Goal: Task Accomplishment & Management: Manage account settings

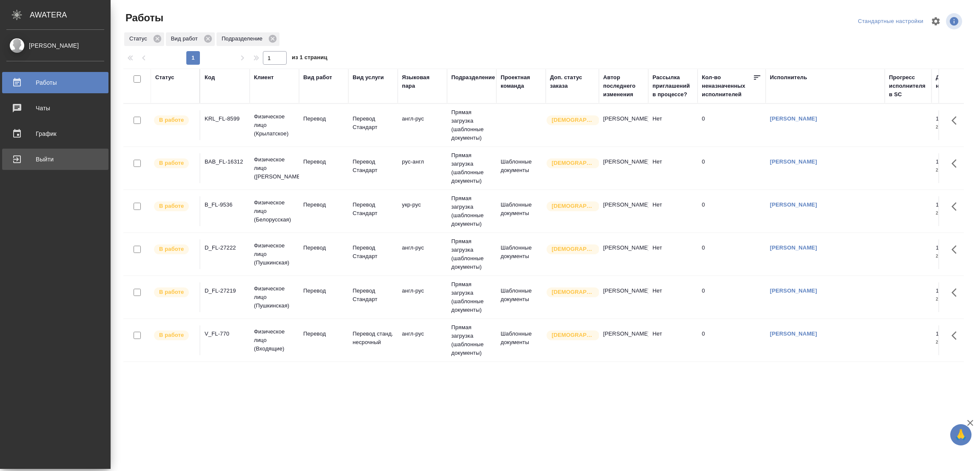
click at [43, 158] on div "Выйти" at bounding box center [55, 159] width 98 height 13
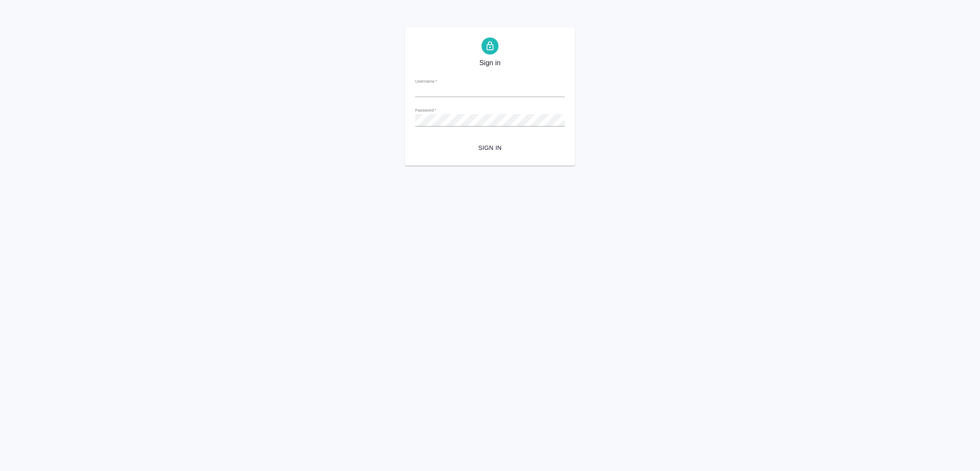
type input "galina.popova@awatera.com"
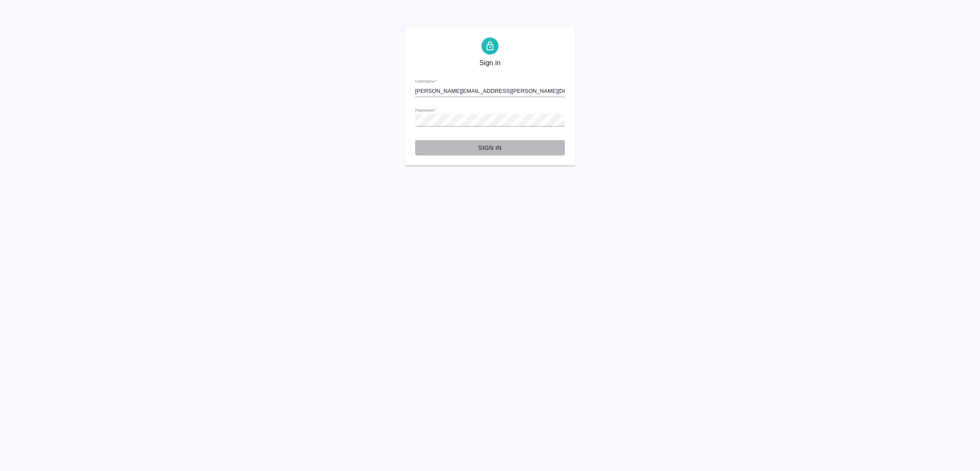
click at [488, 145] on span "Sign in" at bounding box center [490, 148] width 136 height 11
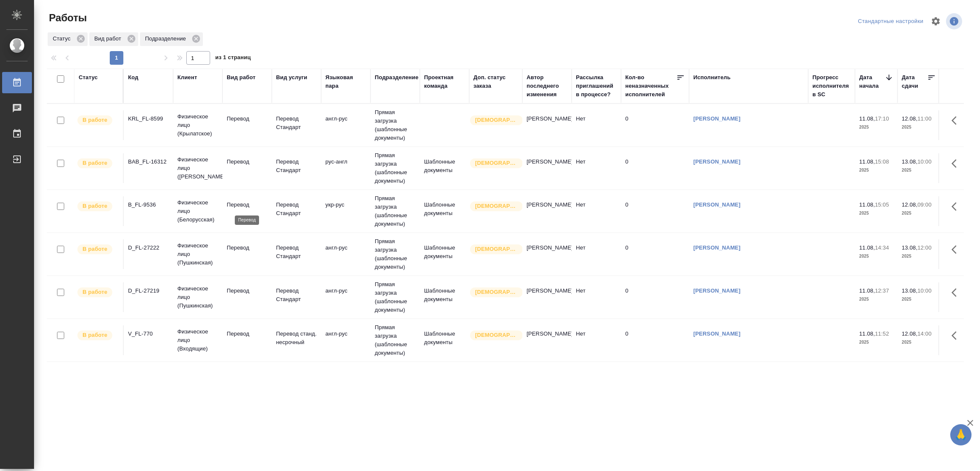
click at [234, 205] on p "Перевод" at bounding box center [247, 204] width 41 height 9
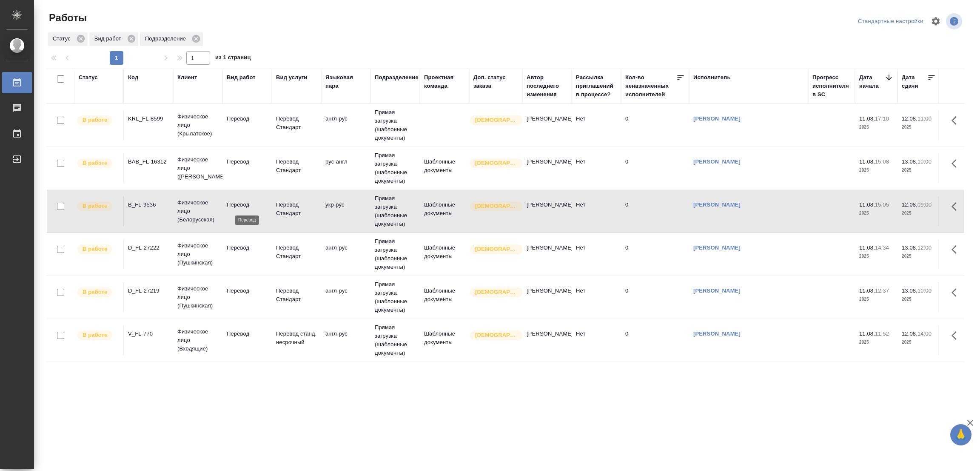
click at [234, 205] on p "Перевод" at bounding box center [247, 204] width 41 height 9
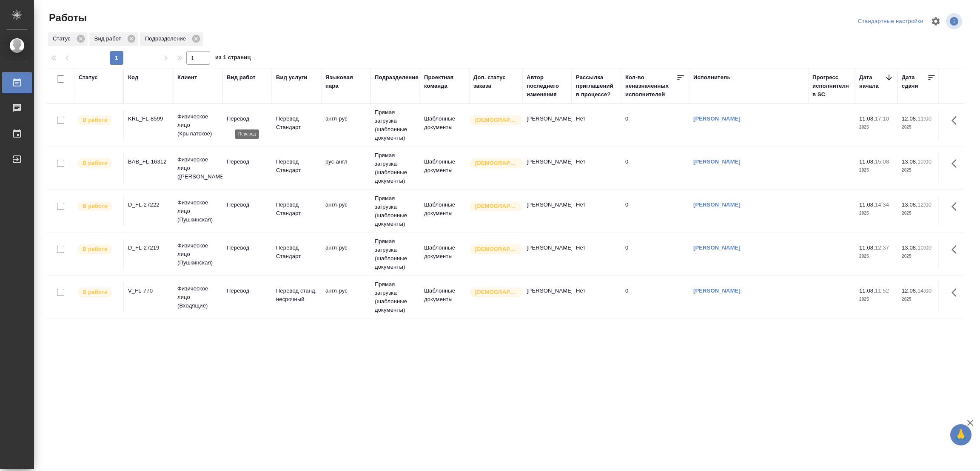
click at [240, 117] on p "Перевод" at bounding box center [247, 118] width 41 height 9
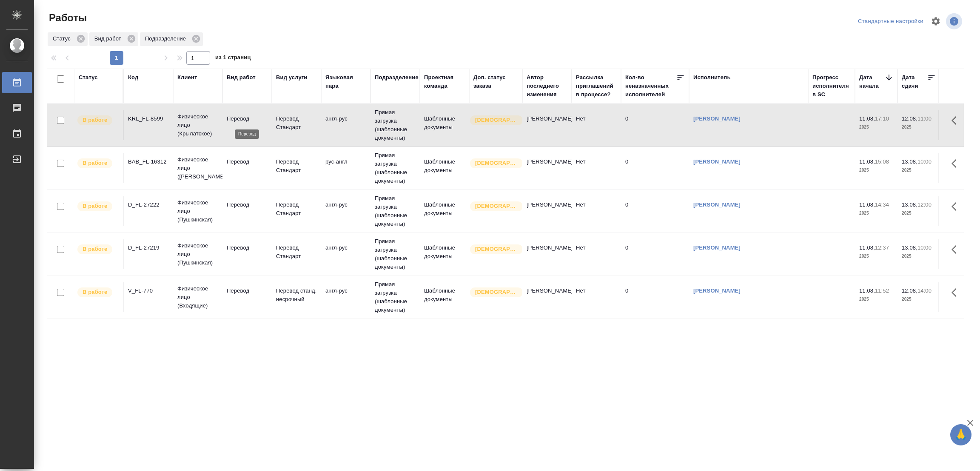
click at [240, 117] on p "Перевод" at bounding box center [247, 118] width 41 height 9
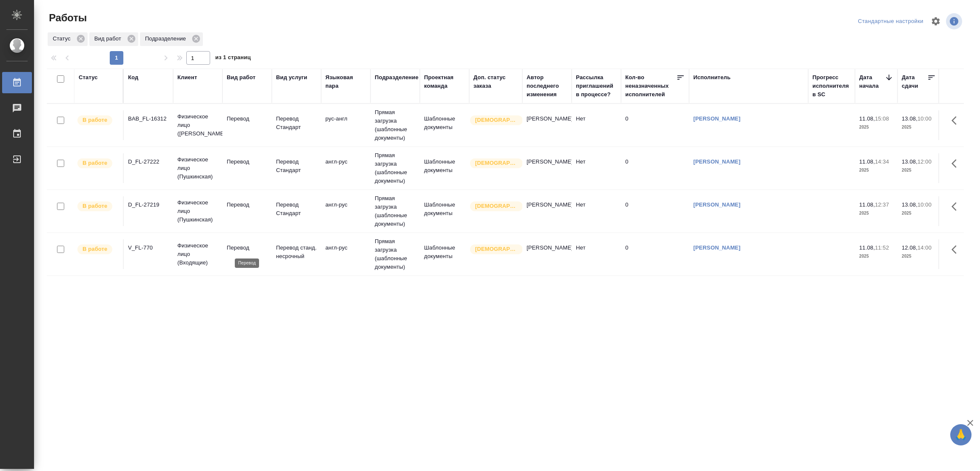
click at [241, 248] on p "Перевод" at bounding box center [247, 247] width 41 height 9
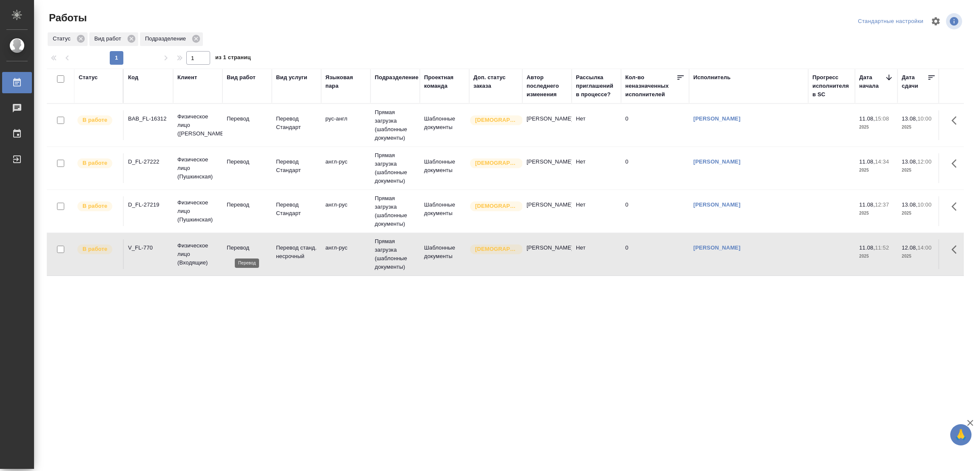
click at [241, 248] on p "Перевод" at bounding box center [247, 247] width 41 height 9
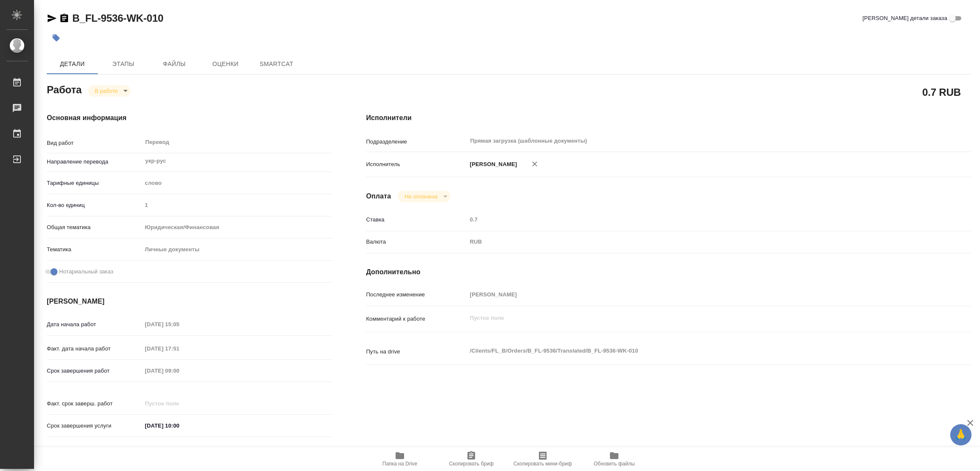
type textarea "x"
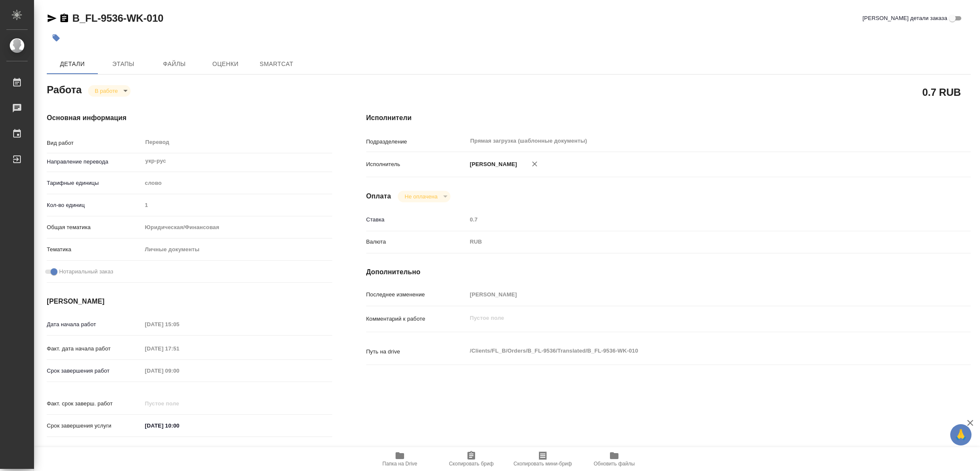
type textarea "x"
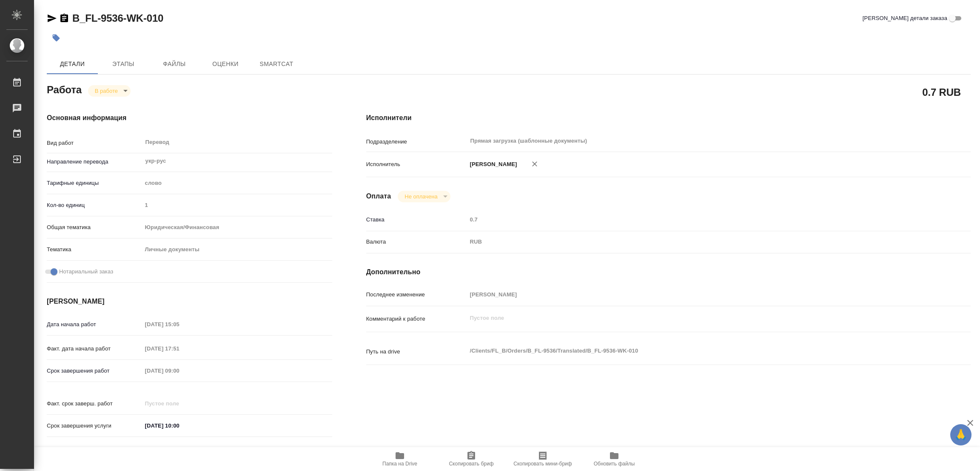
type textarea "x"
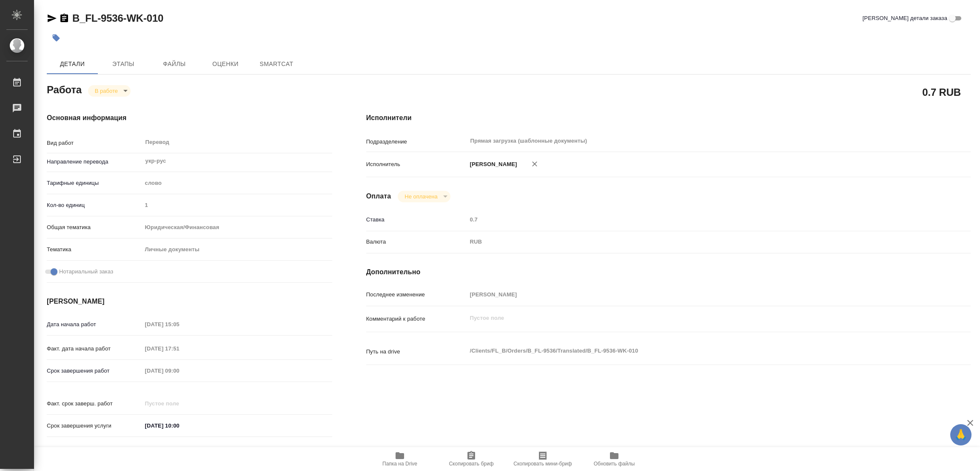
type textarea "x"
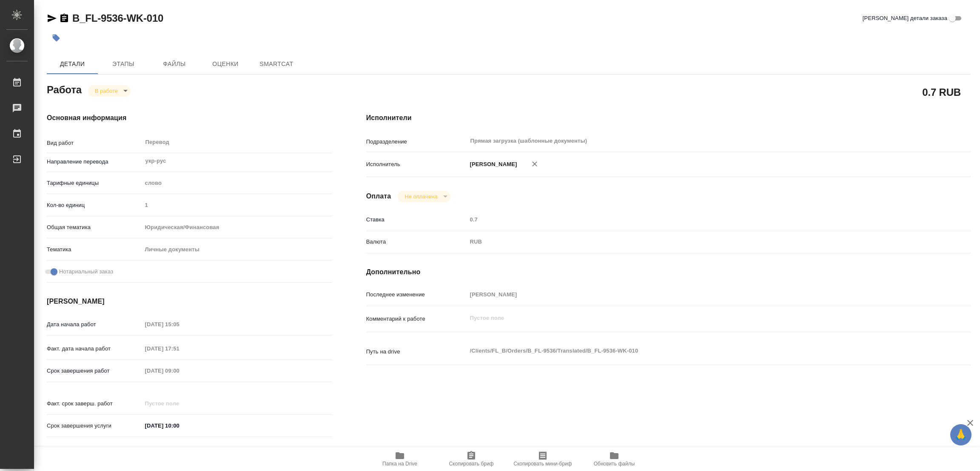
type textarea "x"
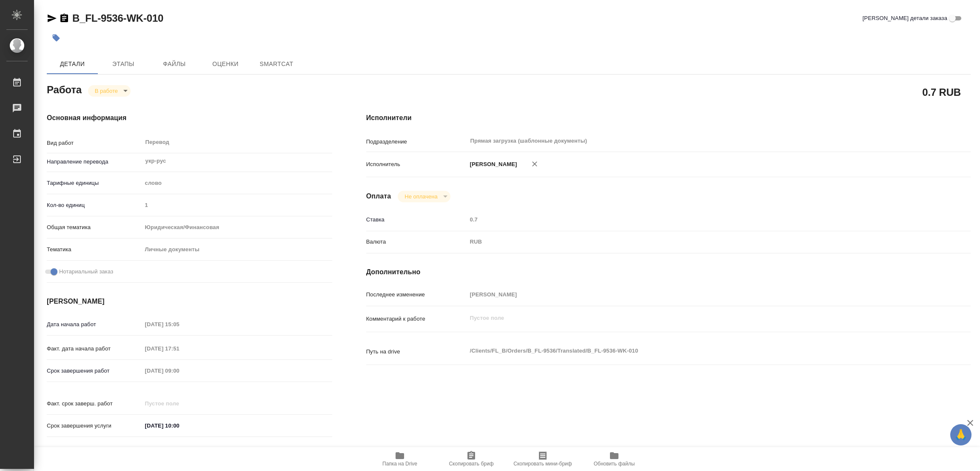
type textarea "x"
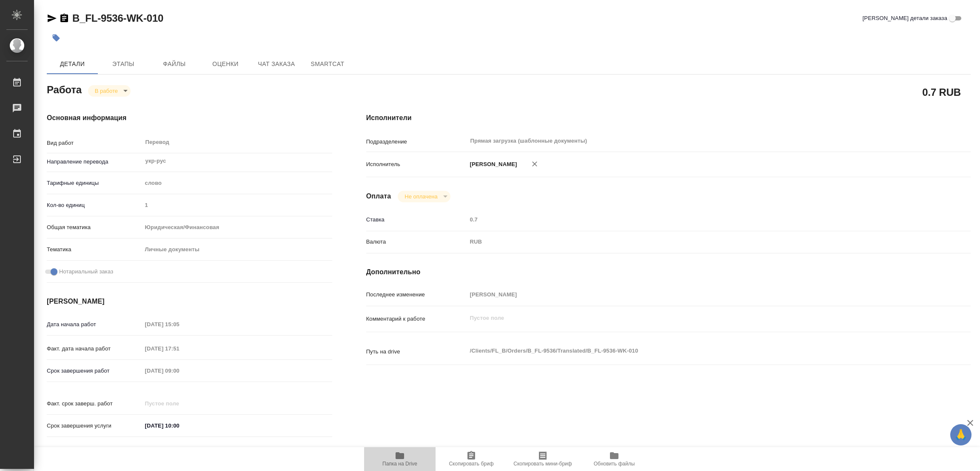
click at [397, 457] on icon "button" at bounding box center [400, 455] width 9 height 7
type textarea "x"
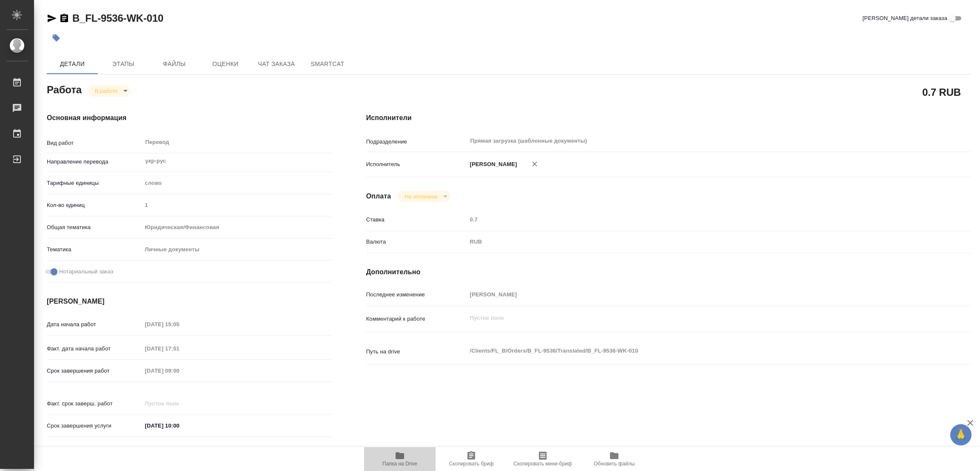
type textarea "x"
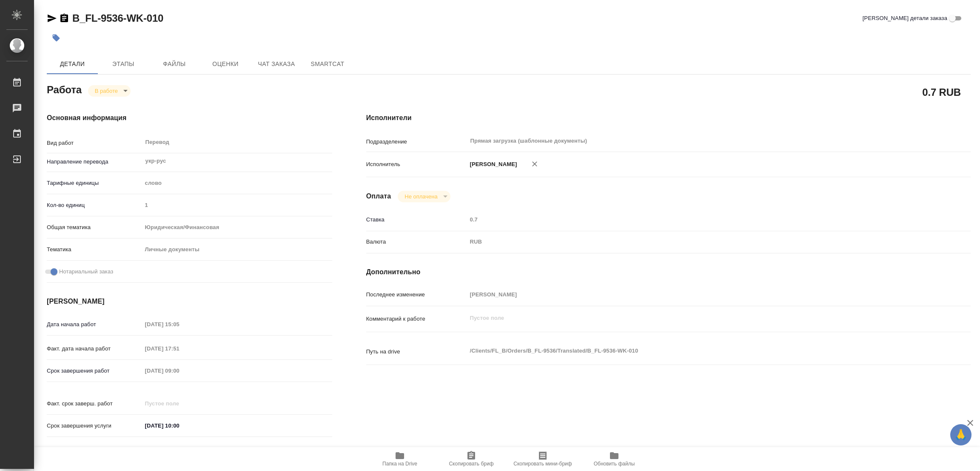
type textarea "x"
click at [117, 59] on span "Этапы" at bounding box center [123, 64] width 41 height 11
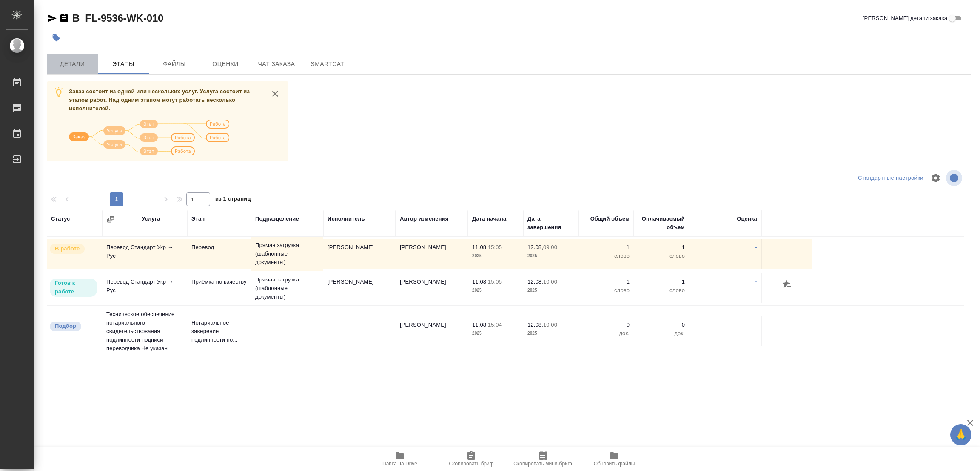
click at [62, 64] on span "Детали" at bounding box center [72, 64] width 41 height 11
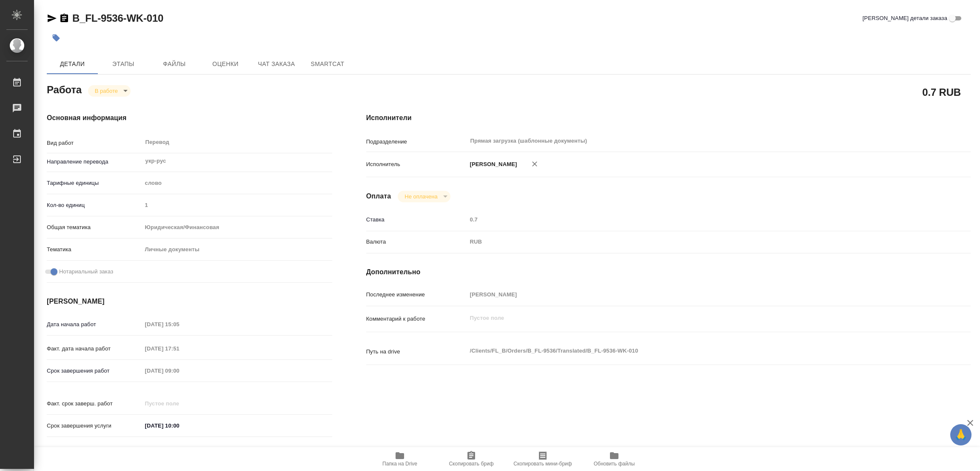
type textarea "x"
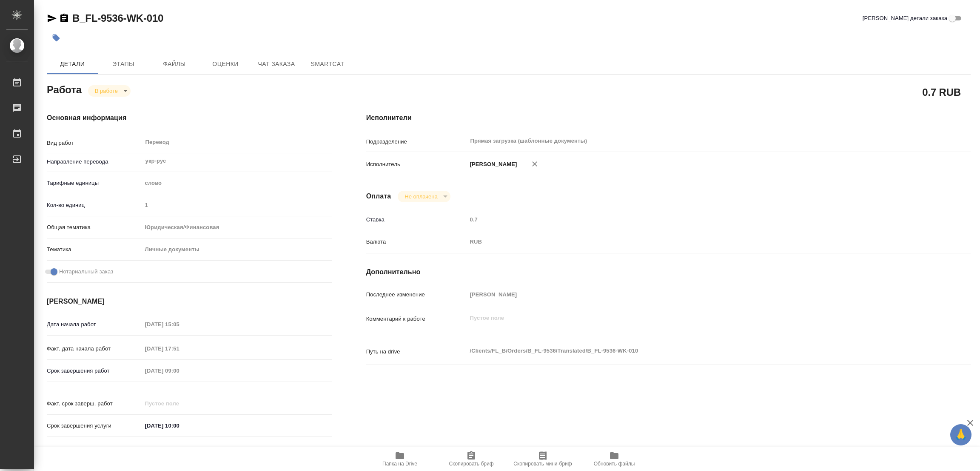
type textarea "x"
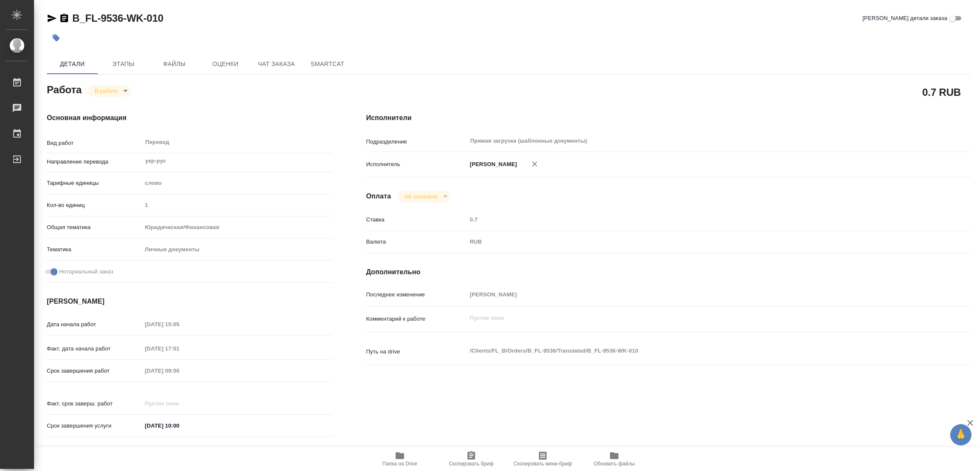
type textarea "x"
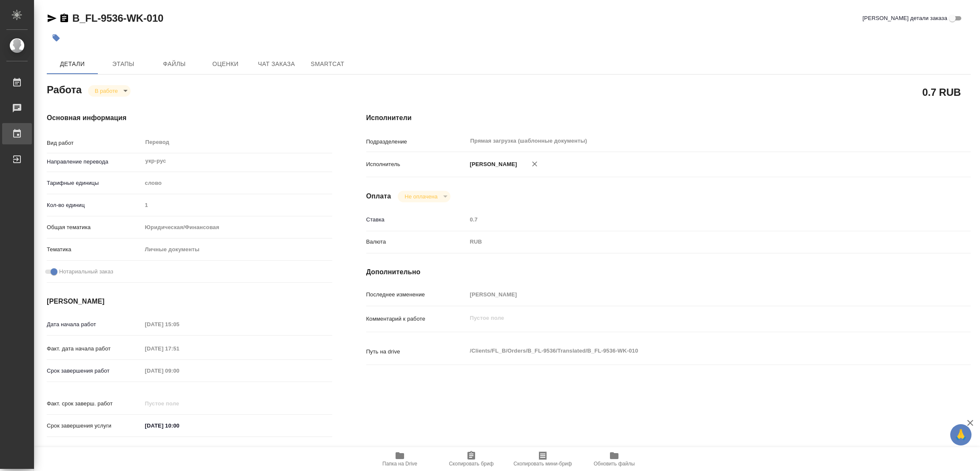
type textarea "x"
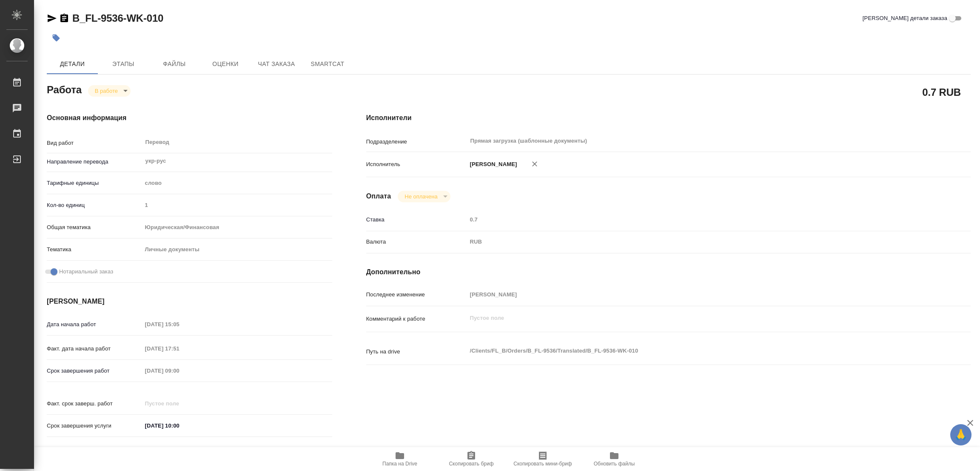
type textarea "x"
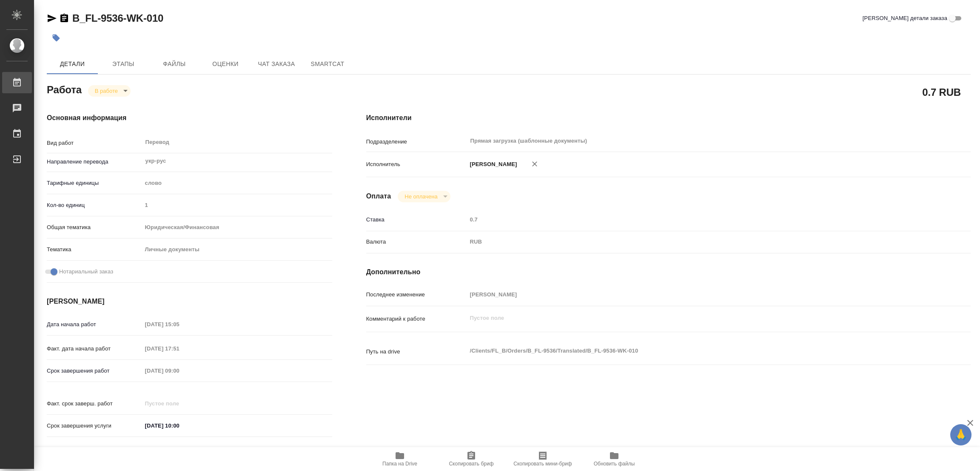
type textarea "x"
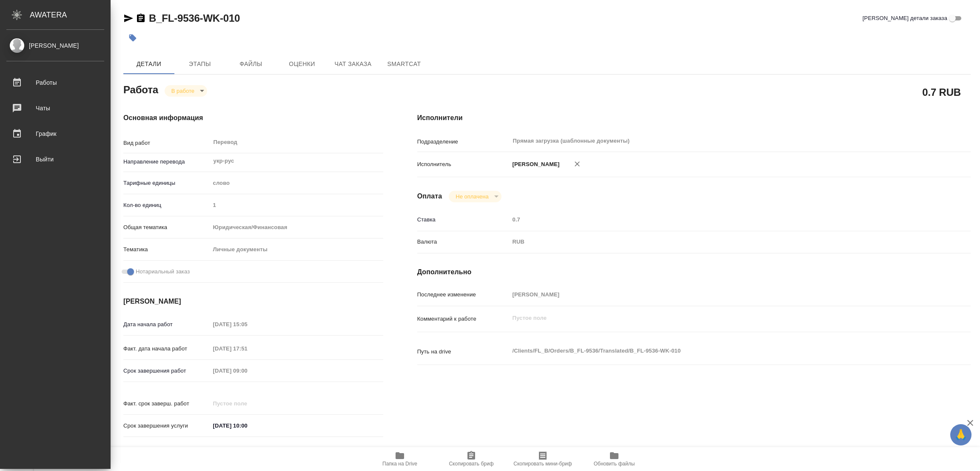
type textarea "x"
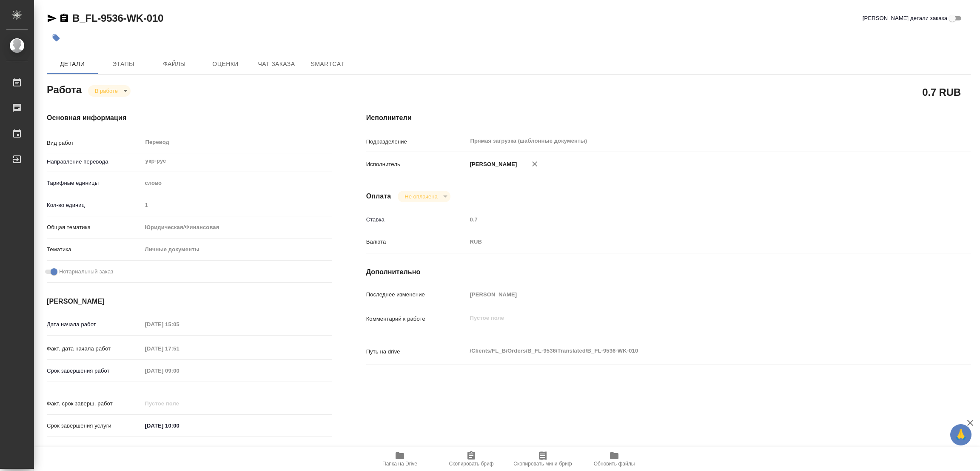
type textarea "x"
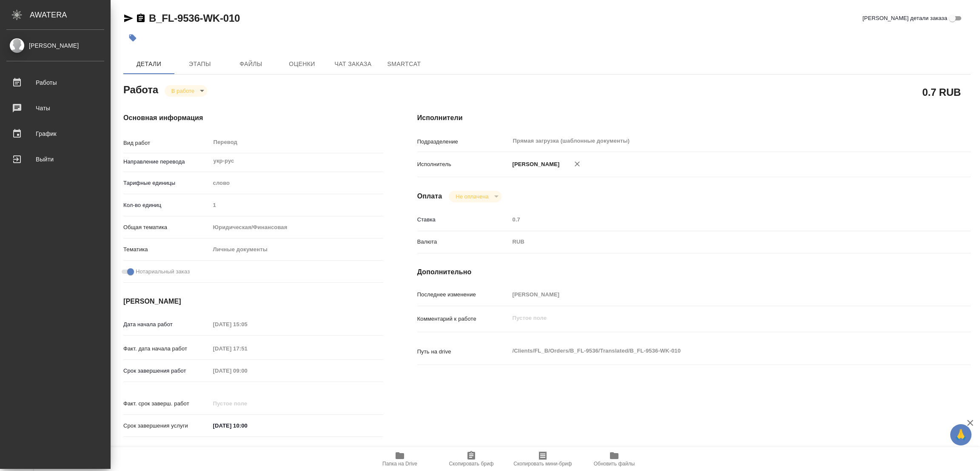
type textarea "x"
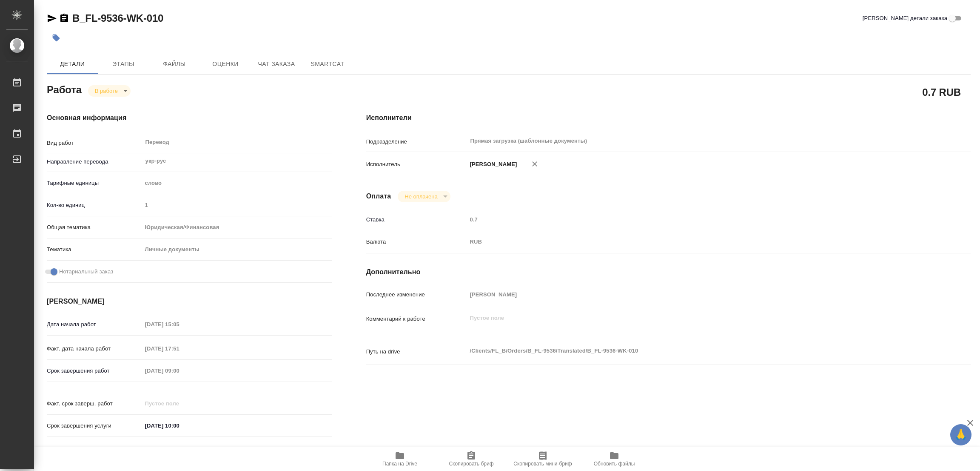
type textarea "x"
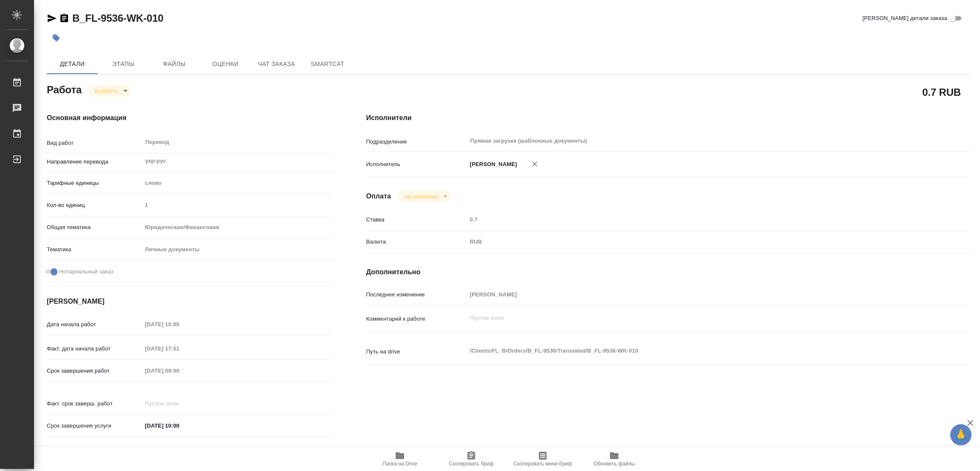
type textarea "x"
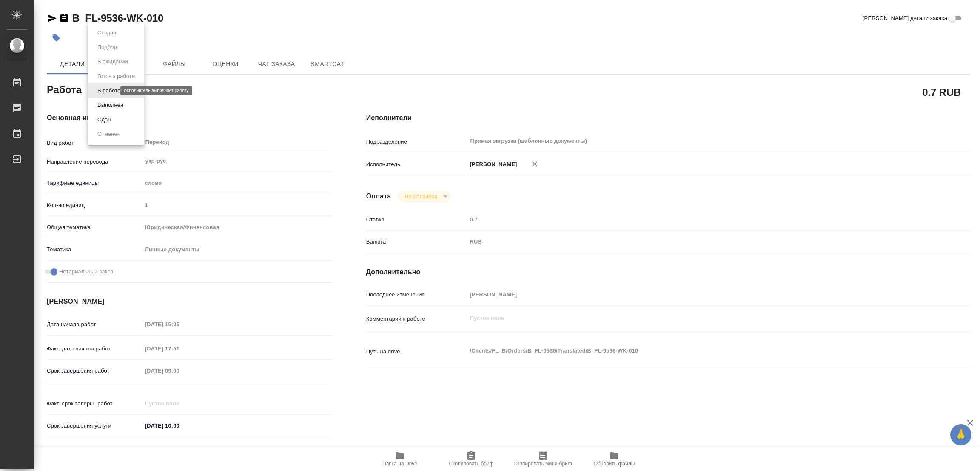
click at [101, 89] on body "🙏 .cls-1 fill:#fff; AWATERA Popova Galina Работы 0 Чаты График Выйти B_FL-9536-…" at bounding box center [490, 235] width 980 height 471
click at [106, 102] on button "Выполнен" at bounding box center [110, 104] width 31 height 9
type textarea "x"
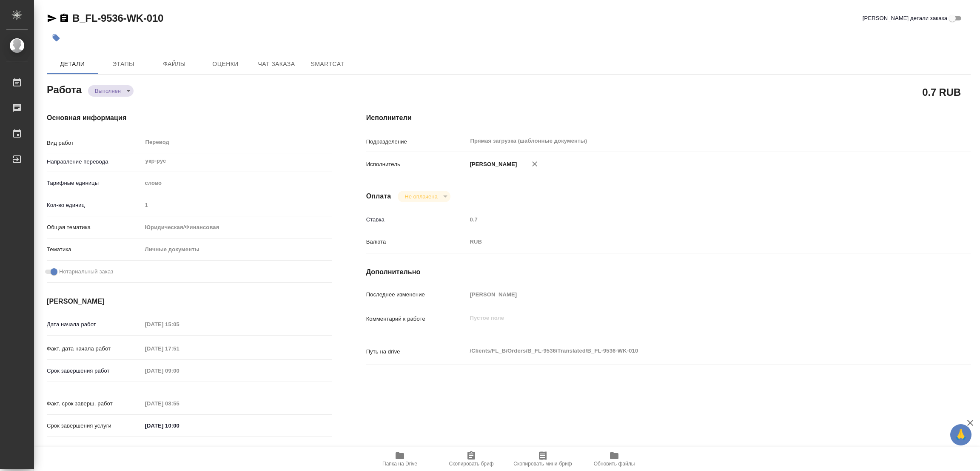
type textarea "x"
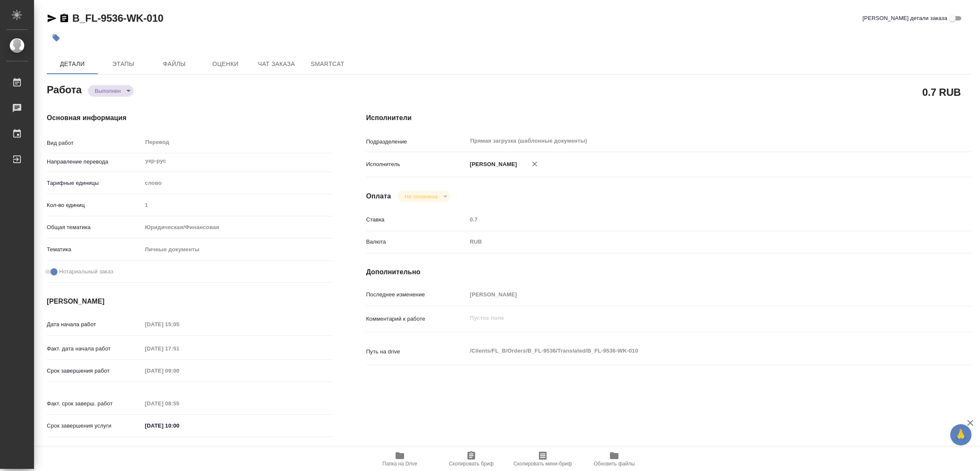
type textarea "x"
click at [55, 37] on icon "button" at bounding box center [56, 37] width 7 height 7
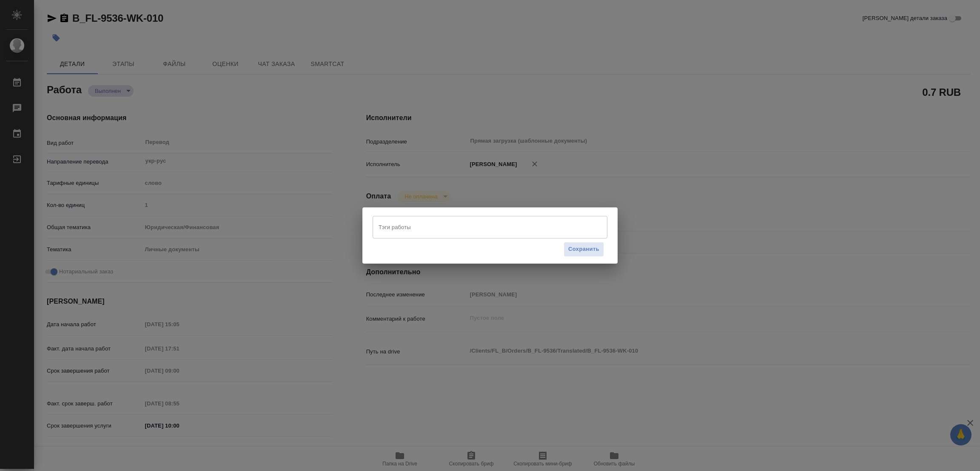
type textarea "x"
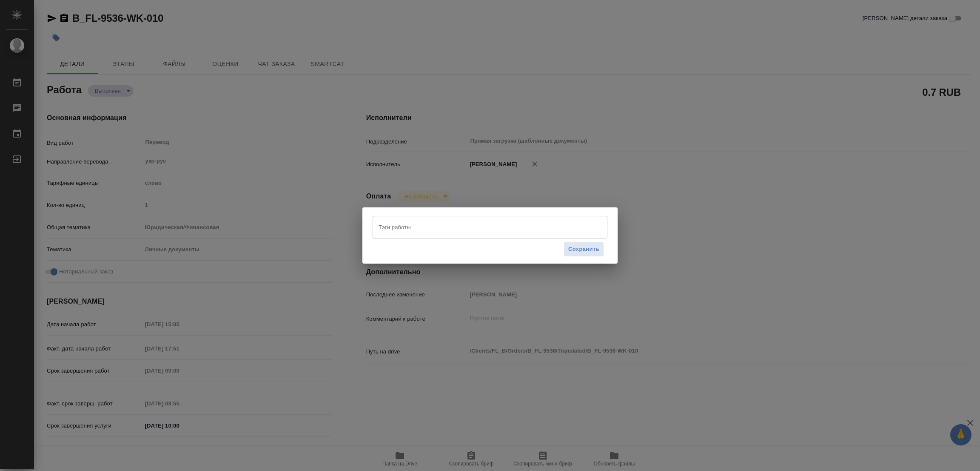
click at [389, 225] on input "Тэги работы" at bounding box center [481, 227] width 211 height 14
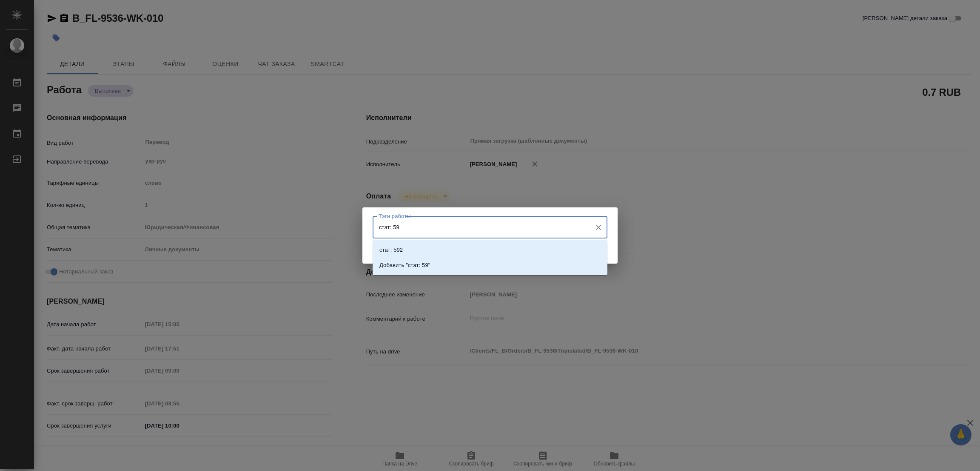
type input "стат: 590"
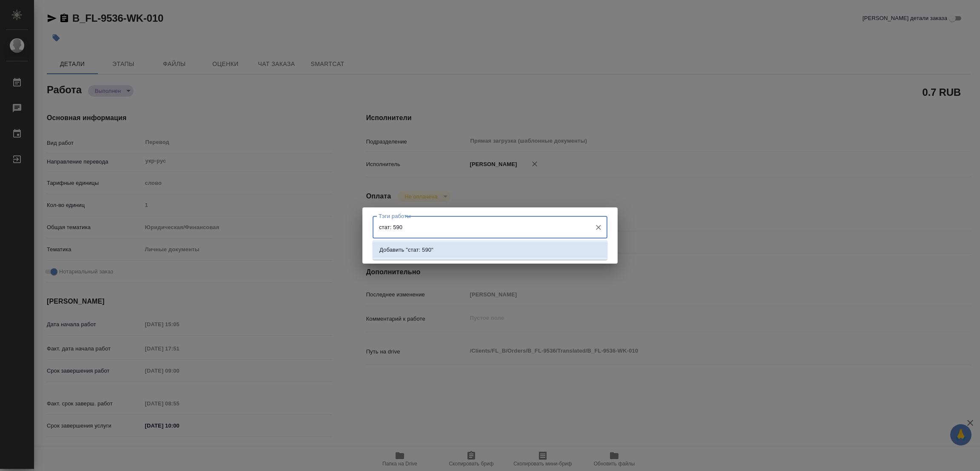
click at [421, 246] on p "Добавить "стат: 590"" at bounding box center [406, 249] width 54 height 9
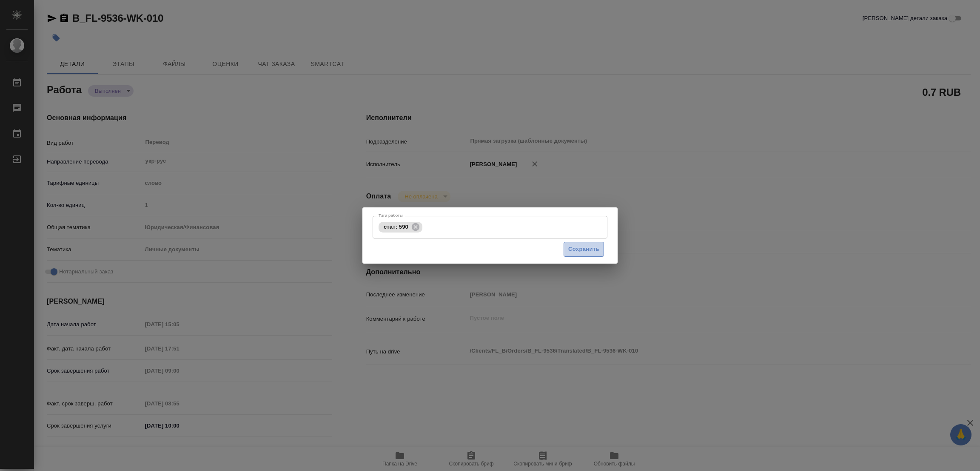
click at [585, 248] on span "Сохранить" at bounding box center [583, 249] width 31 height 10
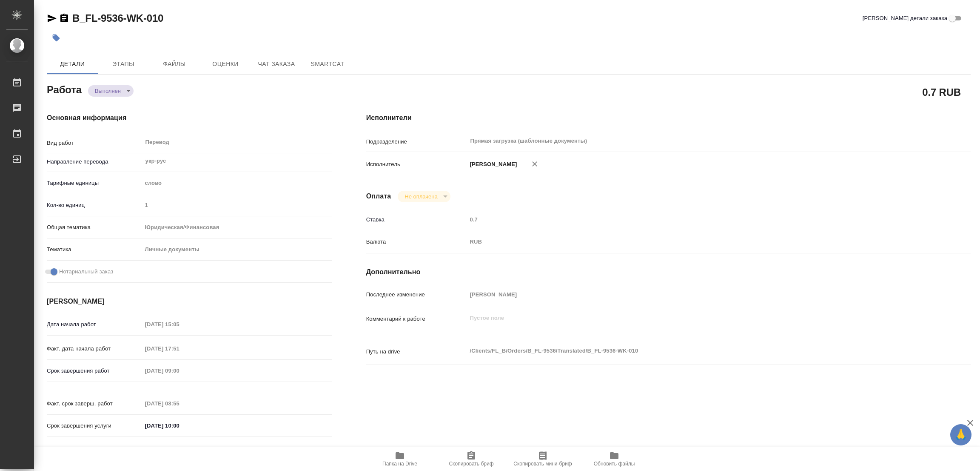
type input "completed"
type textarea "Перевод"
type textarea "x"
type input "укр-рус"
type input "5a8b1489cc6b4906c91bfd90"
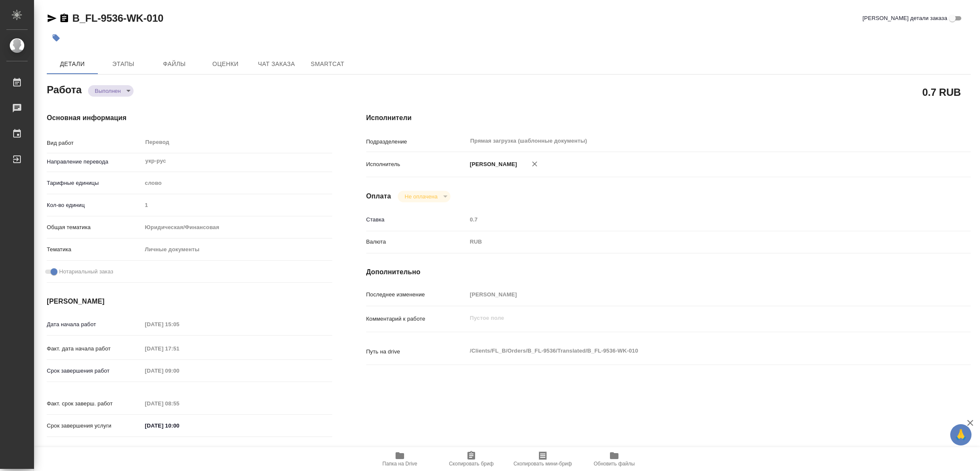
type input "1"
type input "yr-fn"
type input "5a8b8b956a9677013d343cfe"
checkbox input "true"
type input "11.08.2025 15:05"
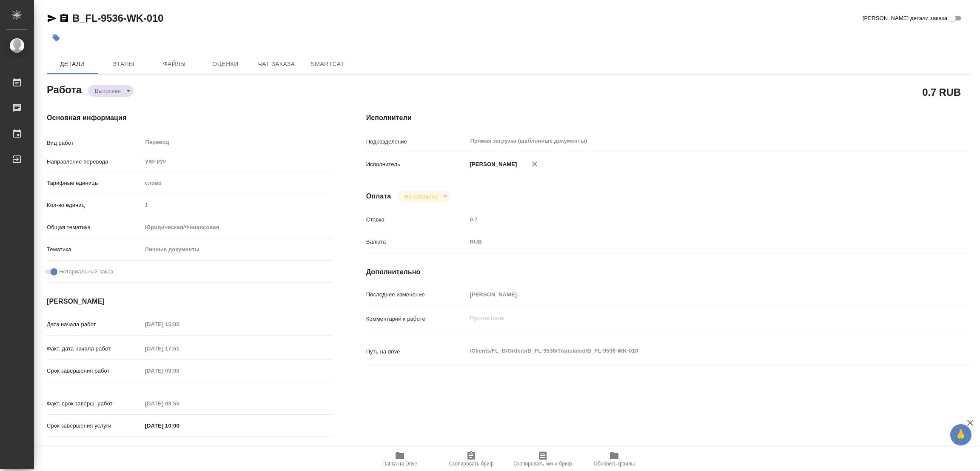
type input "11.08.2025 17:51"
type input "12.08.2025 09:00"
type input "12.08.2025 08:55"
type input "12.08.2025 10:00"
type input "Прямая загрузка (шаблонные документы)"
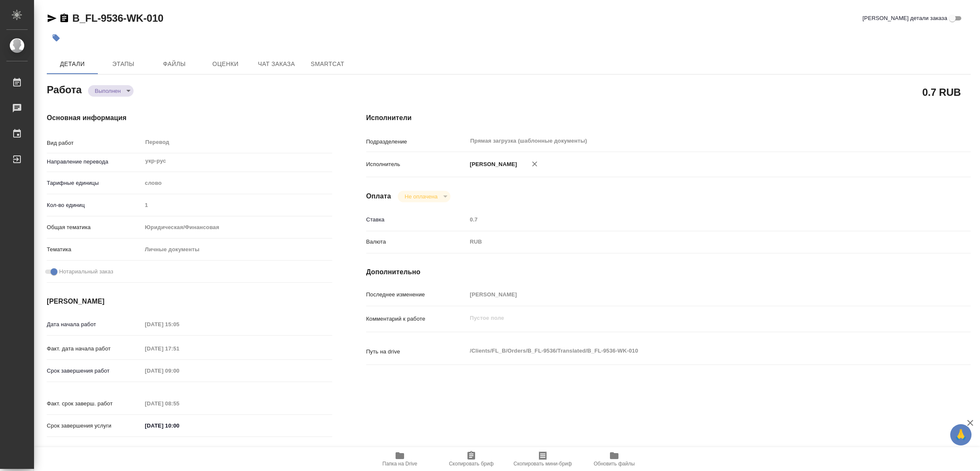
type input "notPayed"
type input "0.7"
type input "RUB"
type input "[PERSON_NAME]"
type textarea "x"
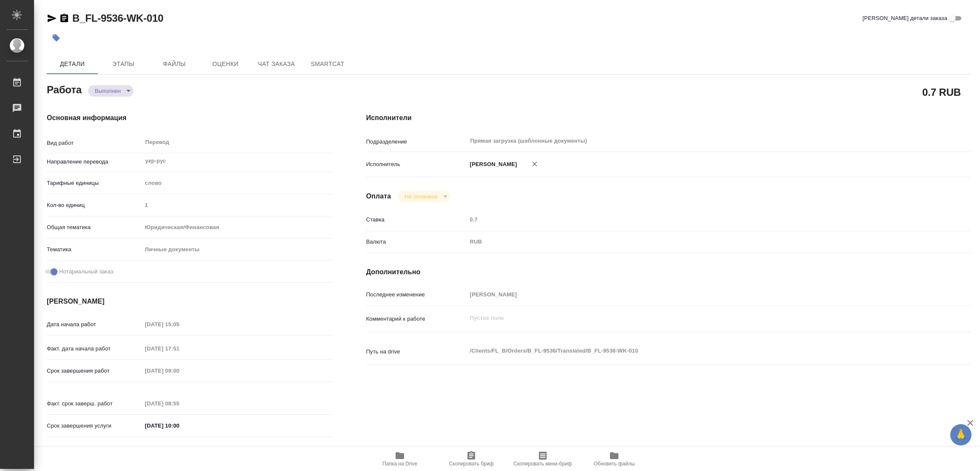
type textarea "/Clients/FL_B/Orders/B_FL-9536/Translated/B_FL-9536-WK-010"
type textarea "x"
type input "B_FL-9536"
type input "Перевод Стандарт"
type input "Приёмка по качеству, Постредактура машинного перевода, Корректура, Перевод, Ред…"
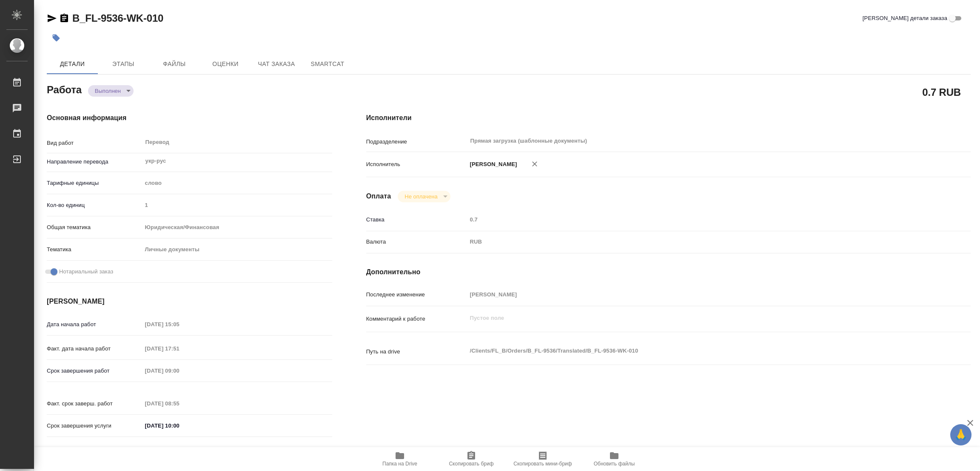
type input "Богомолова Анастасия"
type input "/Clients/FL_B/Orders/B_FL-9536"
type textarea "x"
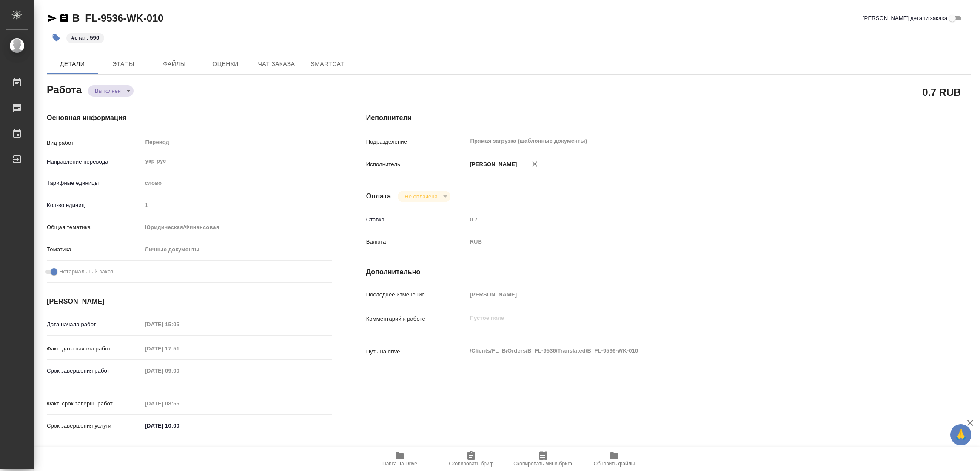
type textarea "x"
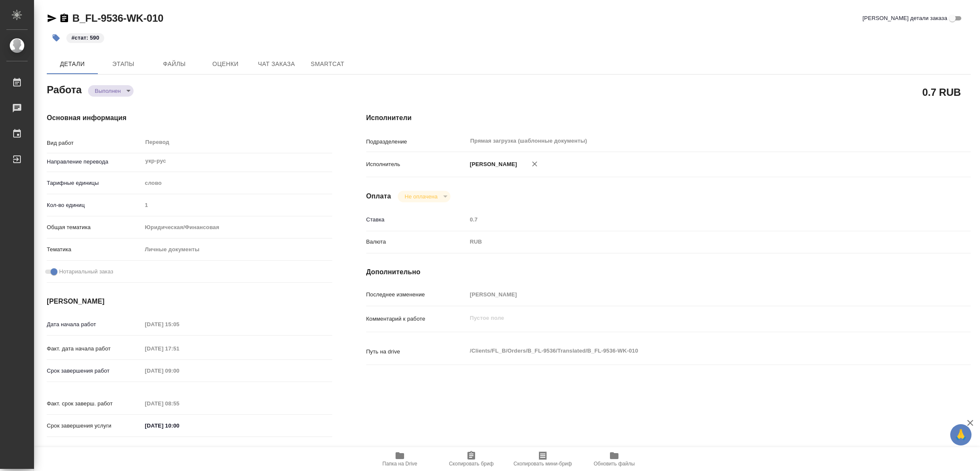
type textarea "x"
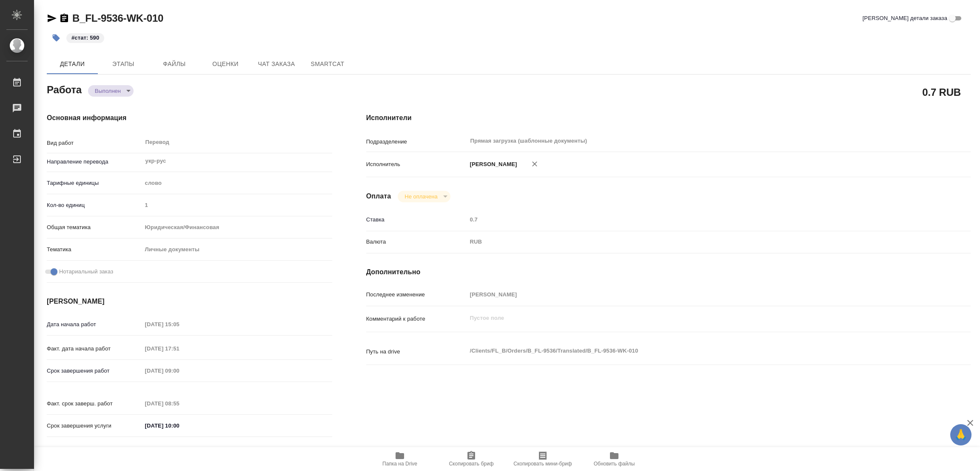
type textarea "x"
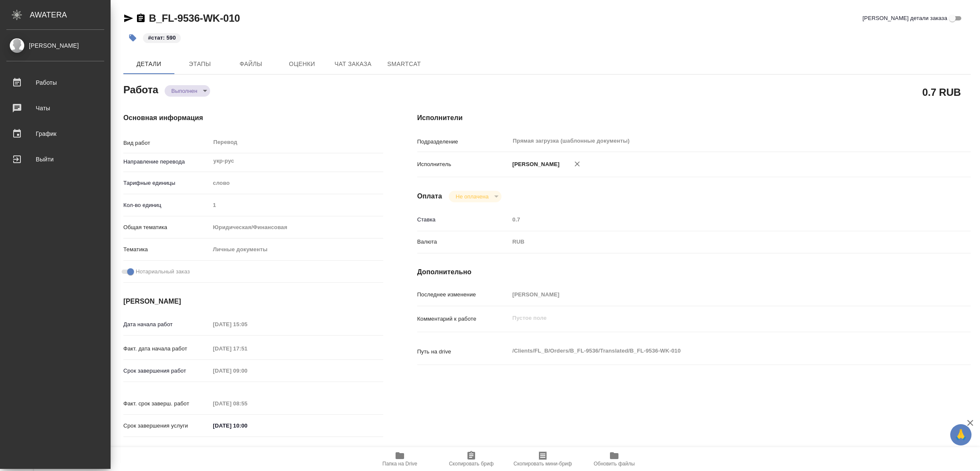
type textarea "x"
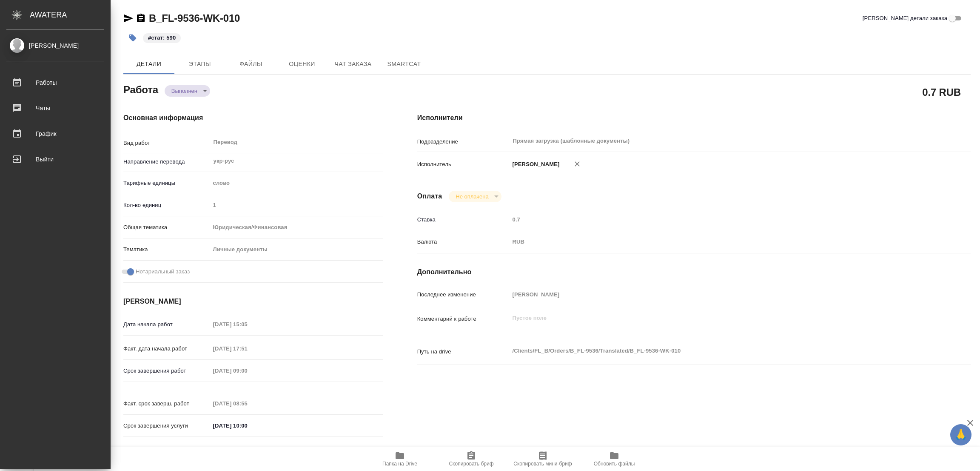
type textarea "x"
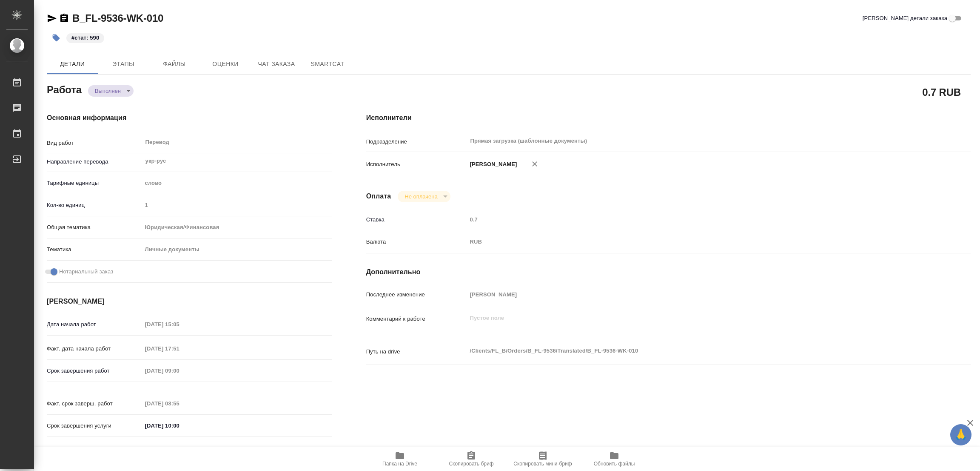
type textarea "x"
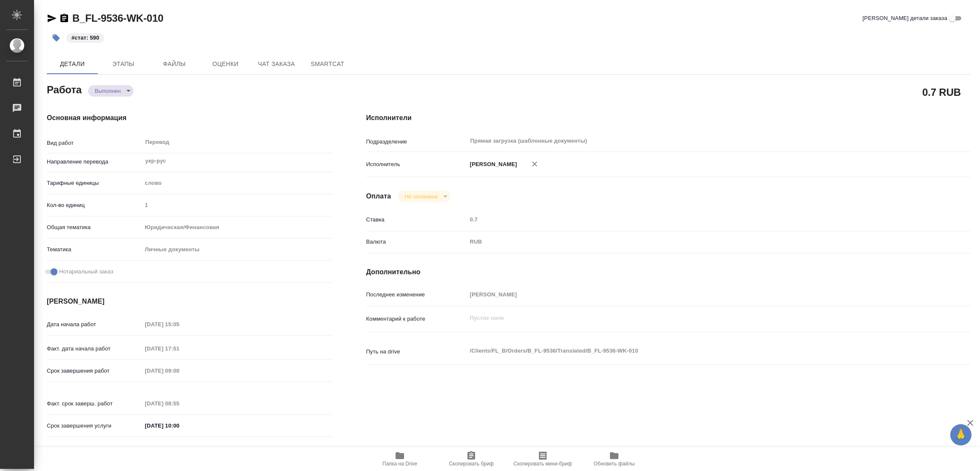
type textarea "x"
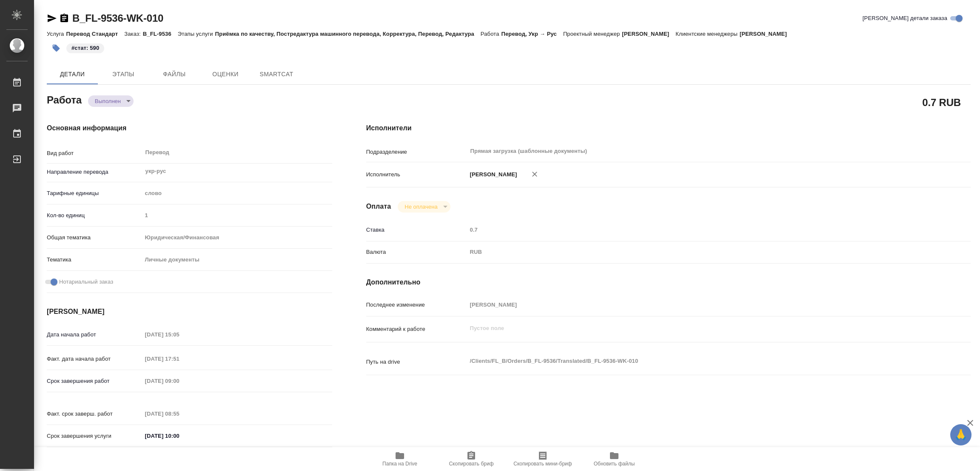
type textarea "x"
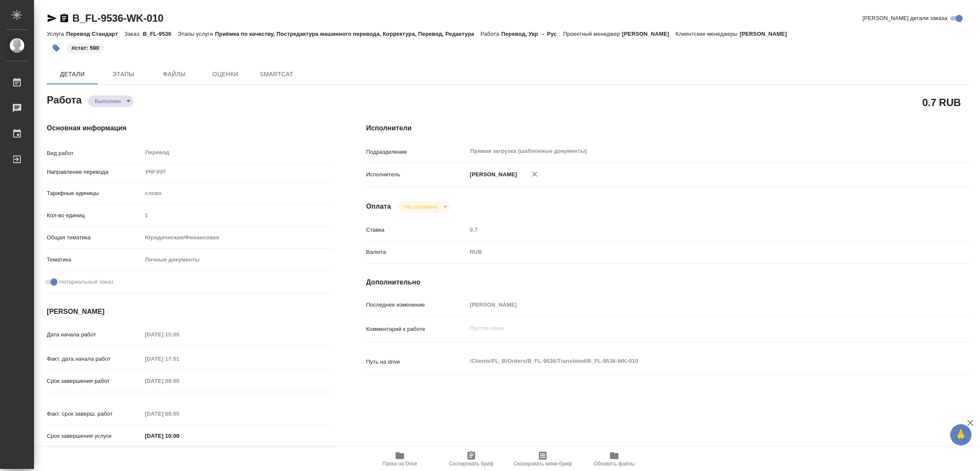
type textarea "x"
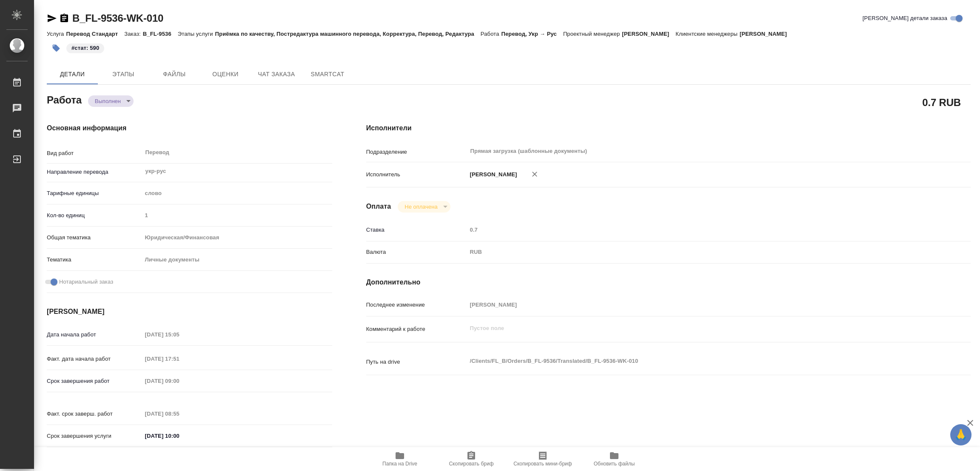
type textarea "x"
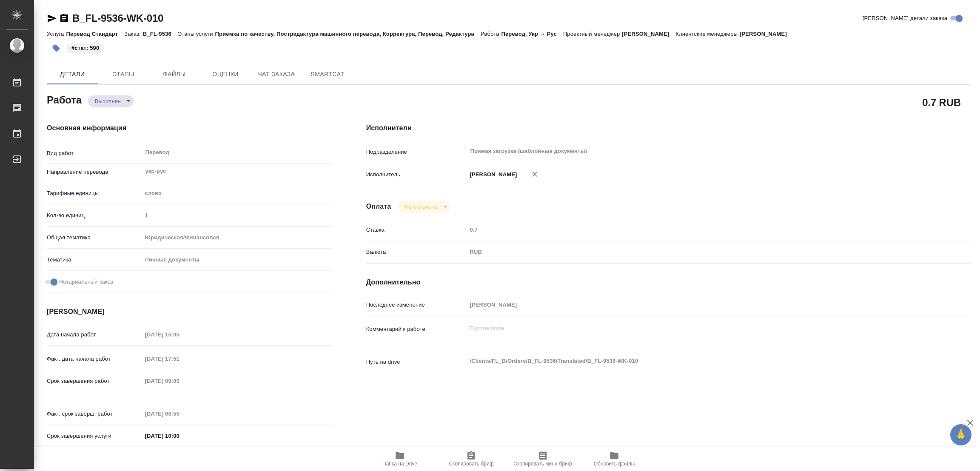
type textarea "x"
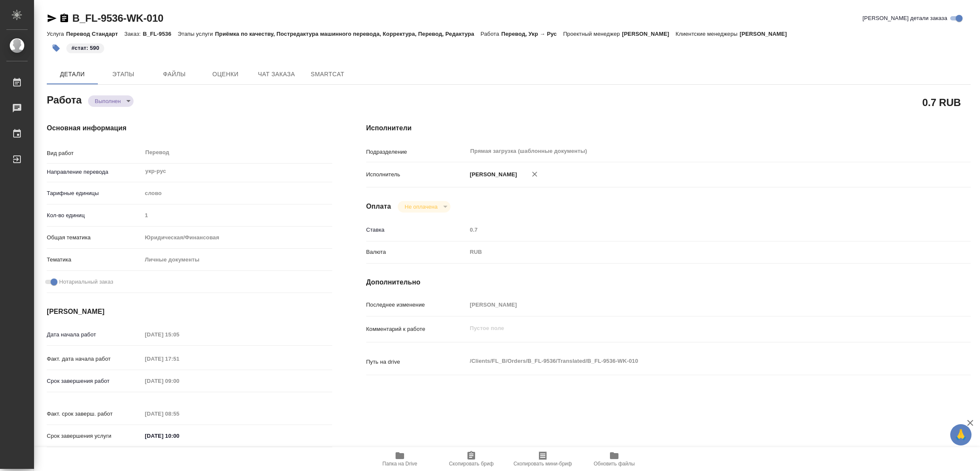
type textarea "x"
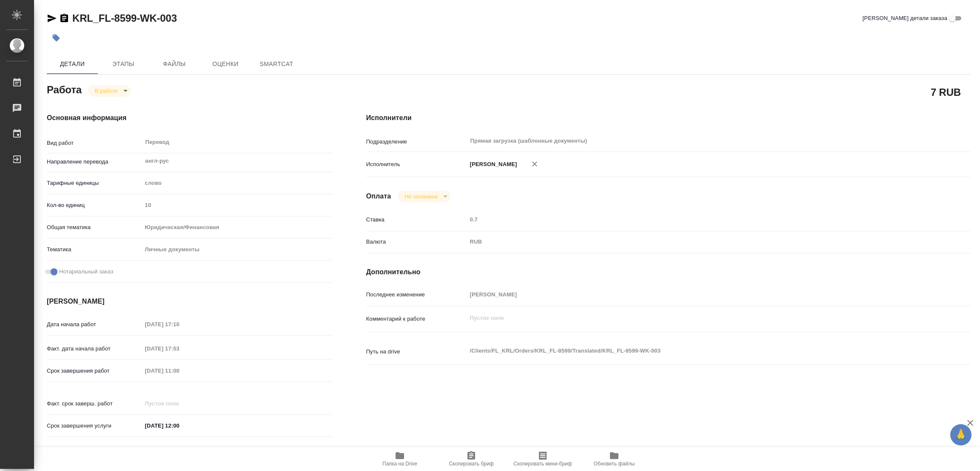
type textarea "x"
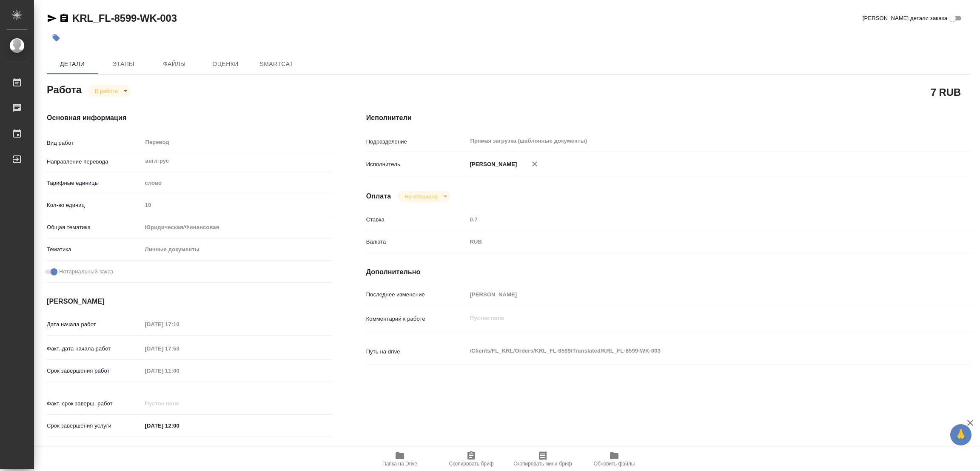
type textarea "x"
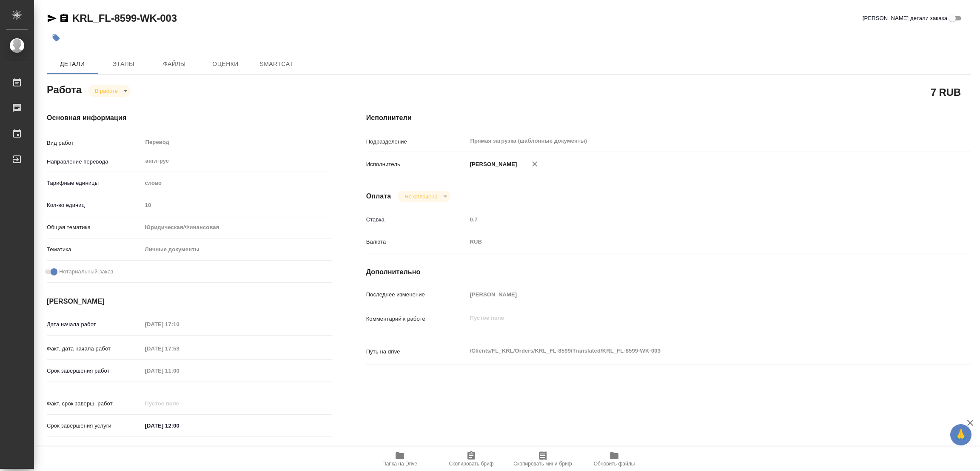
type textarea "x"
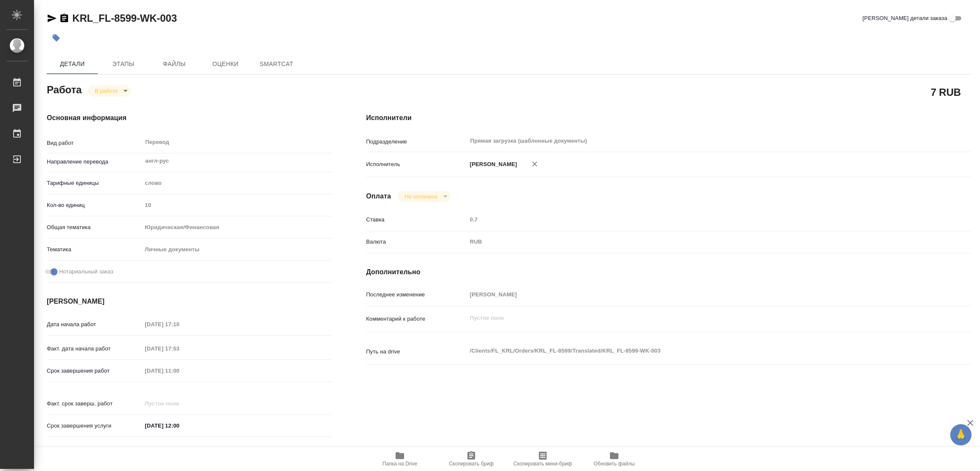
type textarea "x"
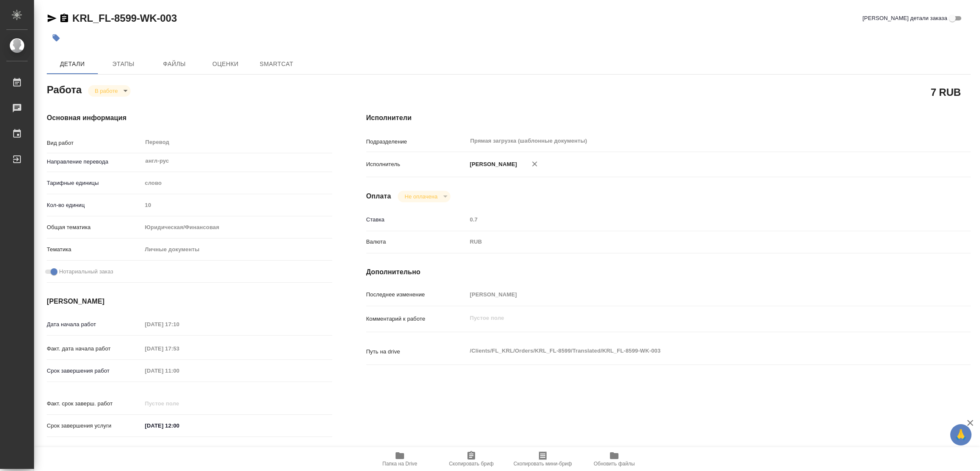
type textarea "x"
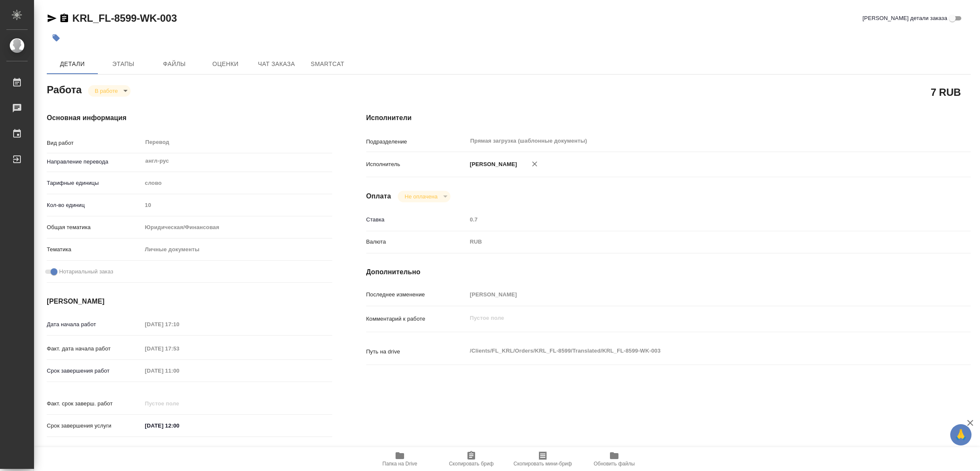
type textarea "x"
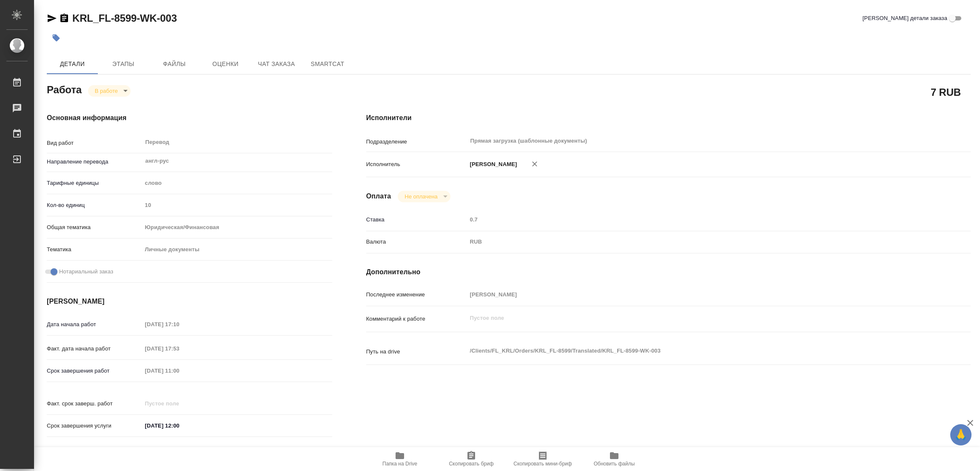
type textarea "x"
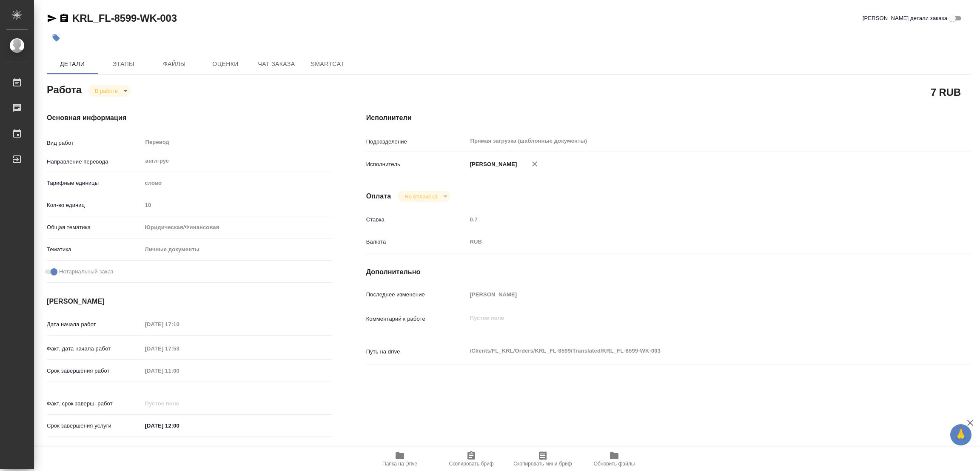
click at [399, 449] on button "Папка на Drive" at bounding box center [399, 459] width 71 height 24
type textarea "x"
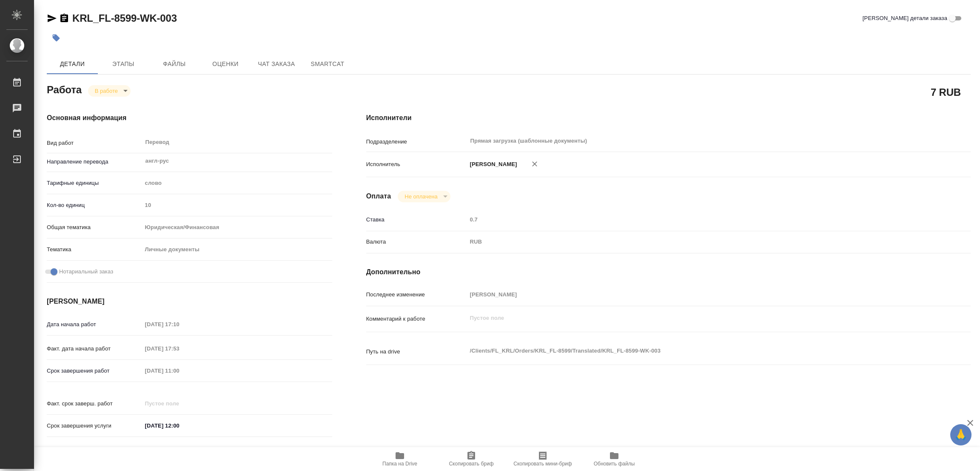
type textarea "x"
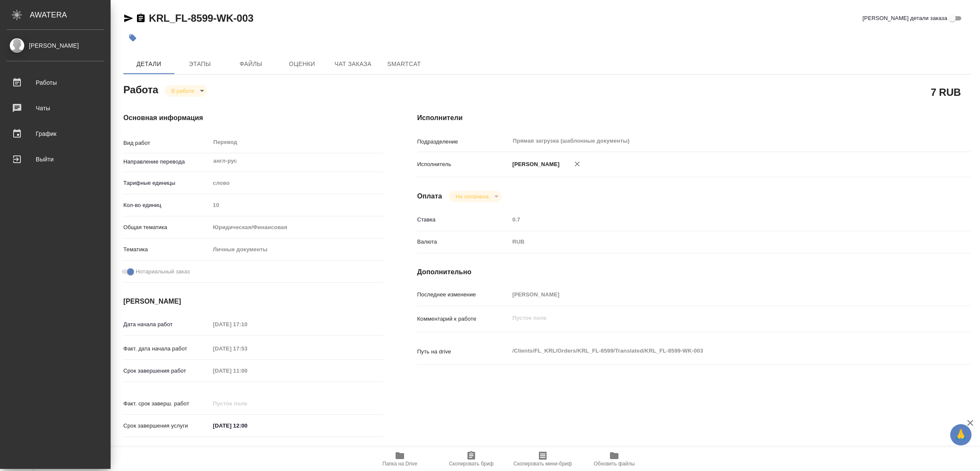
type textarea "x"
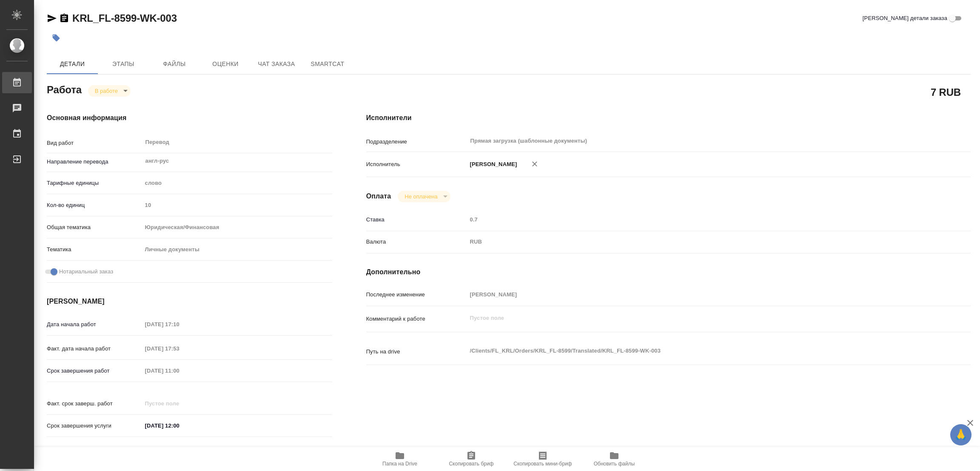
type textarea "x"
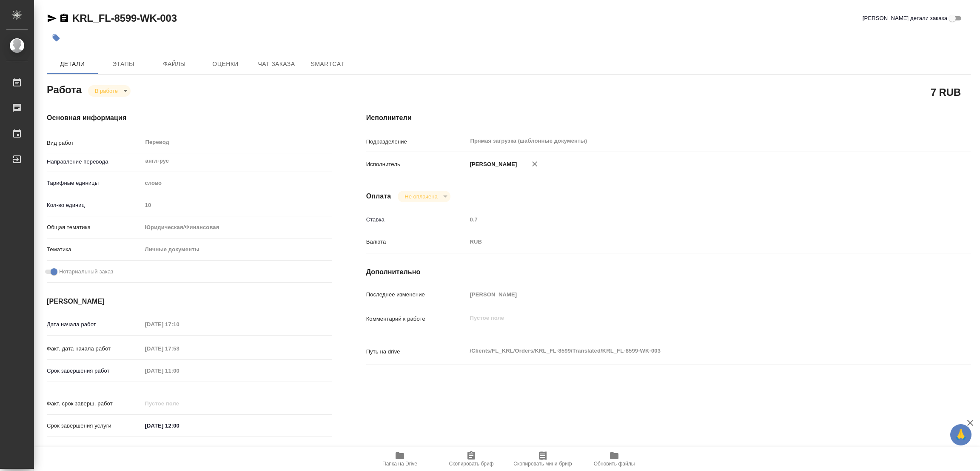
type textarea "x"
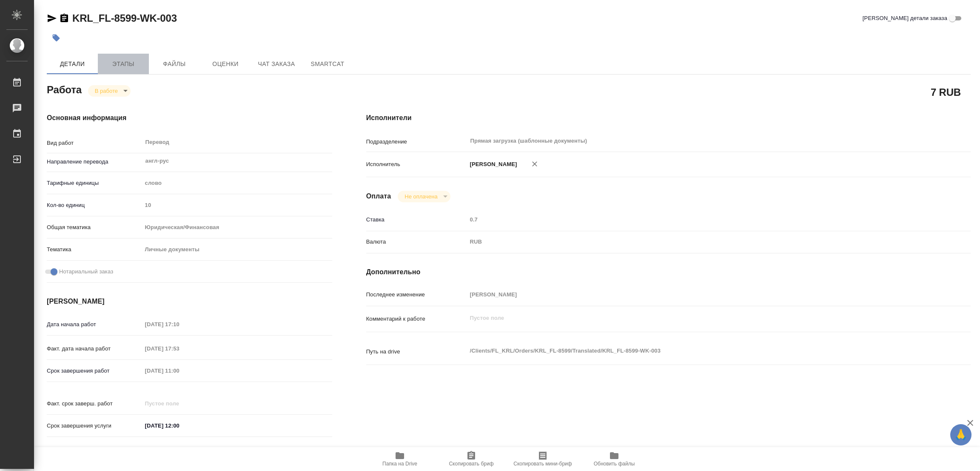
click at [105, 59] on span "Этапы" at bounding box center [123, 64] width 41 height 11
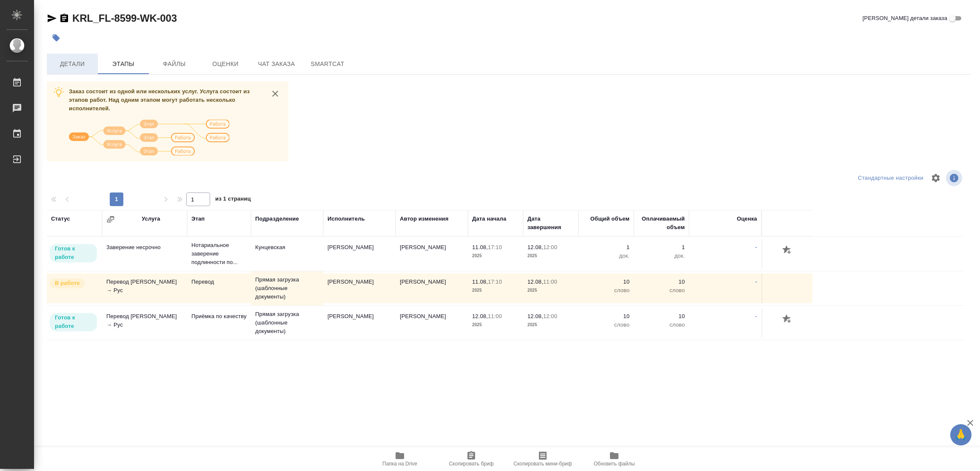
click at [68, 65] on span "Детали" at bounding box center [72, 64] width 41 height 11
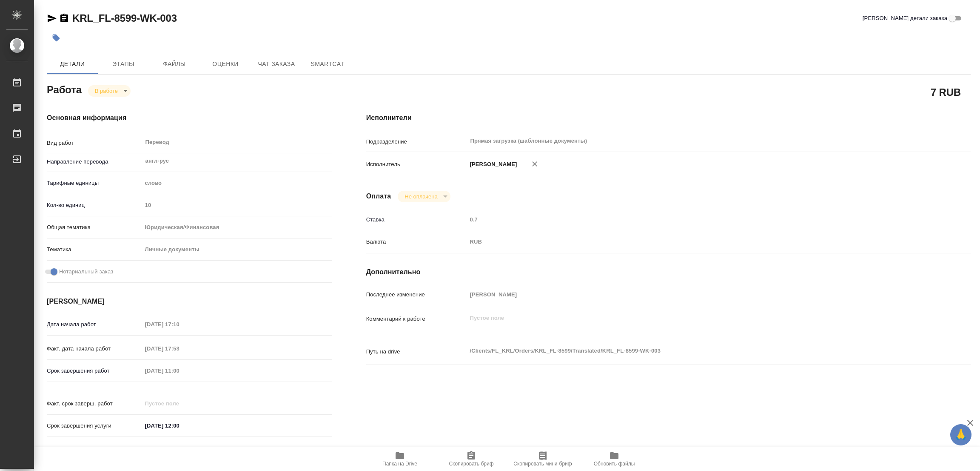
type textarea "x"
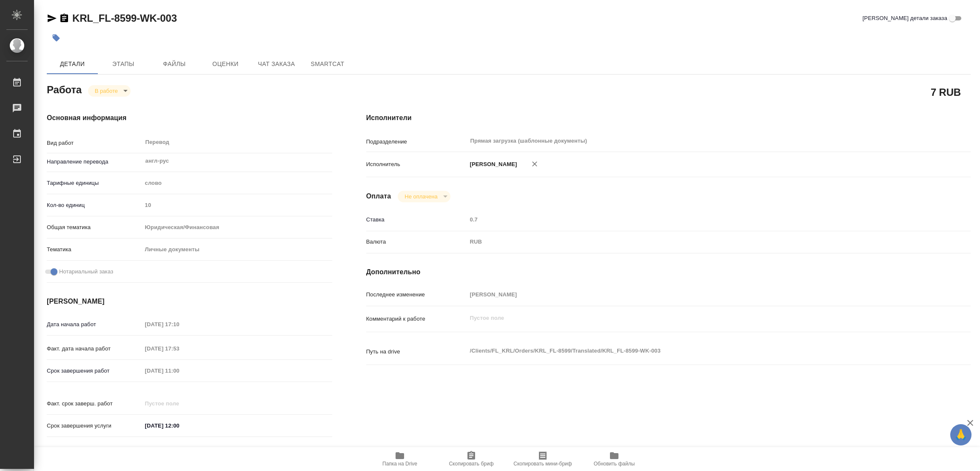
type textarea "x"
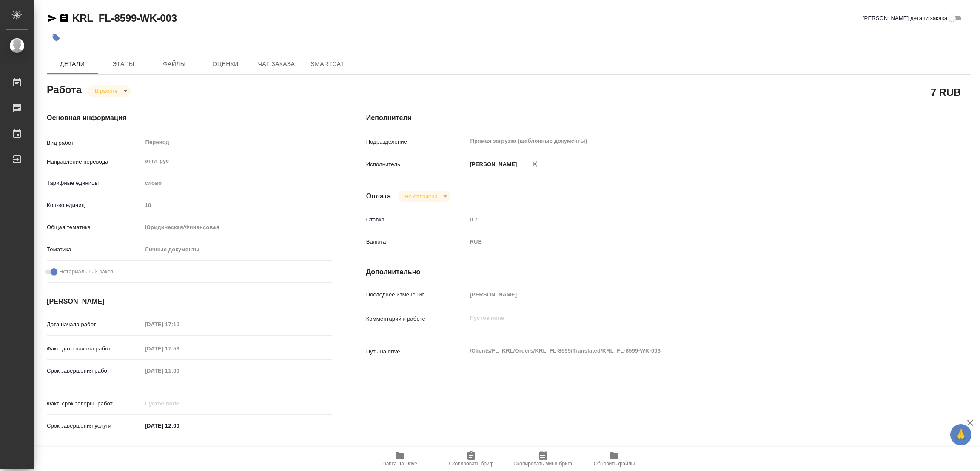
type textarea "x"
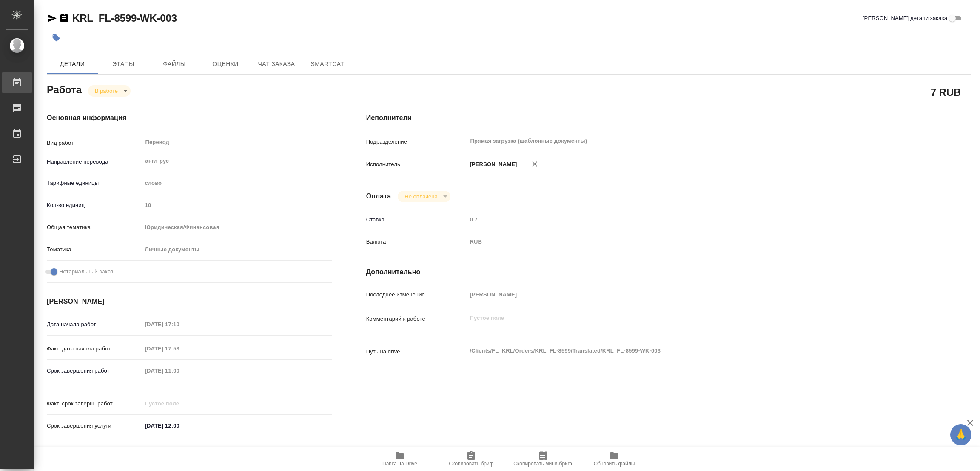
type textarea "x"
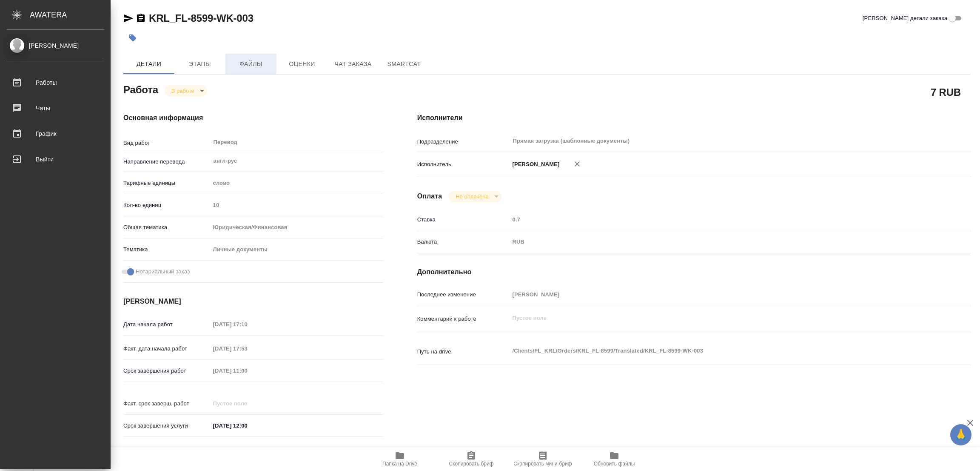
type textarea "x"
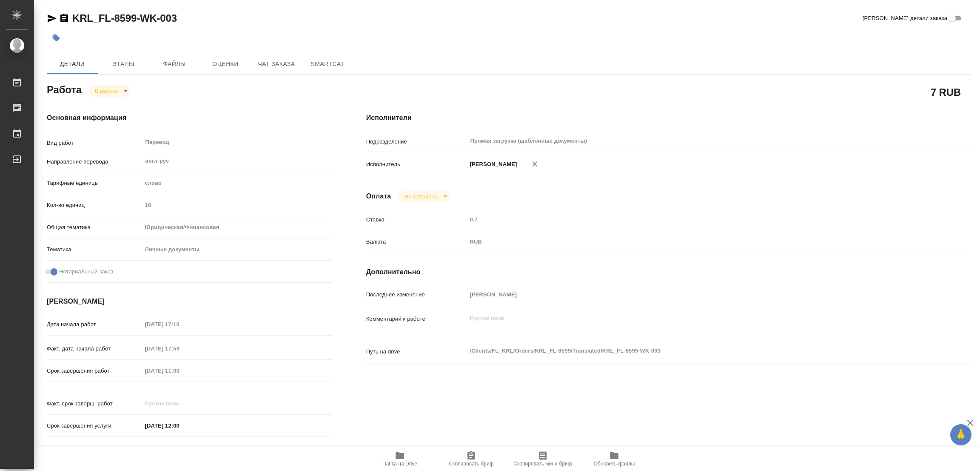
type textarea "x"
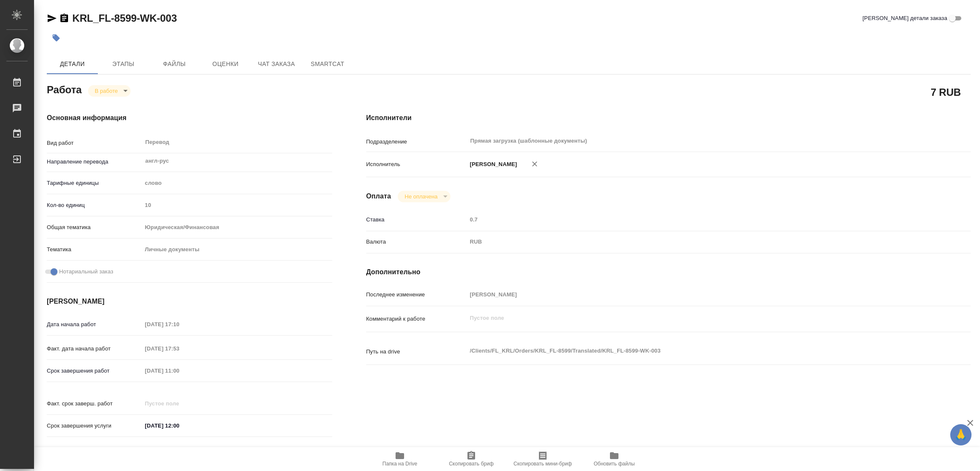
type textarea "x"
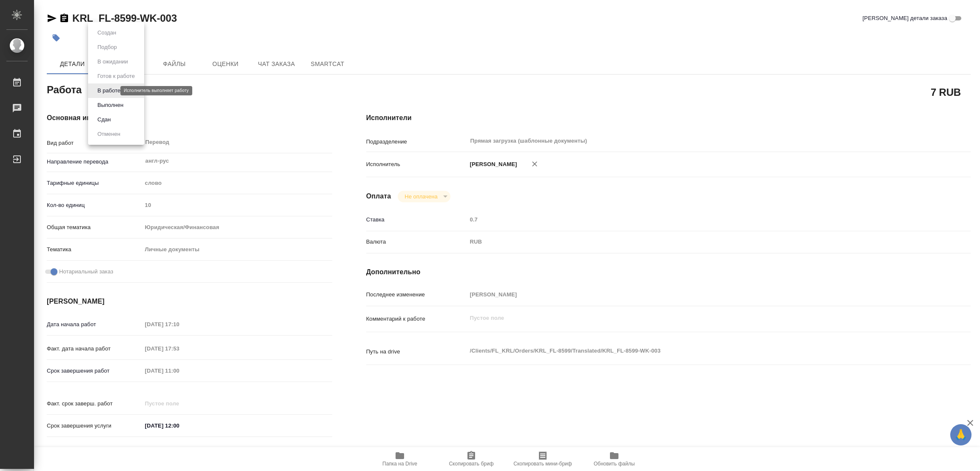
click at [108, 90] on body "🙏 .cls-1 fill:#fff; AWATERA Popova Galina Работы 0 Чаты График Выйти KRL_FL-859…" at bounding box center [490, 235] width 980 height 471
click at [104, 105] on button "Выполнен" at bounding box center [110, 104] width 31 height 9
type textarea "x"
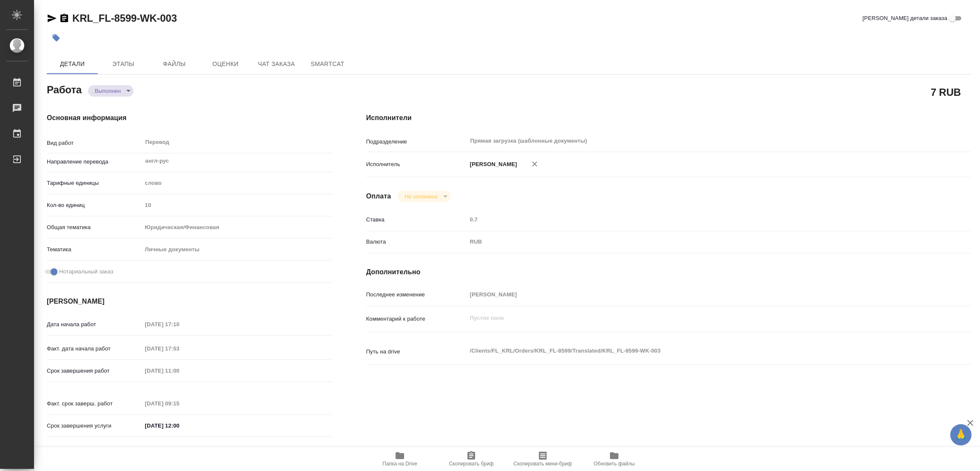
type textarea "x"
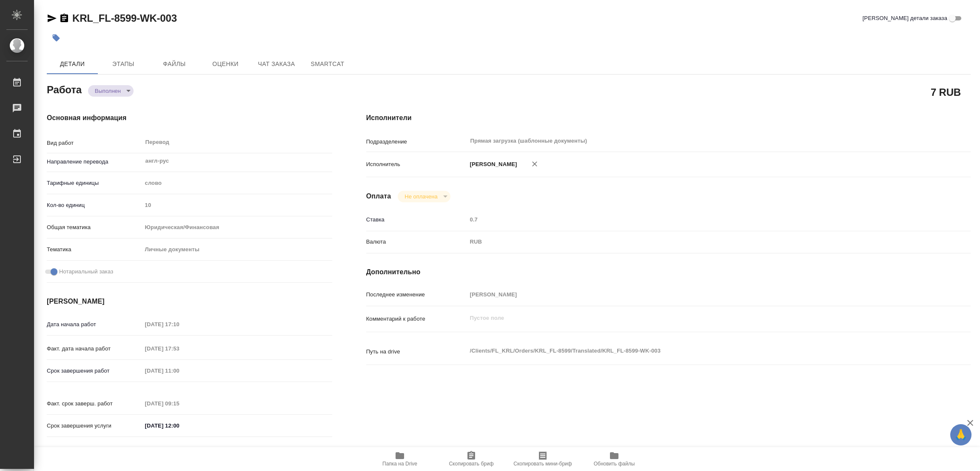
type textarea "x"
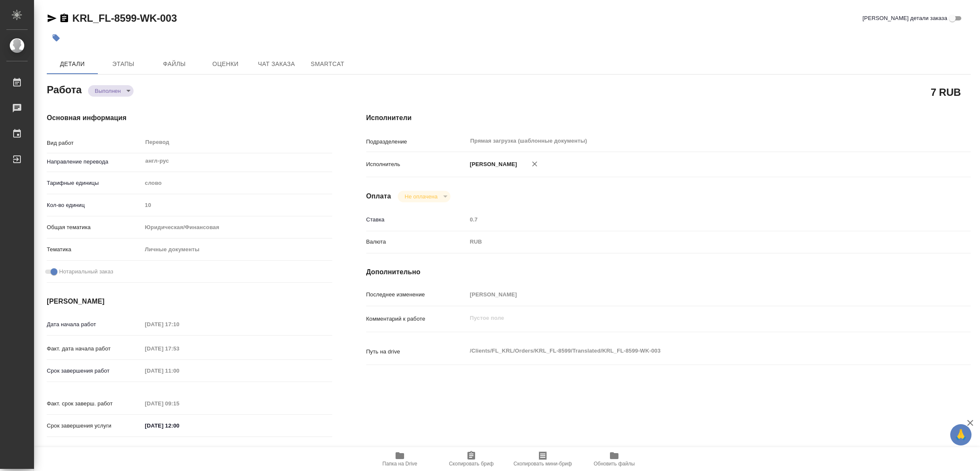
type textarea "x"
click at [54, 38] on icon "button" at bounding box center [56, 37] width 7 height 7
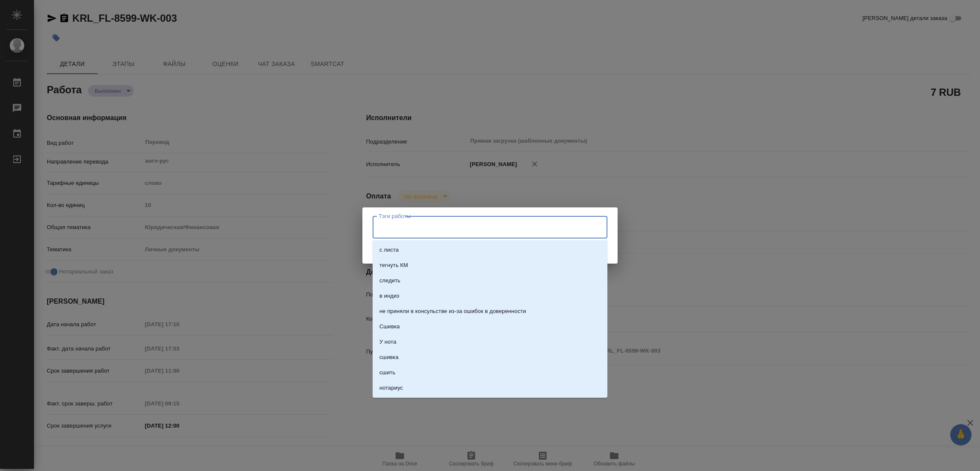
click at [380, 226] on input "Тэги работы" at bounding box center [481, 227] width 211 height 14
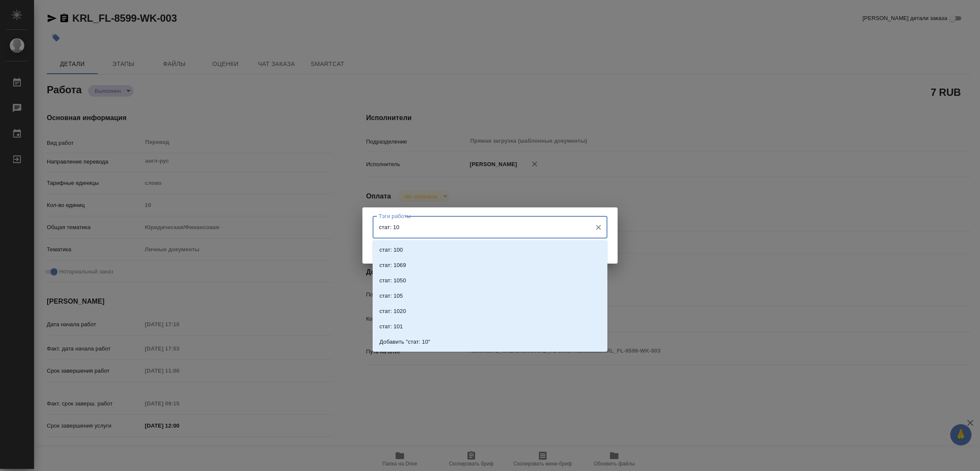
type input "стат: 100"
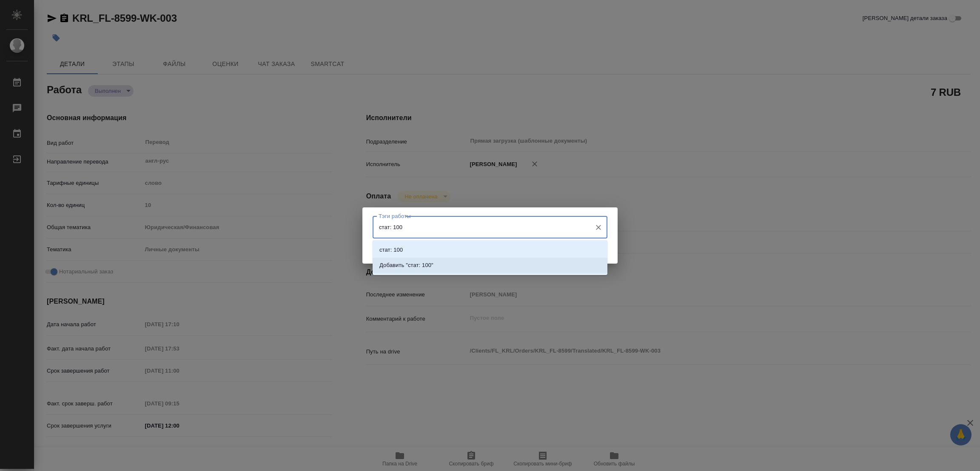
click at [425, 262] on p "Добавить "стат: 100"" at bounding box center [406, 265] width 54 height 9
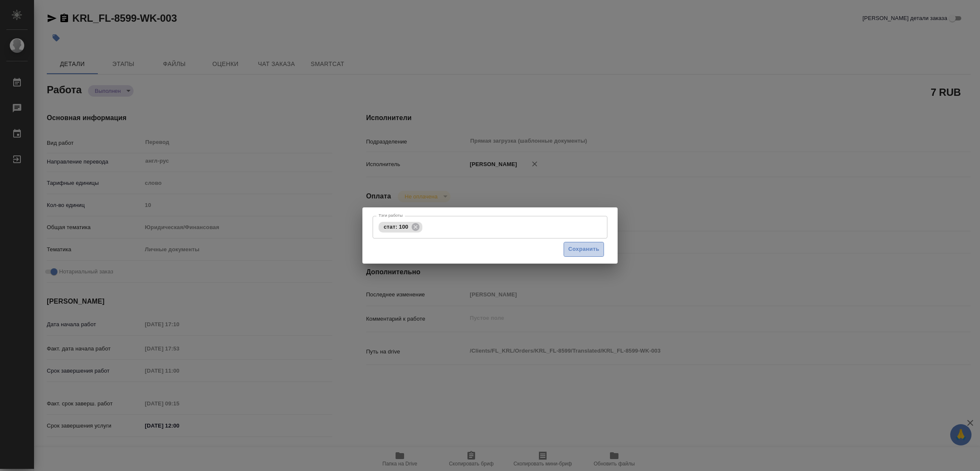
click at [573, 246] on span "Сохранить" at bounding box center [583, 249] width 31 height 10
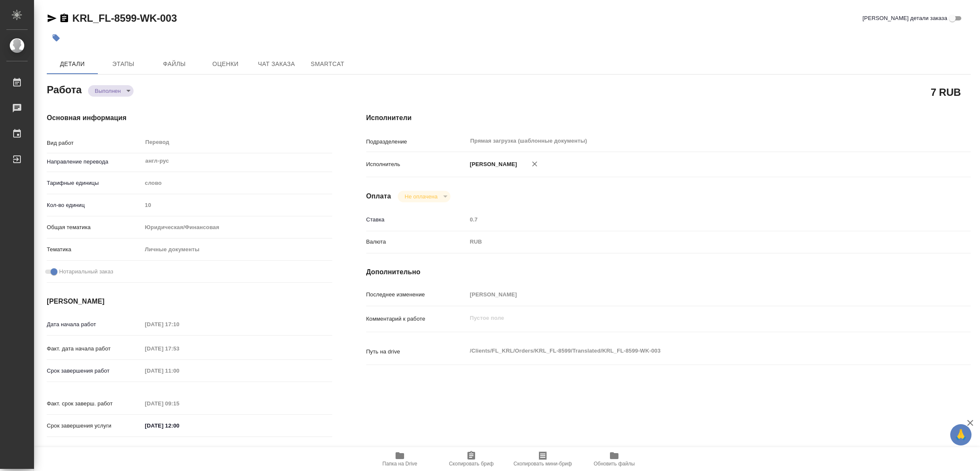
type input "completed"
type textarea "Перевод"
type textarea "x"
type input "англ-рус"
type input "5a8b1489cc6b4906c91bfd90"
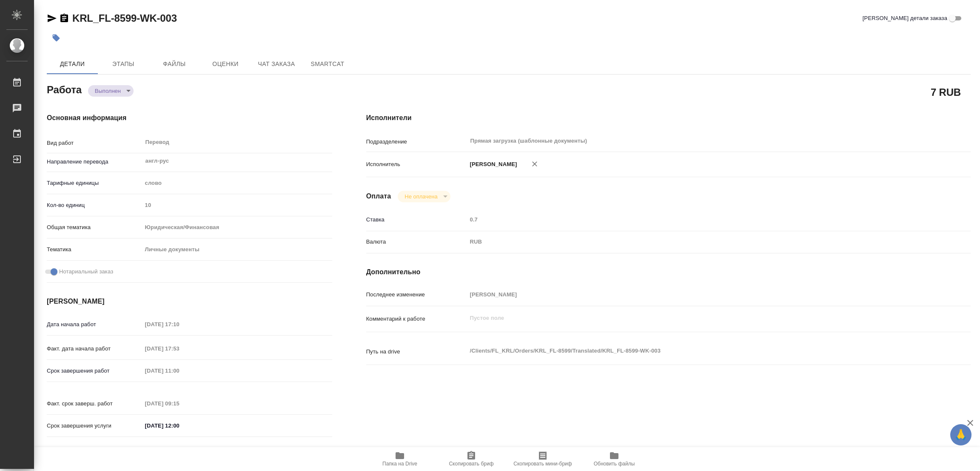
type input "10"
type input "yr-fn"
type input "5a8b8b956a9677013d343cfe"
checkbox input "true"
type input "11.08.2025 17:10"
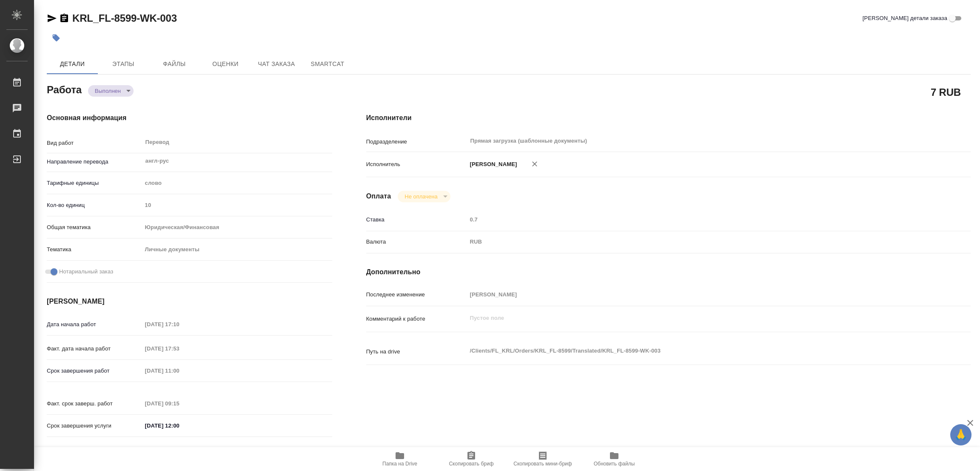
type input "11.08.2025 17:53"
type input "12.08.2025 11:00"
type input "12.08.2025 09:15"
type input "12.08.2025 12:00"
type input "Прямая загрузка (шаблонные документы)"
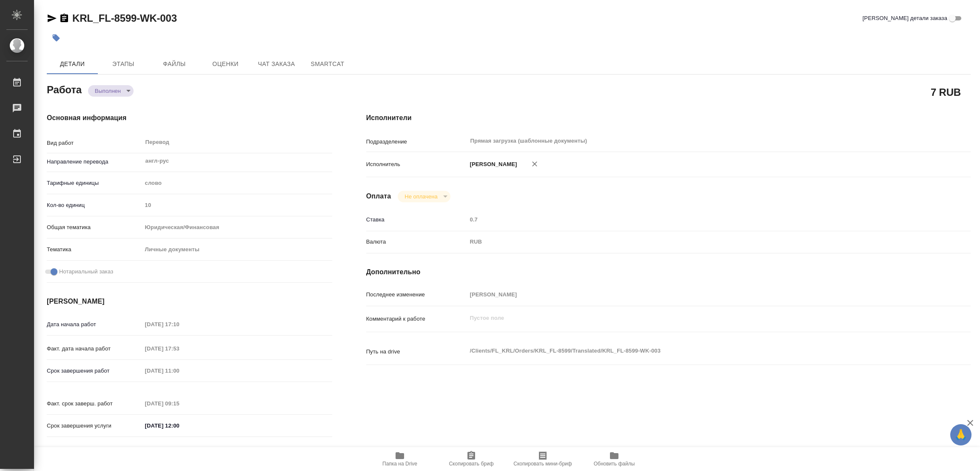
type input "notPayed"
type input "0.7"
type input "RUB"
type input "[PERSON_NAME]"
type textarea "x"
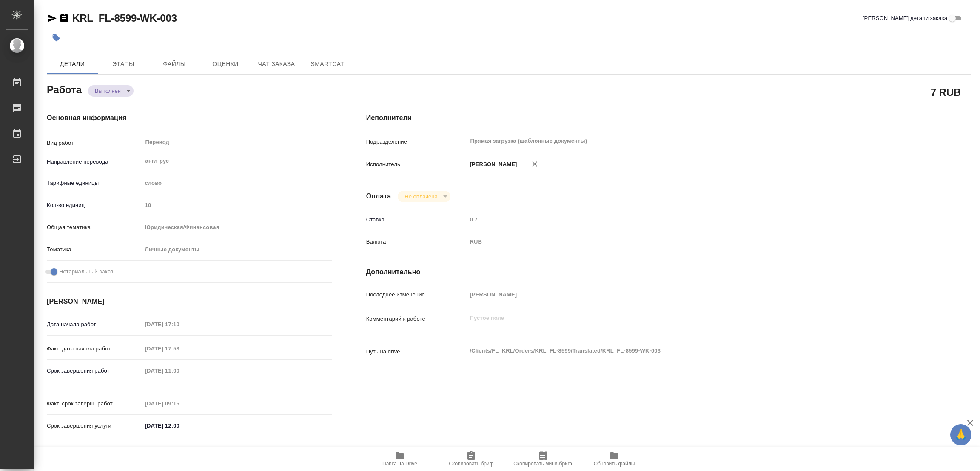
type textarea "/Clients/FL_KRL/Orders/KRL_FL-8599/Translated/KRL_FL-8599-WK-003"
type textarea "x"
type input "KRL_FL-8599"
type input "Перевод Стандарт"
type input "Приёмка по качеству, Перевод, Постредактура машинного перевода, Редактура, Корр…"
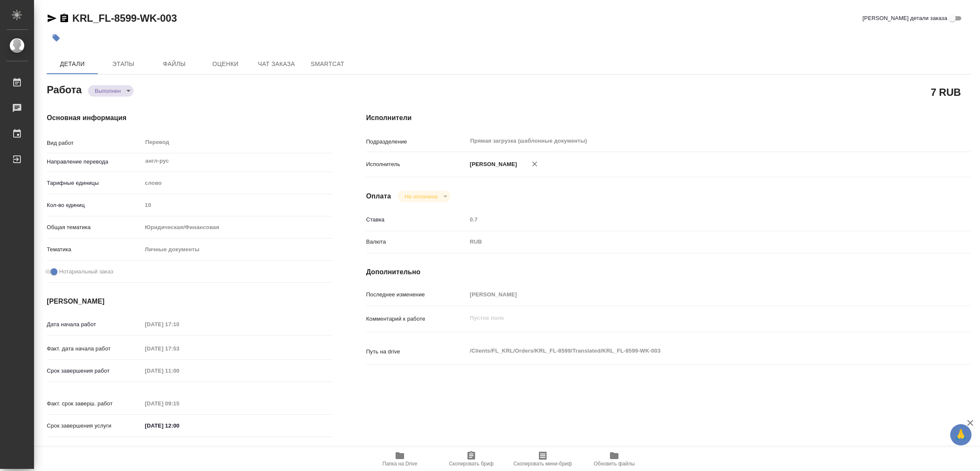
type input "Касымов Тимур"
type input "/Clients/FL_KRL/Orders/KRL_FL-8599"
type textarea "x"
type textarea "НОТ прошлый заказ был со схожим доком: KRL_FL-8591"
type textarea "x"
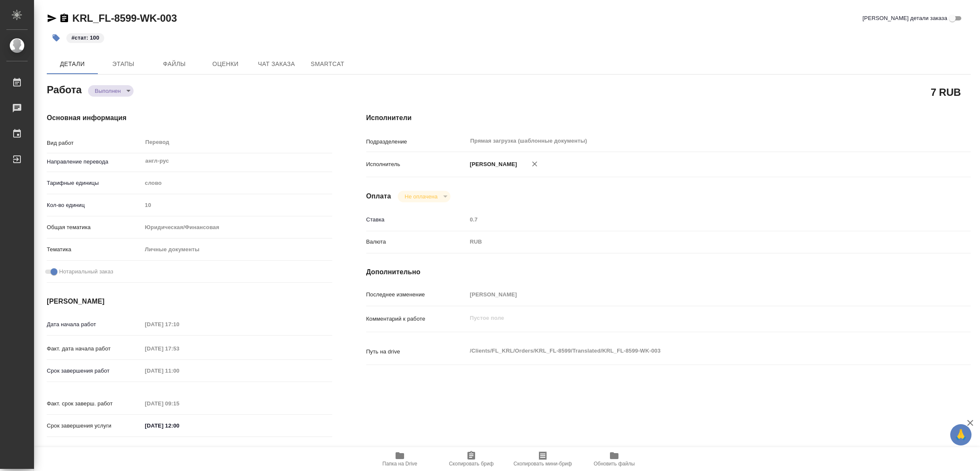
type textarea "x"
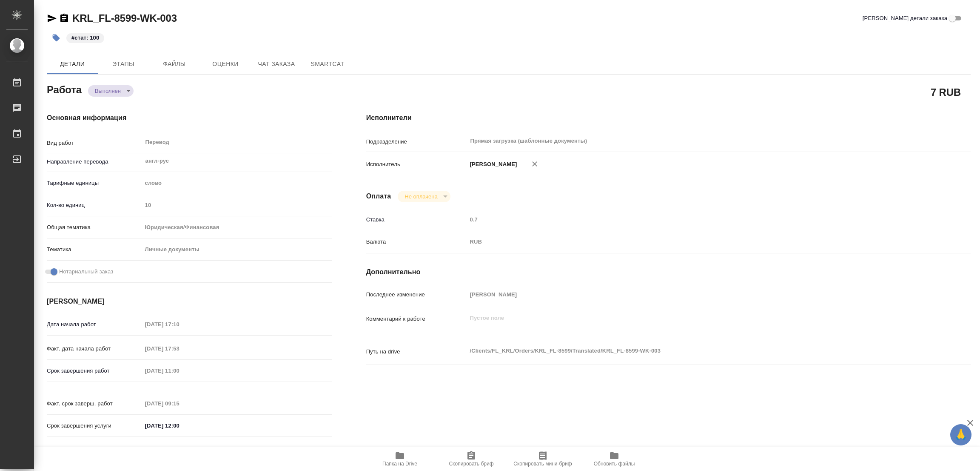
type textarea "x"
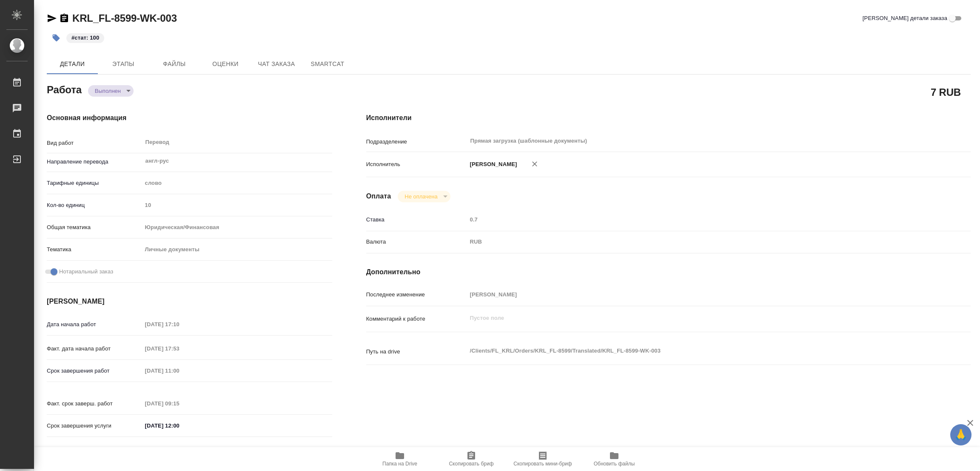
type textarea "x"
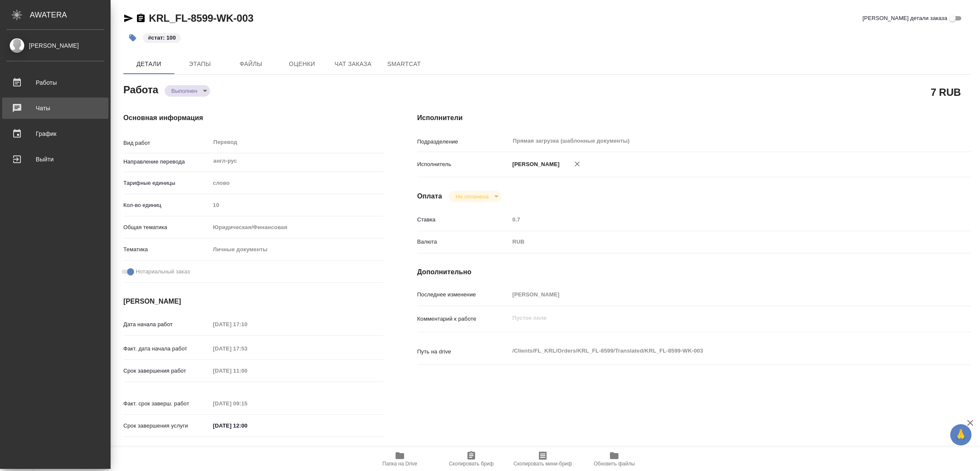
type textarea "x"
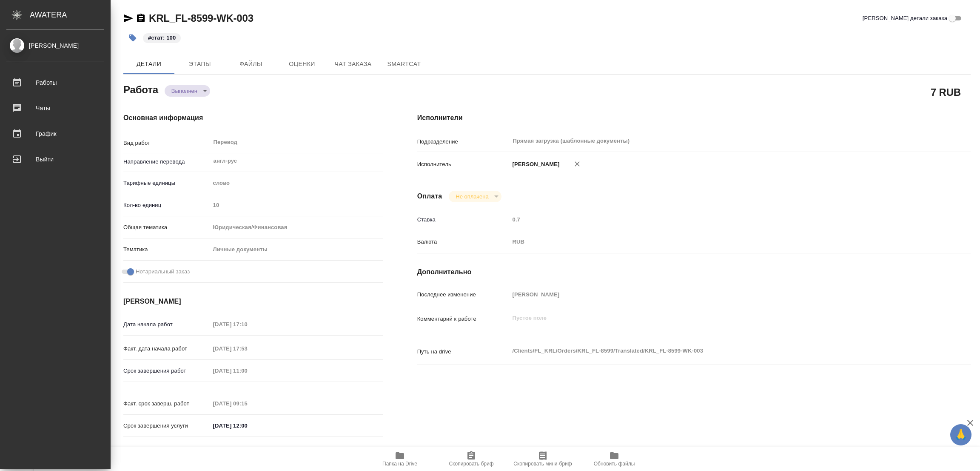
type textarea "x"
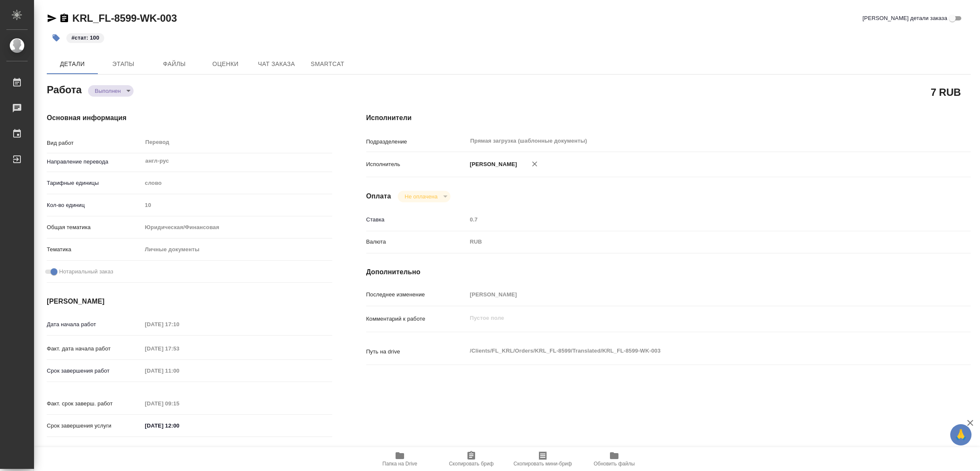
type textarea "x"
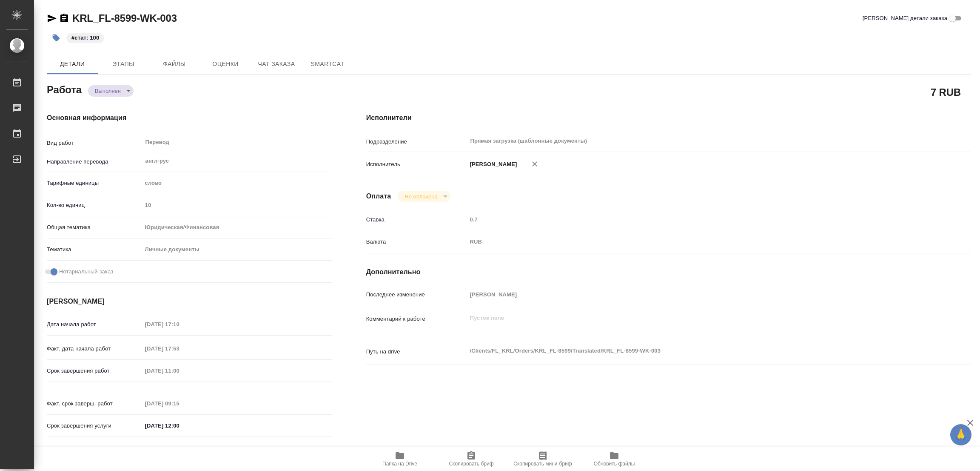
type textarea "x"
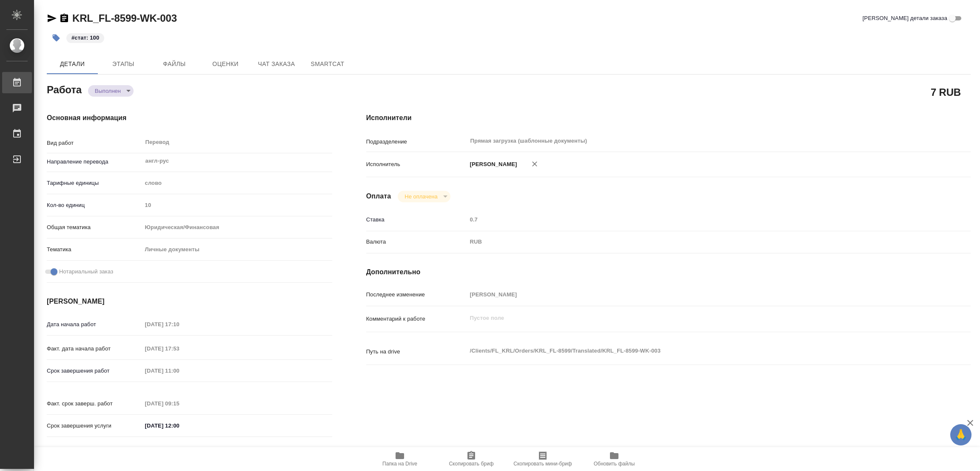
type textarea "x"
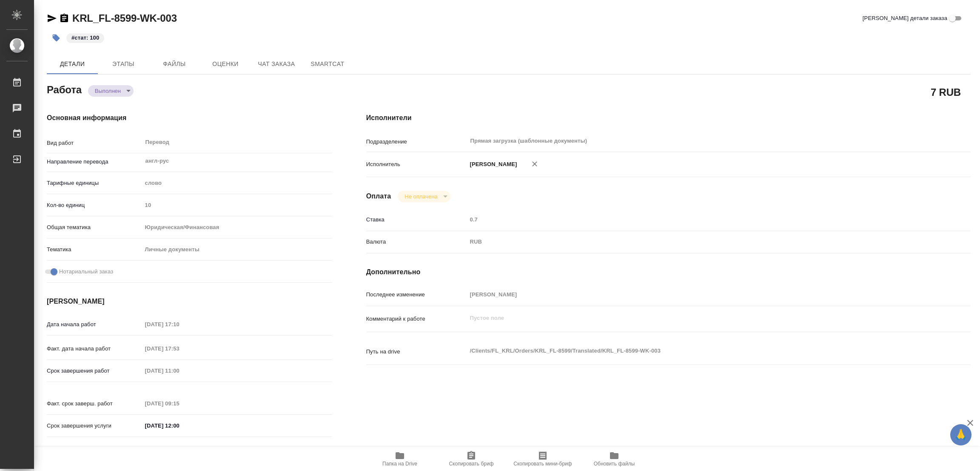
type textarea "x"
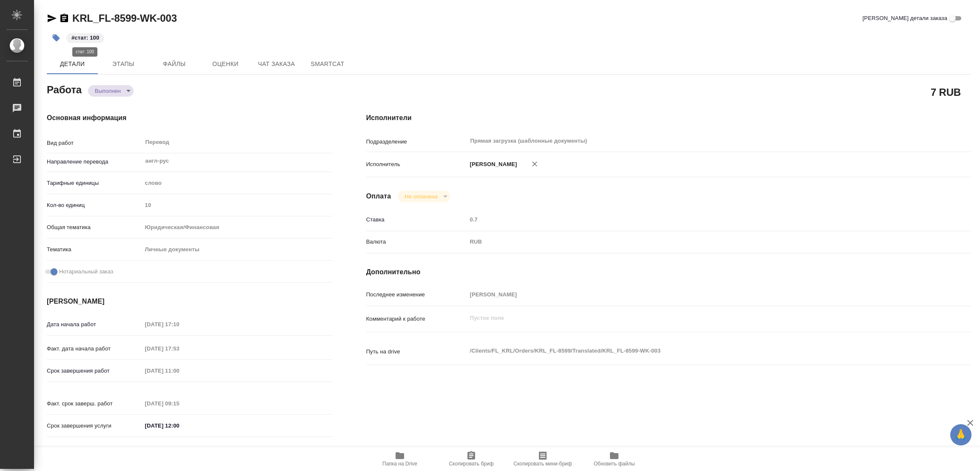
click at [88, 40] on p "#стат: 100" at bounding box center [85, 38] width 28 height 9
click at [77, 39] on p "#стат: 100" at bounding box center [85, 38] width 28 height 9
click at [76, 37] on p "#стат: 100" at bounding box center [85, 38] width 28 height 9
click at [93, 34] on p "#стат: 100" at bounding box center [85, 38] width 28 height 9
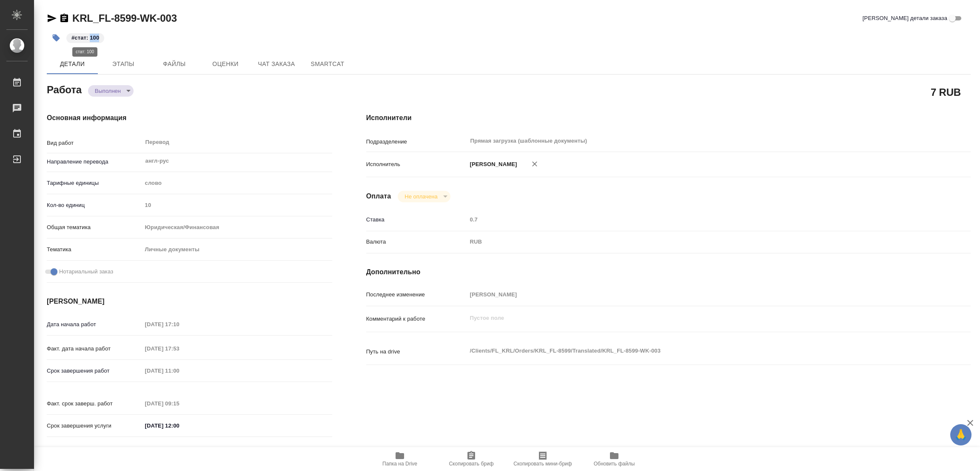
click at [93, 34] on p "#стат: 100" at bounding box center [85, 38] width 28 height 9
click at [54, 32] on button "button" at bounding box center [56, 38] width 19 height 19
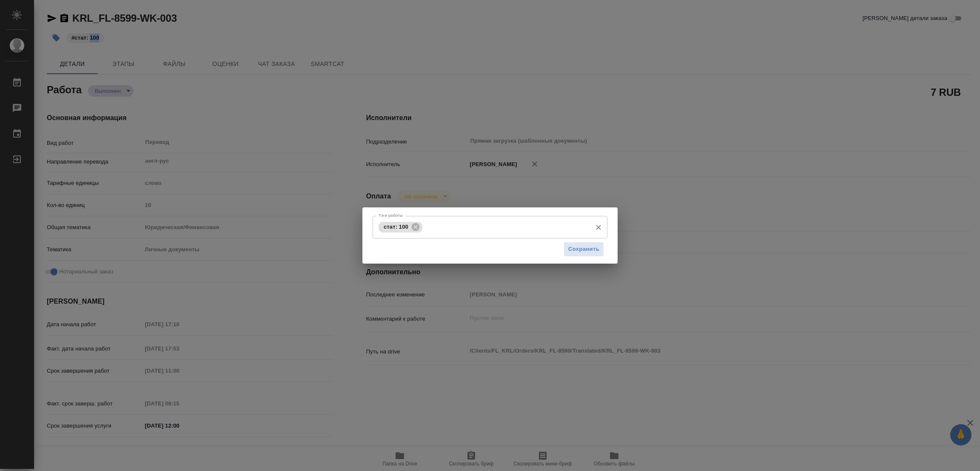
click at [399, 225] on span "стат: 100" at bounding box center [396, 226] width 35 height 6
click at [415, 226] on icon at bounding box center [415, 226] width 9 height 9
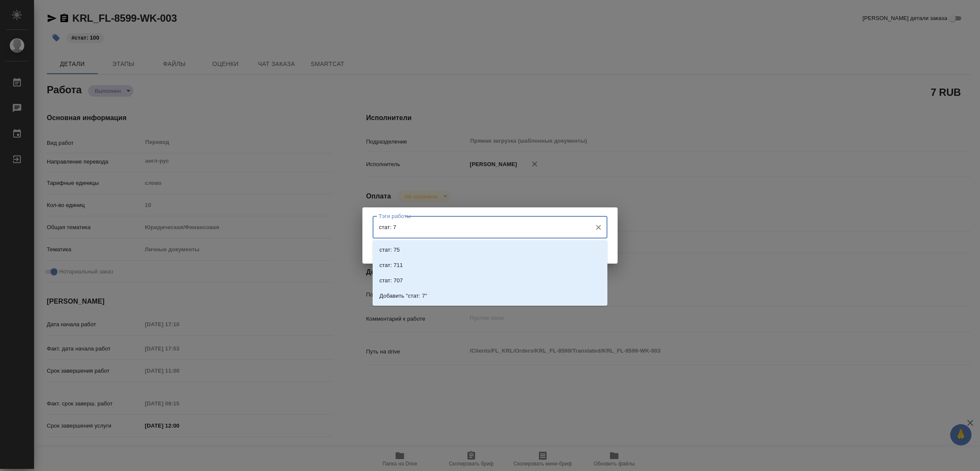
type input "стат: 75"
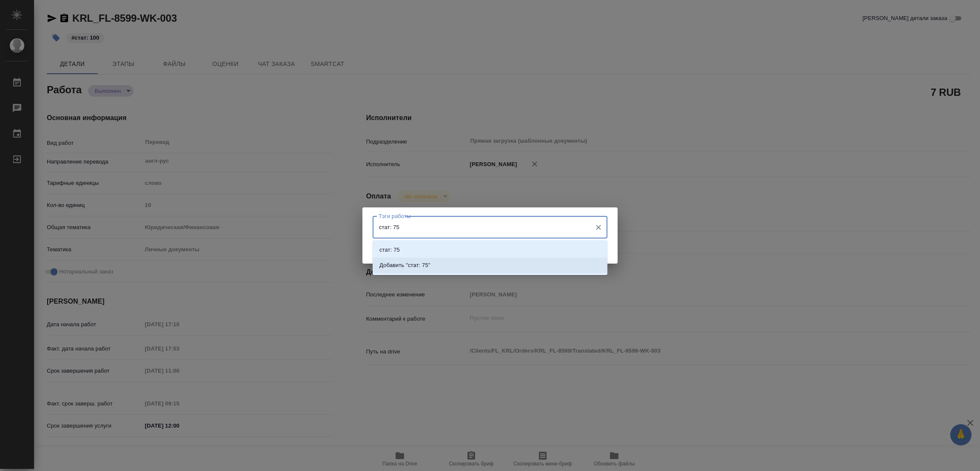
click at [431, 264] on li "Добавить "стат: 75"" at bounding box center [490, 264] width 235 height 15
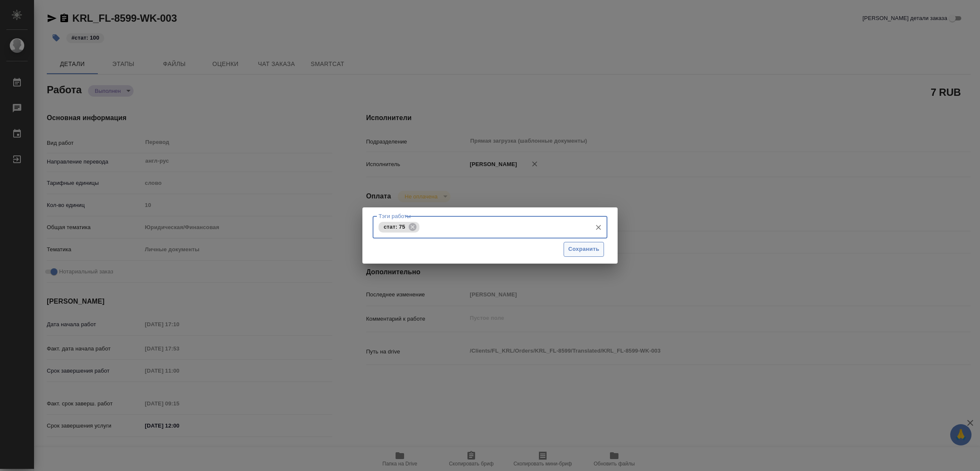
click at [573, 248] on span "Сохранить" at bounding box center [583, 249] width 31 height 10
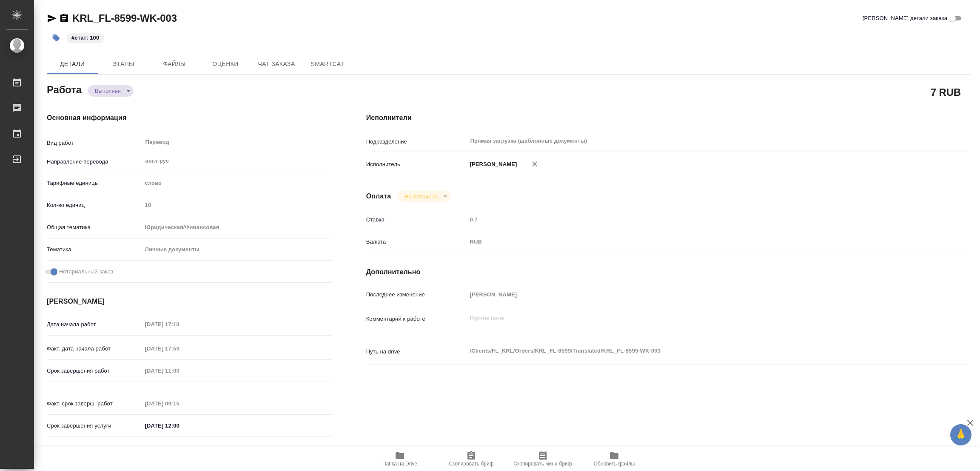
type input "completed"
type textarea "Перевод"
type textarea "x"
type input "англ-рус"
type input "5a8b1489cc6b4906c91bfd90"
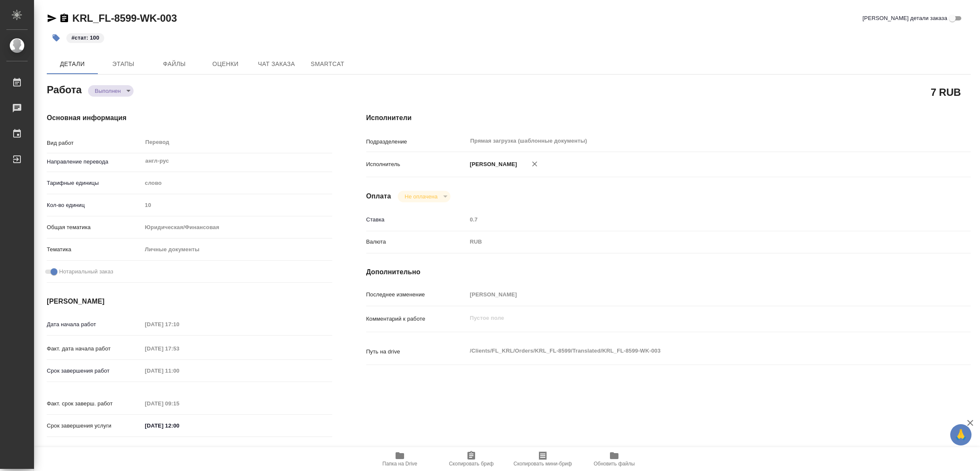
type input "10"
type input "yr-fn"
type input "5a8b8b956a9677013d343cfe"
checkbox input "true"
type input "11.08.2025 17:10"
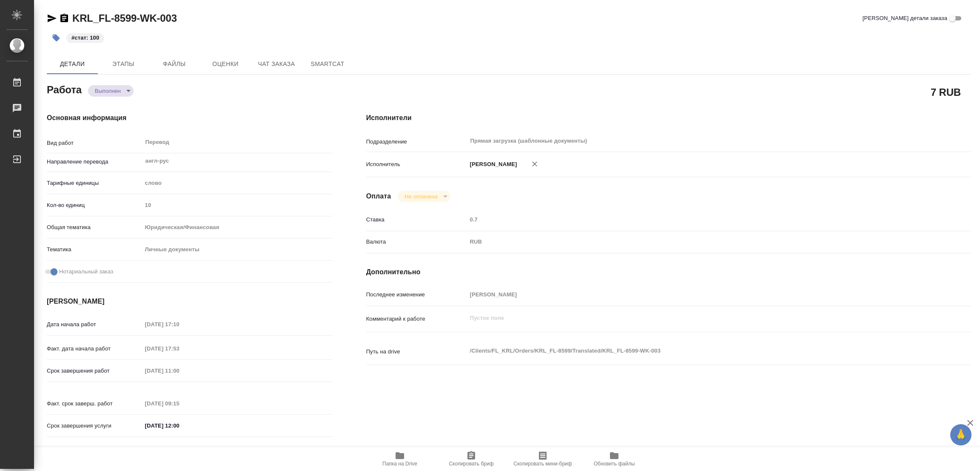
type input "11.08.2025 17:53"
type input "12.08.2025 11:00"
type input "12.08.2025 09:15"
type input "12.08.2025 12:00"
type input "Прямая загрузка (шаблонные документы)"
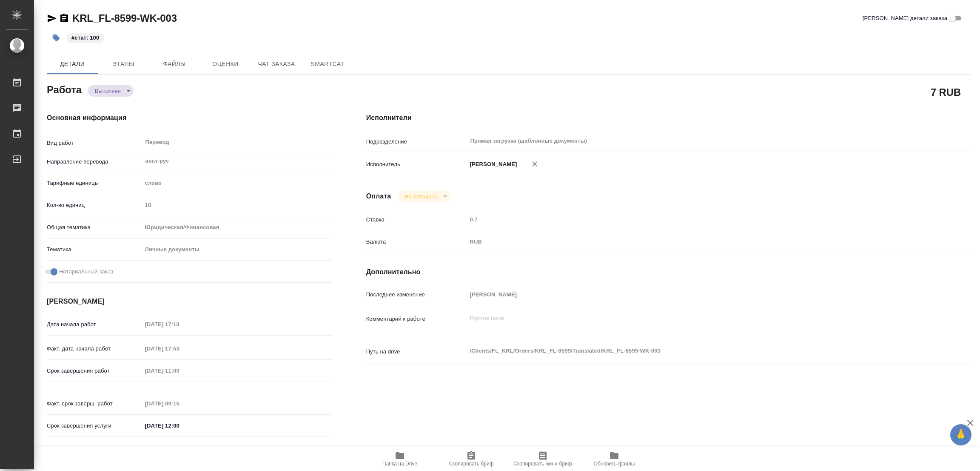
type input "notPayed"
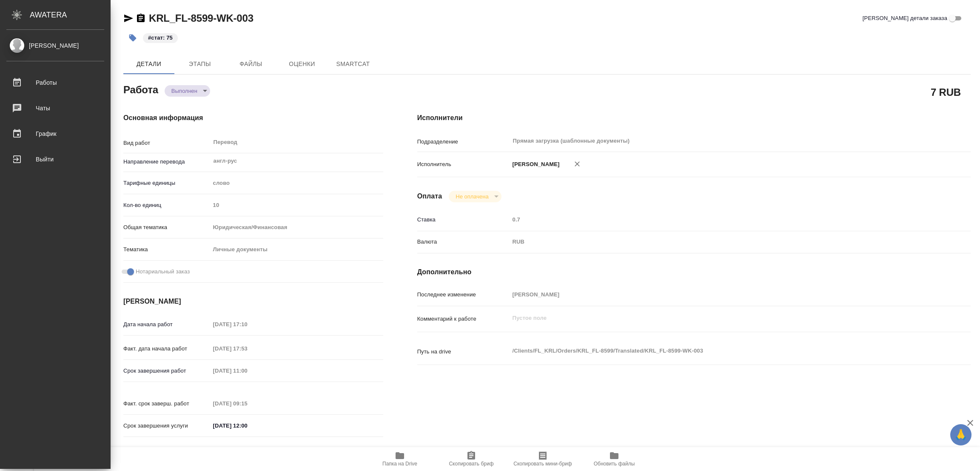
type textarea "x"
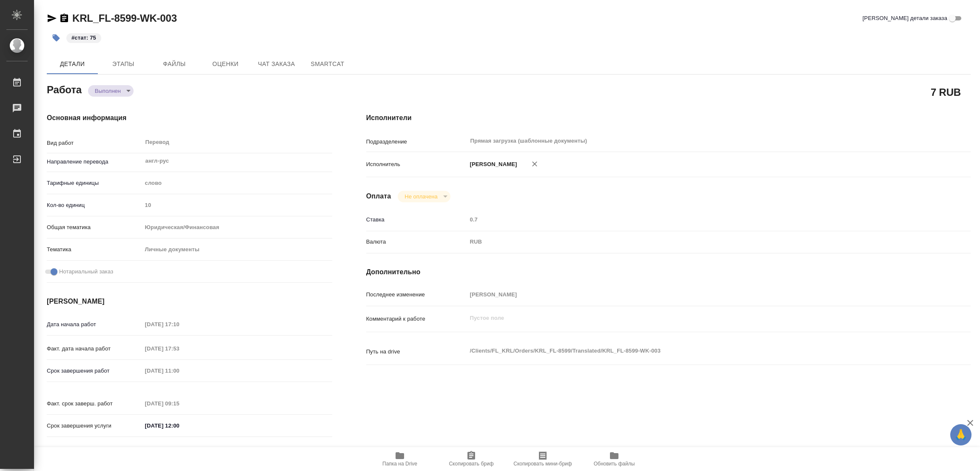
type textarea "x"
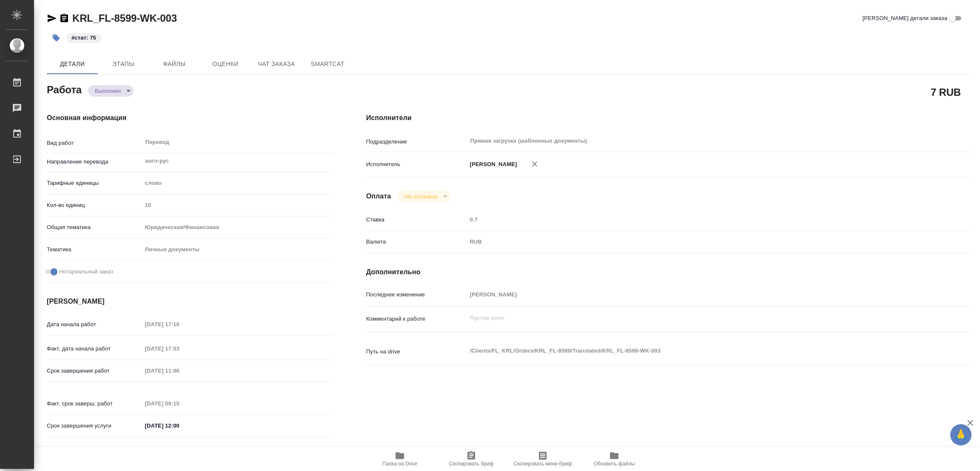
click at [413, 48] on div "KRL_FL-8599-WK-003 Кратко детали заказа #стат: 75 Детали Этапы Файлы Оценки Чат…" at bounding box center [508, 357] width 933 height 714
type textarea "x"
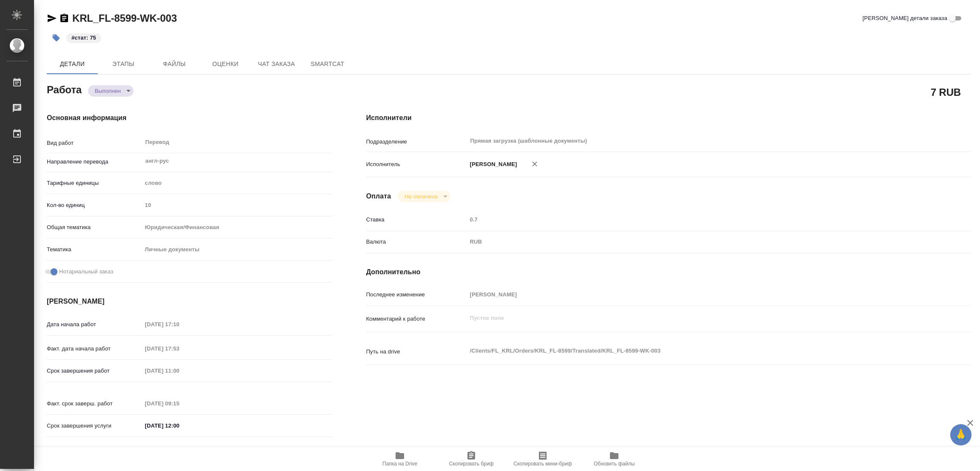
type textarea "x"
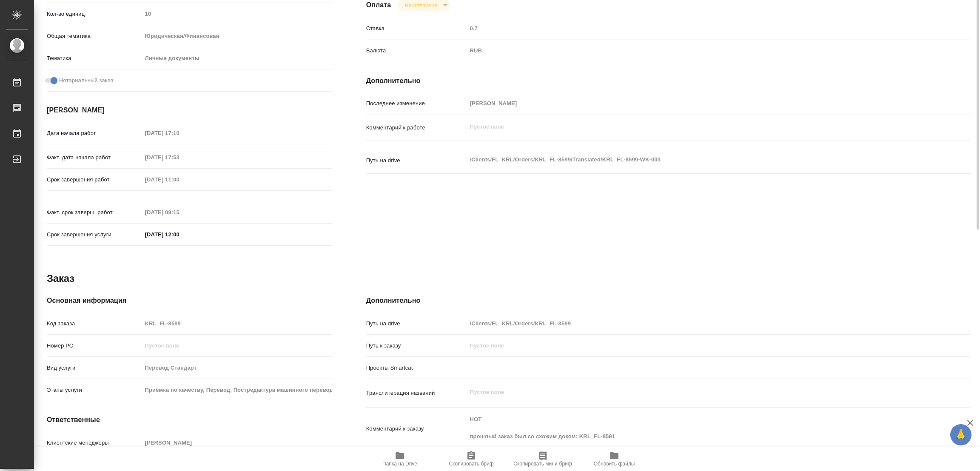
type textarea "x"
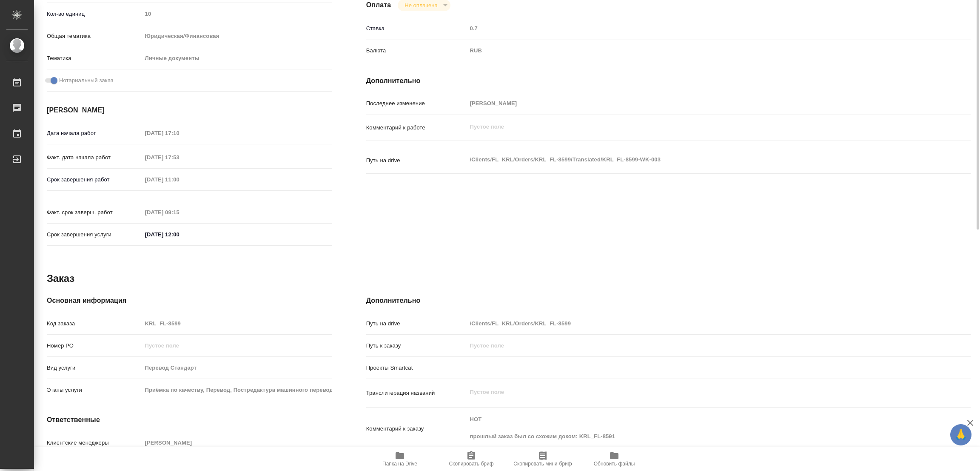
scroll to position [0, 0]
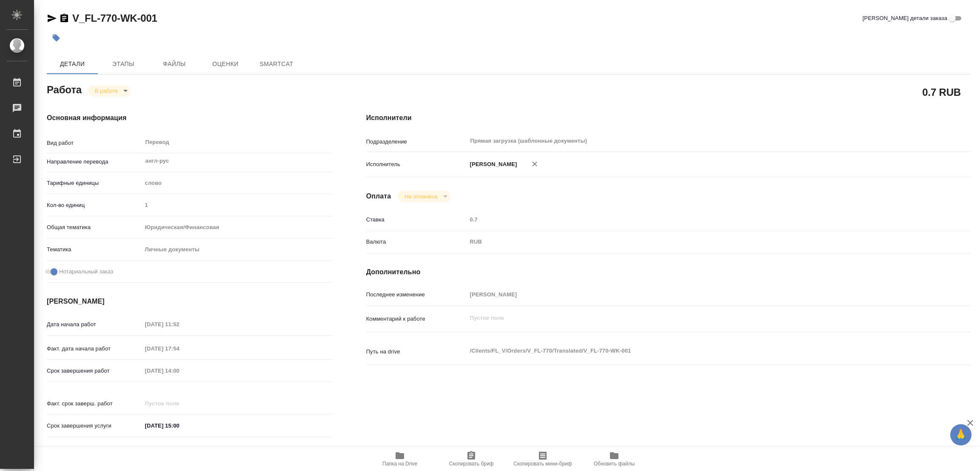
type textarea "x"
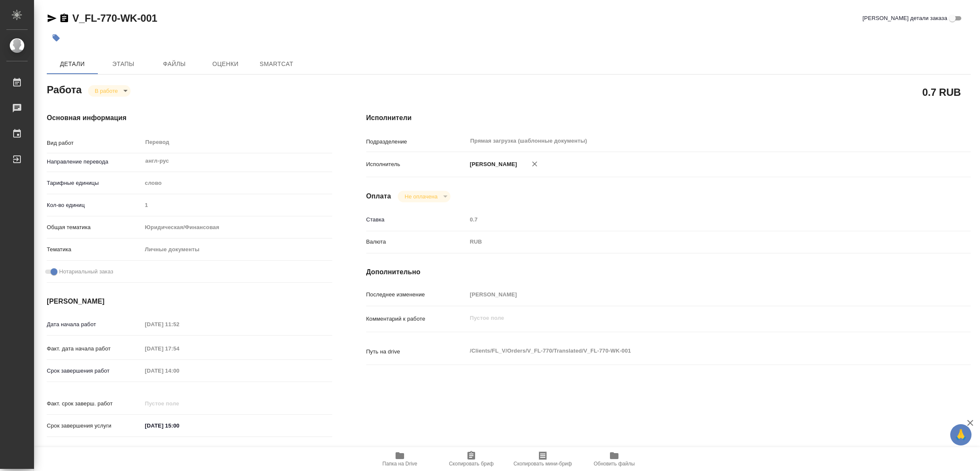
type textarea "x"
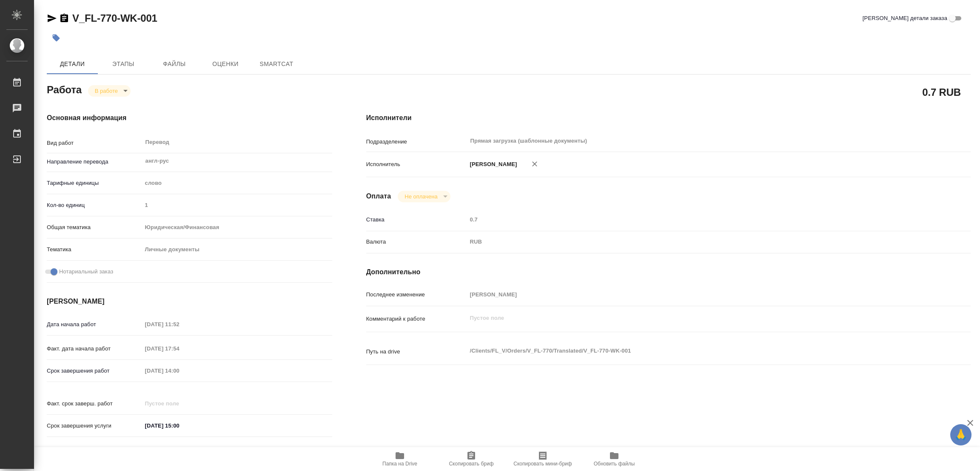
type textarea "x"
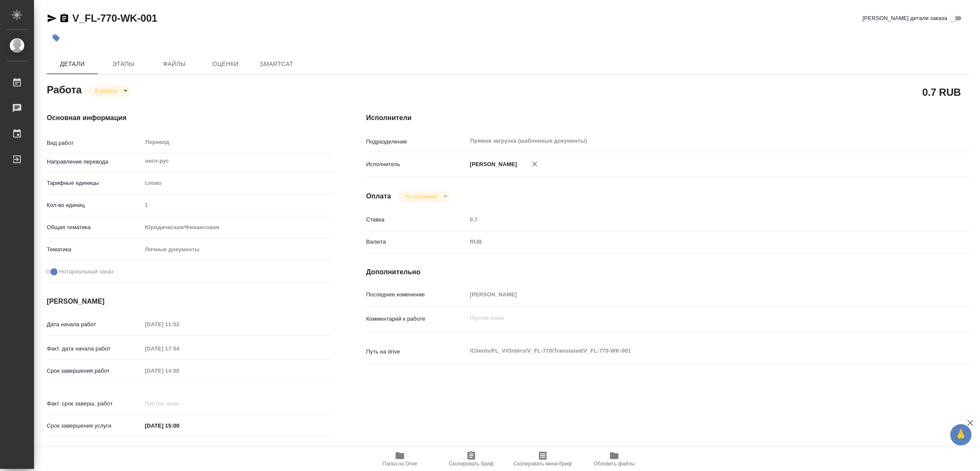
type textarea "x"
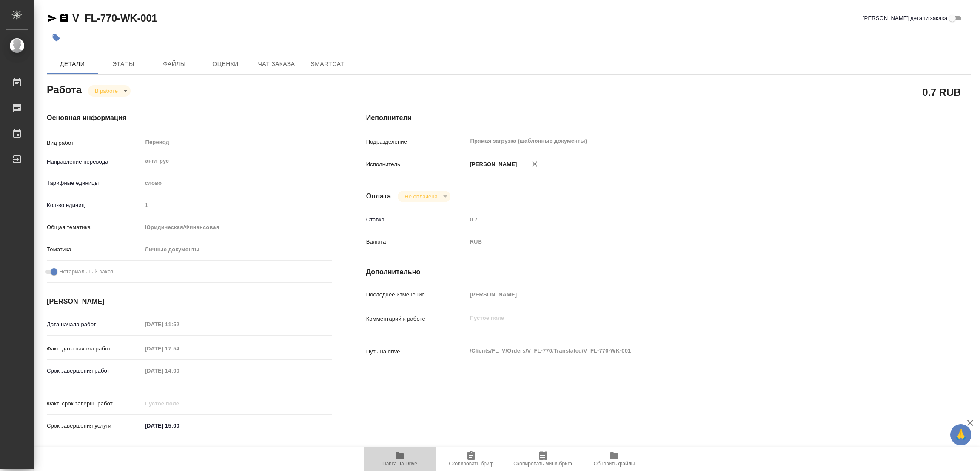
click at [400, 456] on icon "button" at bounding box center [400, 455] width 9 height 7
type textarea "x"
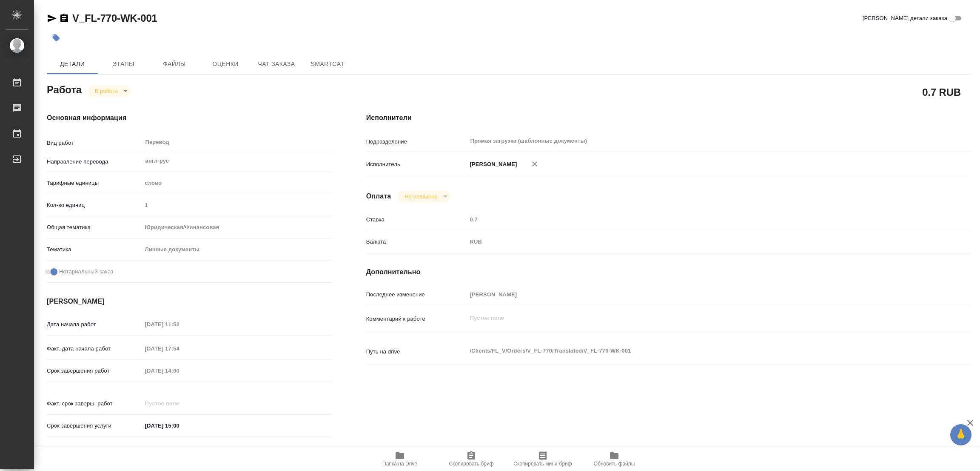
type textarea "x"
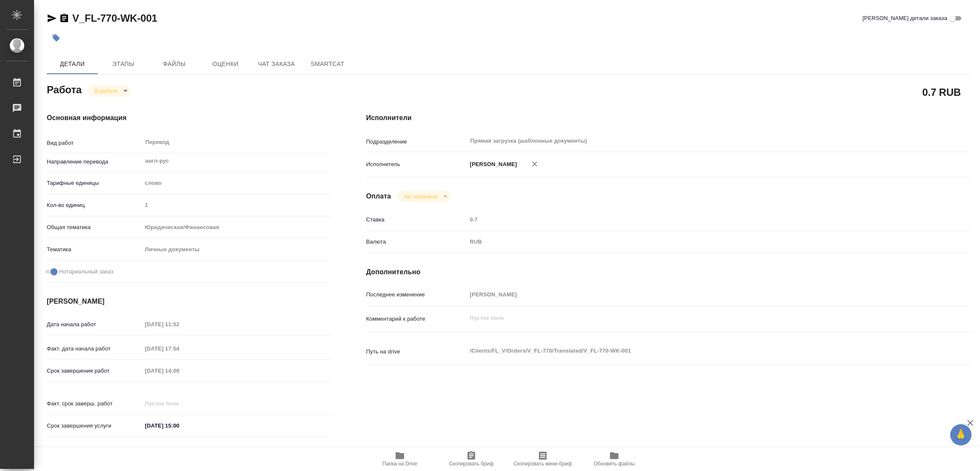
type textarea "x"
click at [114, 64] on span "Этапы" at bounding box center [123, 64] width 41 height 11
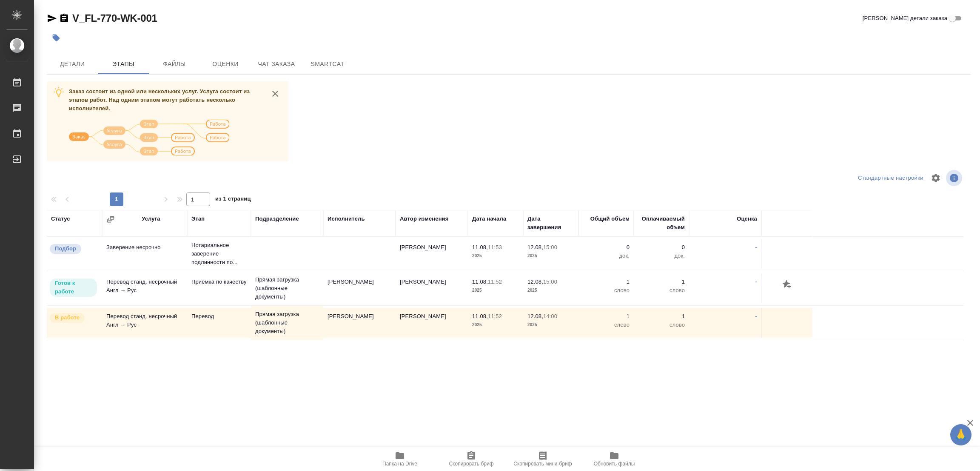
drag, startPoint x: 470, startPoint y: 118, endPoint x: 90, endPoint y: 23, distance: 392.1
click at [469, 118] on div "Заказ состоит из одной или нескольких услуг. Услуга состоит из этапов работ. На…" at bounding box center [509, 241] width 924 height 320
click at [74, 63] on span "Детали" at bounding box center [72, 64] width 41 height 11
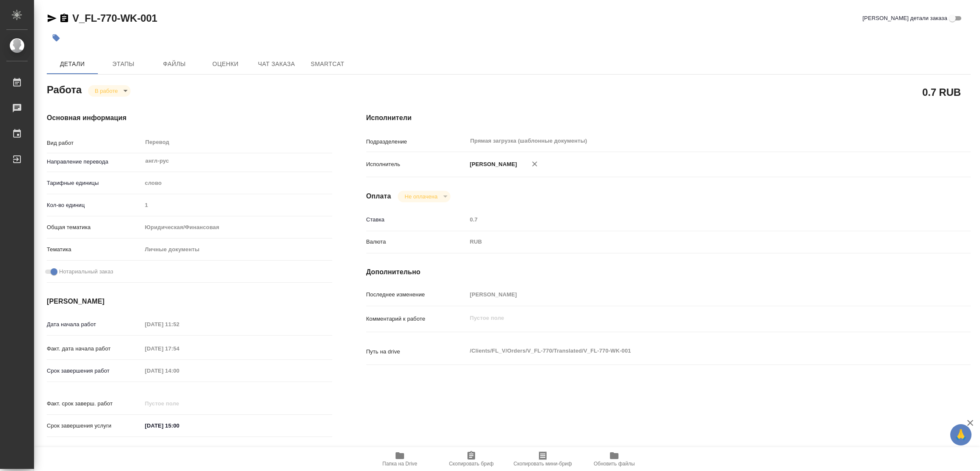
type textarea "x"
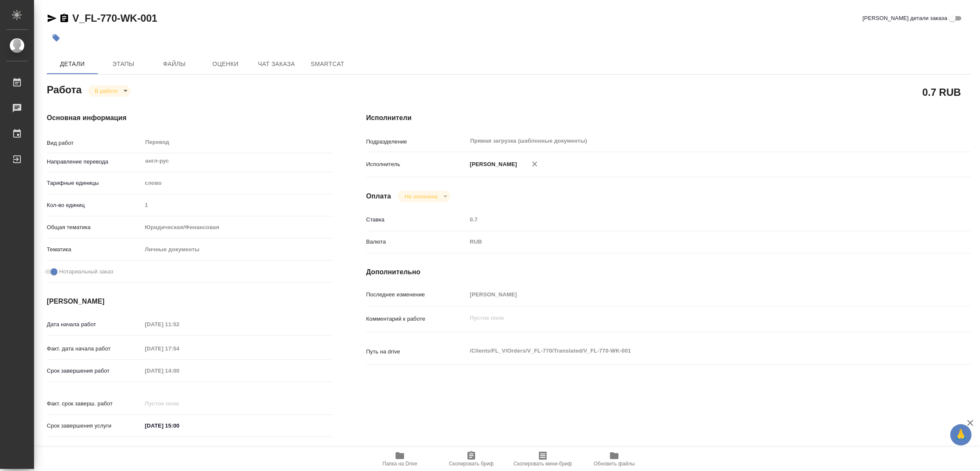
type textarea "x"
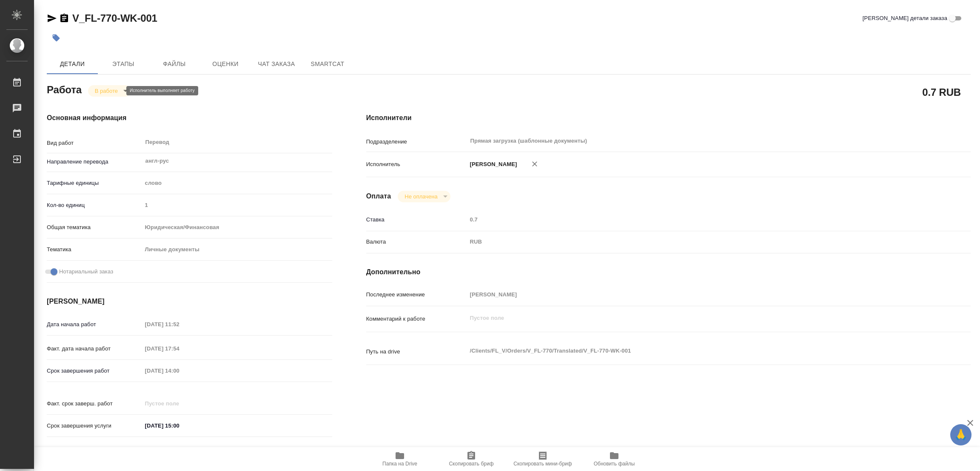
click at [108, 88] on body "🙏 .cls-1 fill:#fff; AWATERA Popova Galina Работы 0 Чаты График Выйти V_FL-770-W…" at bounding box center [490, 235] width 980 height 471
type textarea "x"
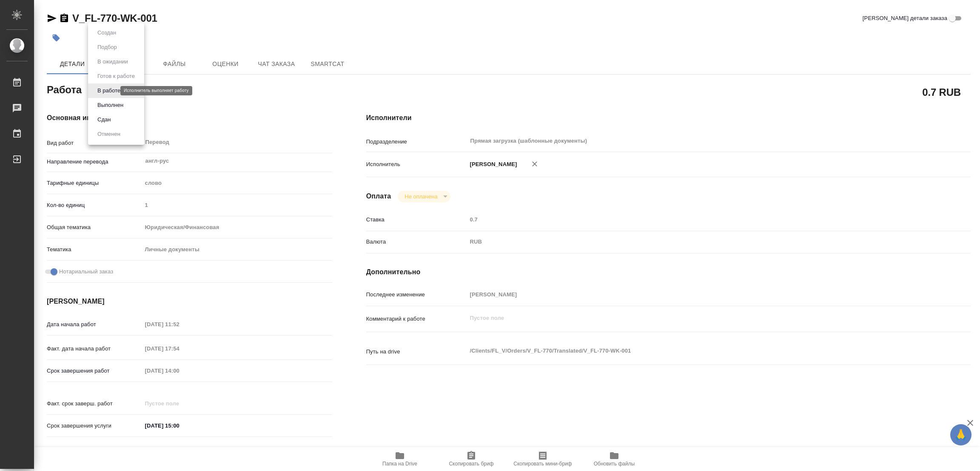
type textarea "x"
click at [111, 109] on button "Выполнен" at bounding box center [110, 104] width 31 height 9
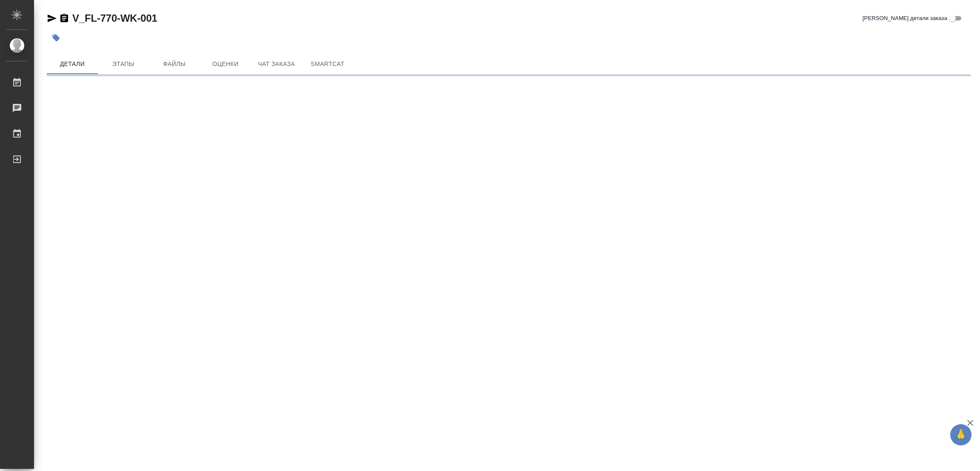
click at [58, 40] on icon "button" at bounding box center [56, 38] width 9 height 9
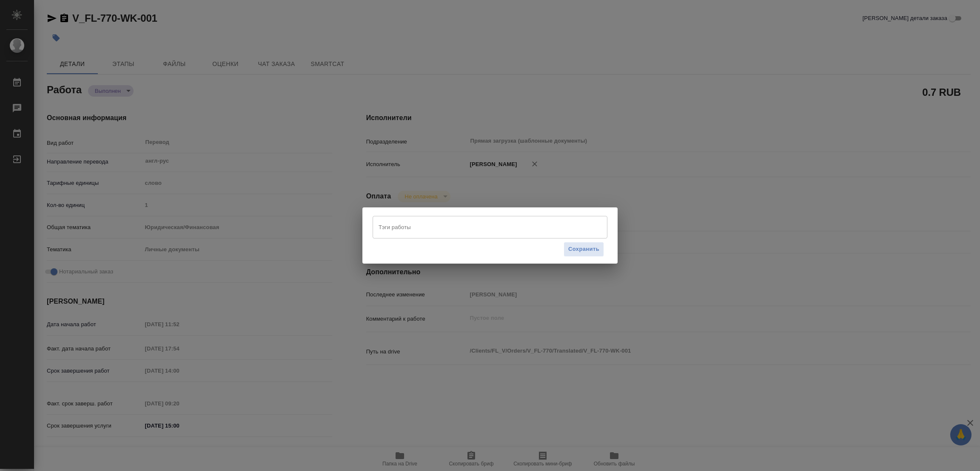
type textarea "x"
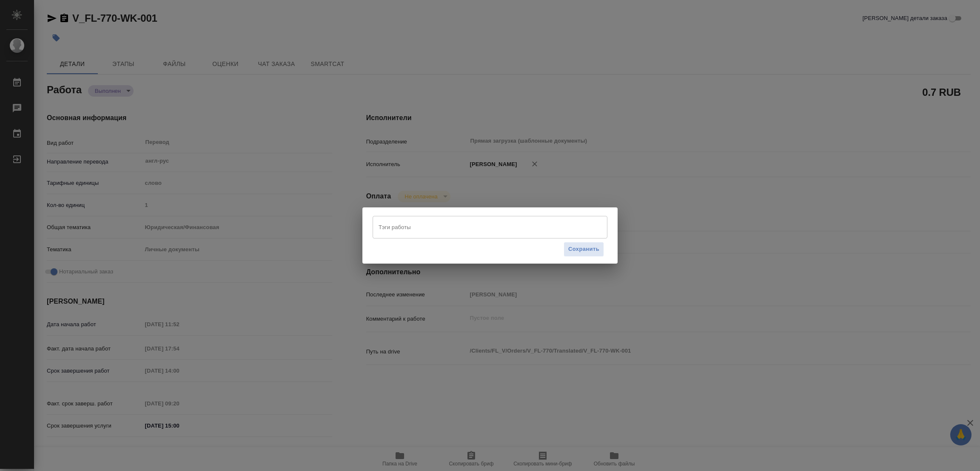
type textarea "x"
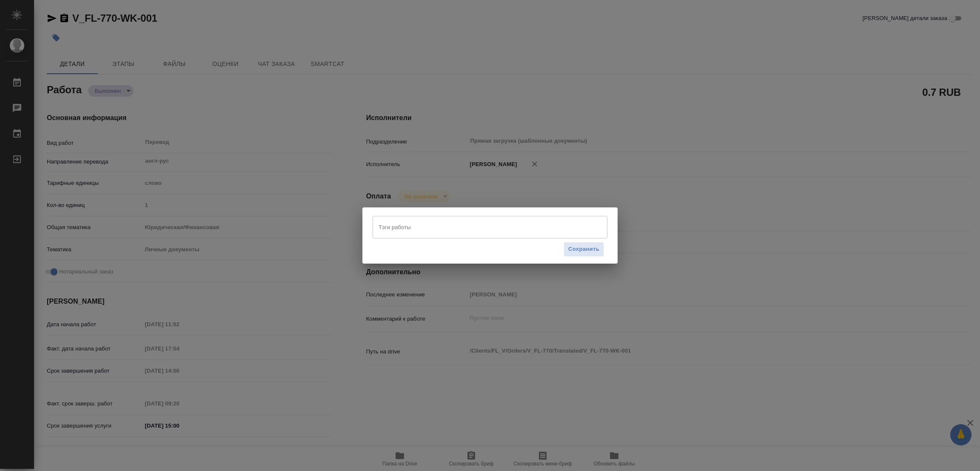
type textarea "x"
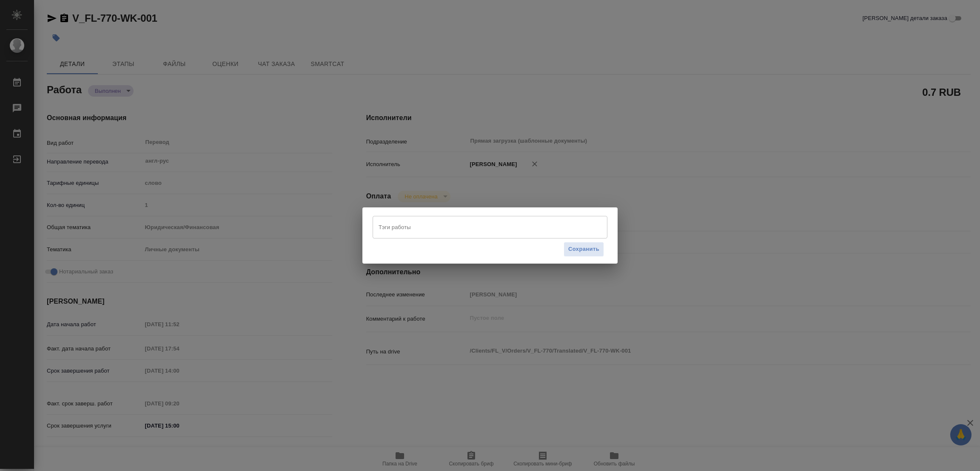
click at [399, 228] on input "Тэги работы" at bounding box center [481, 227] width 211 height 14
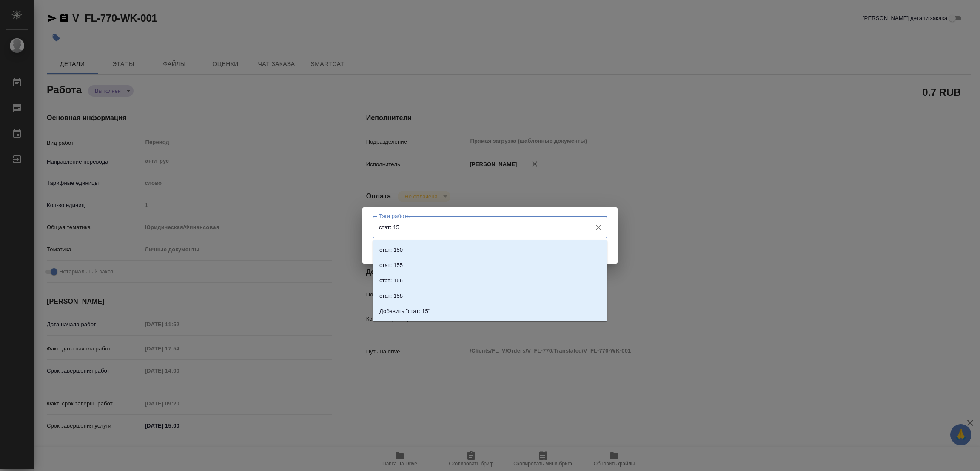
type input "стат: 150"
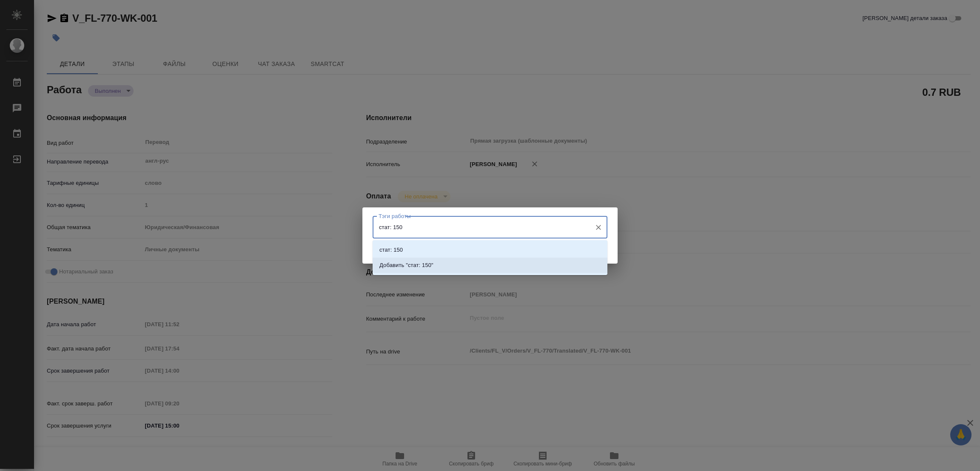
click at [408, 265] on p "Добавить "стат: 150"" at bounding box center [406, 265] width 54 height 9
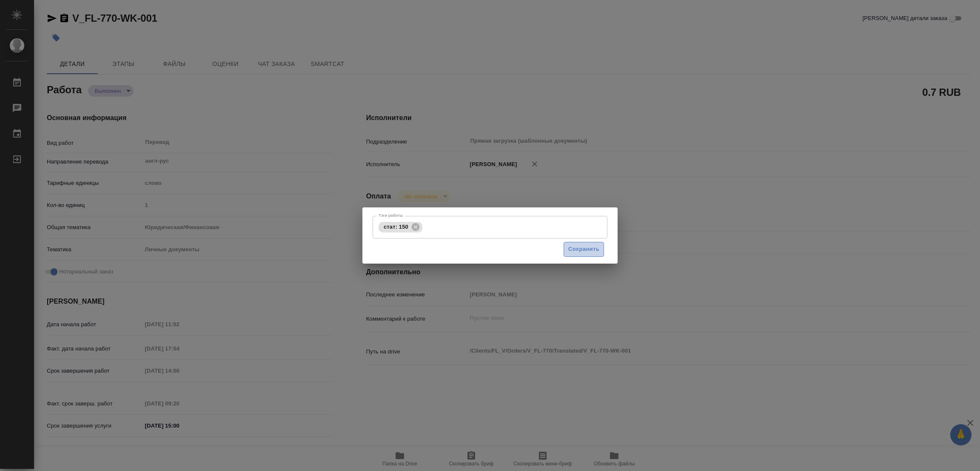
click at [570, 244] on span "Сохранить" at bounding box center [583, 249] width 31 height 10
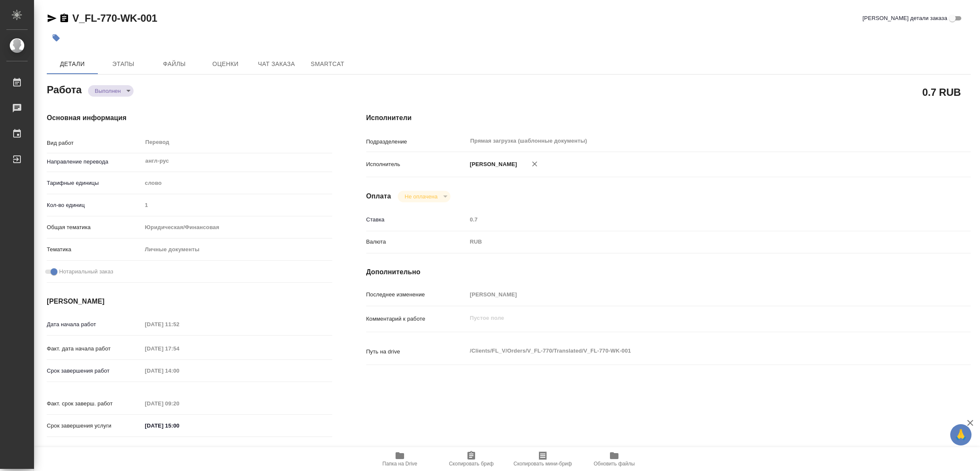
type input "completed"
type textarea "Перевод"
type textarea "x"
type input "англ-рус"
type input "5a8b1489cc6b4906c91bfd90"
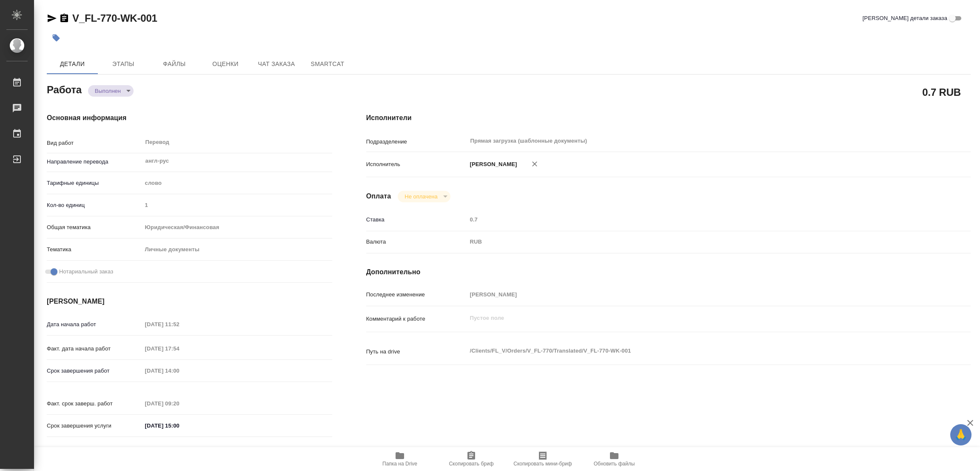
type input "1"
type input "yr-fn"
type input "5a8b8b956a9677013d343cfe"
checkbox input "true"
type input "11.08.2025 11:52"
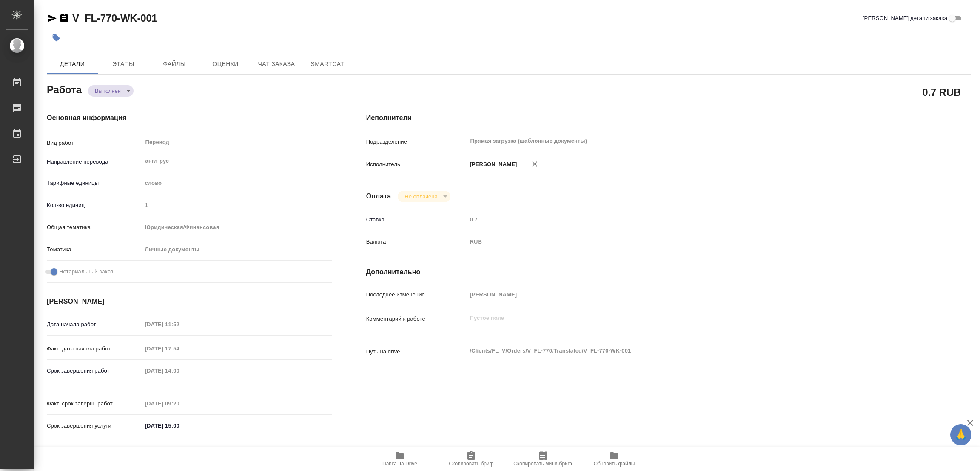
type input "11.08.2025 17:54"
type input "12.08.2025 14:00"
type input "12.08.2025 09:20"
type input "12.08.2025 15:00"
type input "Прямая загрузка (шаблонные документы)"
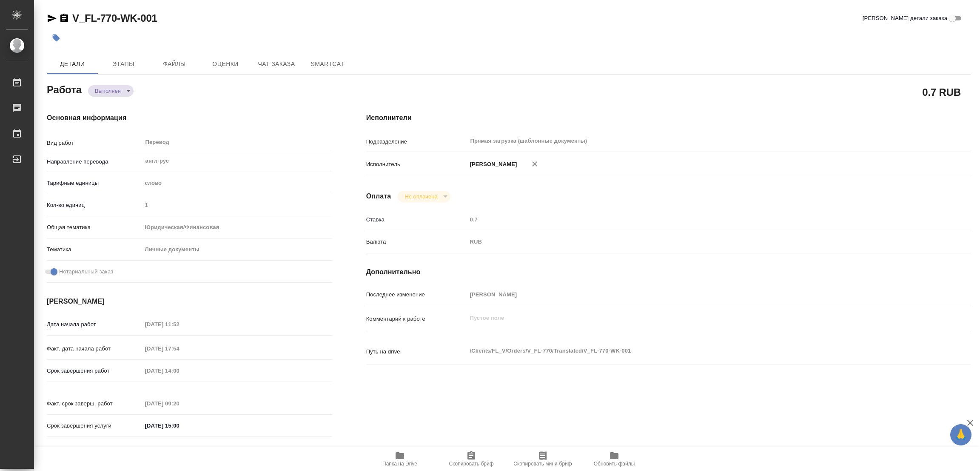
type input "notPayed"
type input "0.7"
type input "RUB"
type input "[PERSON_NAME]"
type textarea "x"
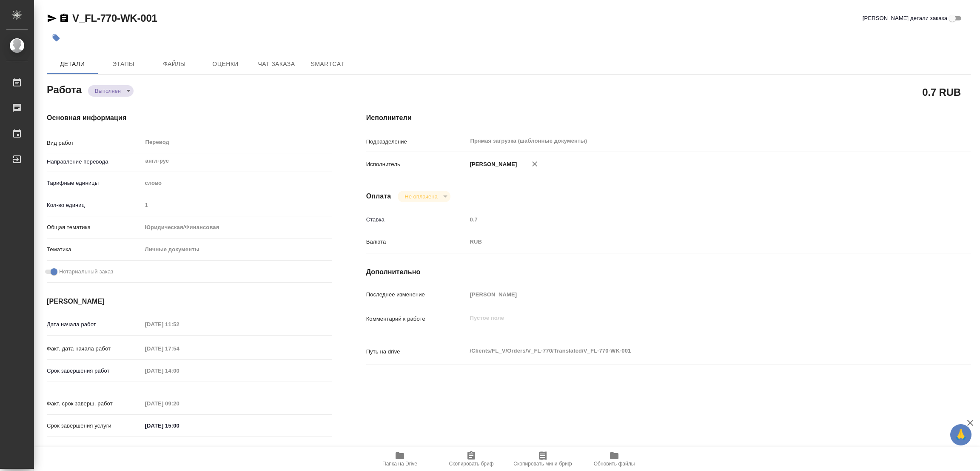
type textarea "/Clients/FL_V/Orders/V_FL-770/Translated/V_FL-770-WK-001"
type textarea "x"
type input "V_FL-770"
type input "Перевод станд. несрочный"
type input "Постредактура машинного перевода, Перевод, Редактура, Приёмка по качеству, Корр…"
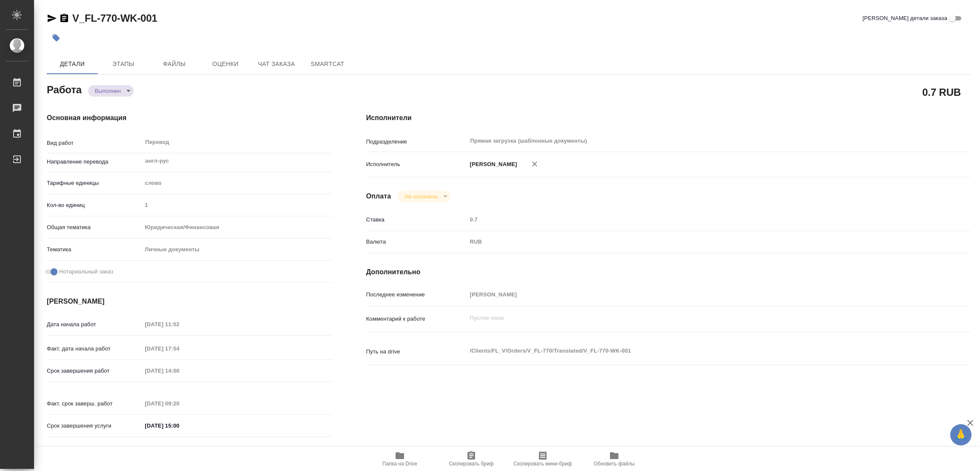
type input "Касымов Тимур, Голубев Дмитрий"
type input "/Clients/FL_V/Orders/V_FL-770"
type textarea "x"
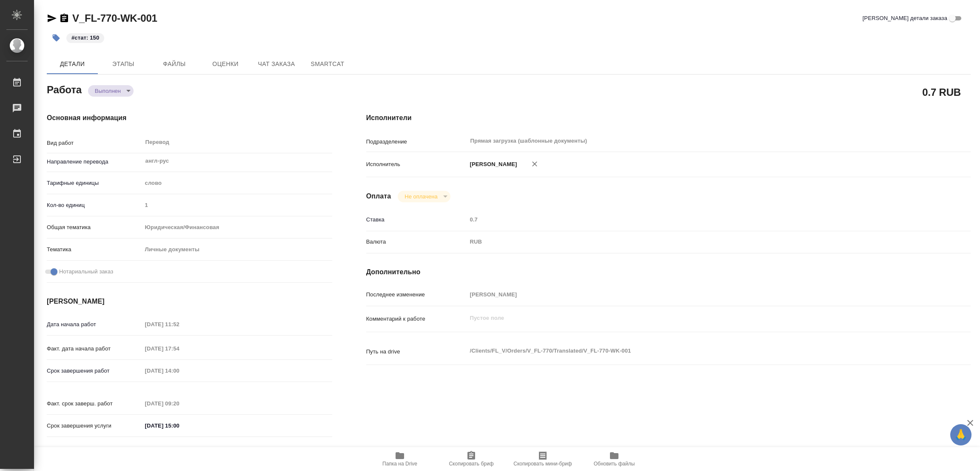
type textarea "x"
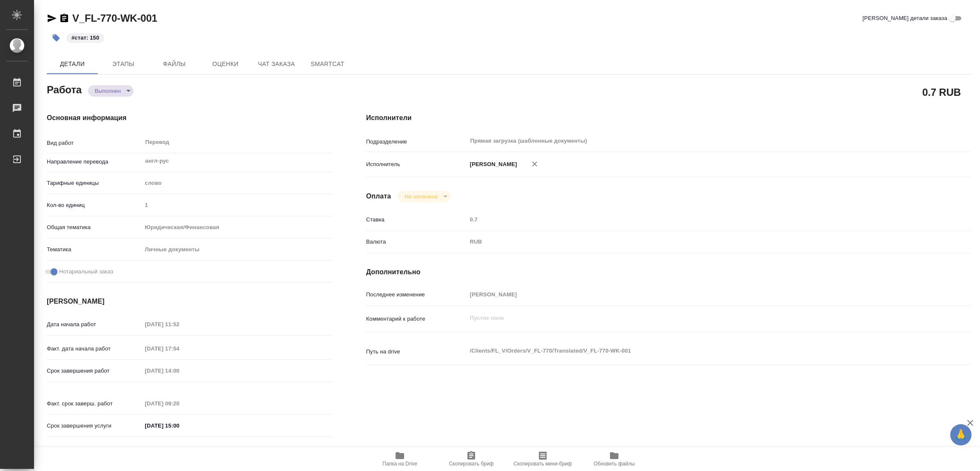
type textarea "x"
drag, startPoint x: 281, startPoint y: 38, endPoint x: 276, endPoint y: 38, distance: 5.1
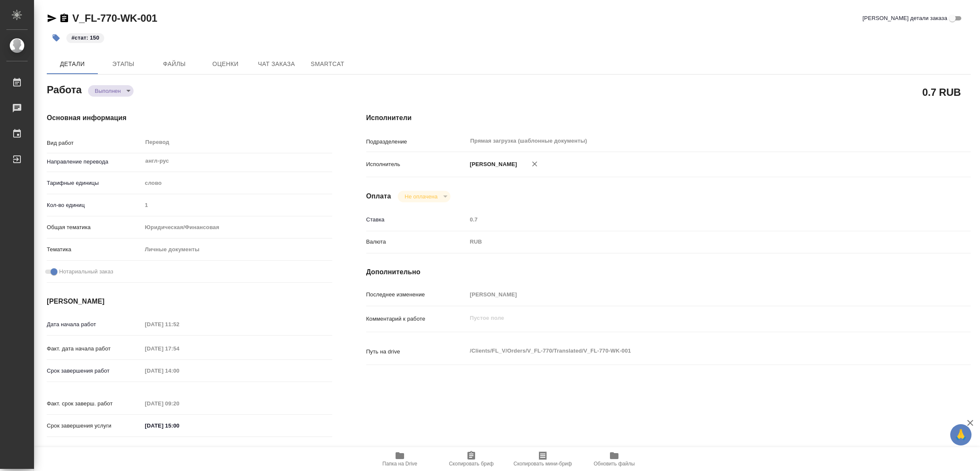
click at [279, 38] on div "#стат: 150" at bounding box center [355, 38] width 616 height 19
type textarea "x"
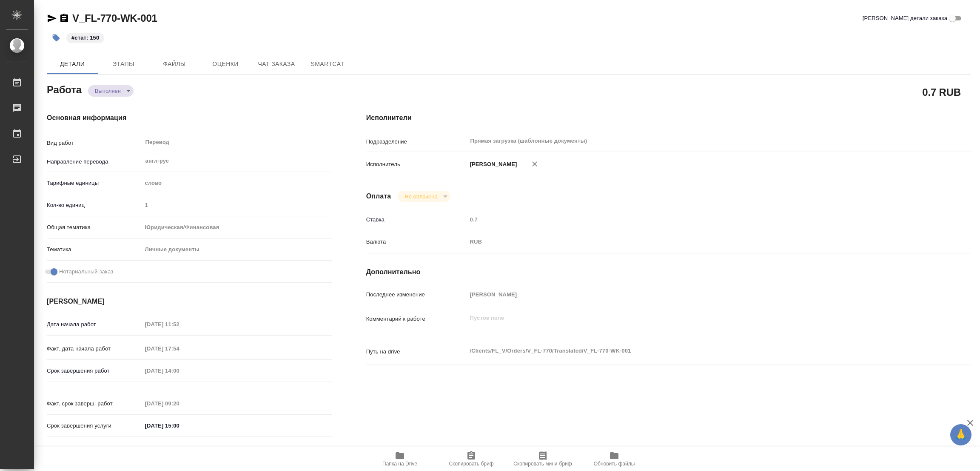
type textarea "x"
click at [225, 112] on div "Основная информация Вид работ Перевод x ​ Направление перевода англ-рус ​ Тариф…" at bounding box center [189, 277] width 319 height 363
click at [94, 13] on link "V_FL-770-WK-001" at bounding box center [114, 17] width 85 height 11
type textarea "x"
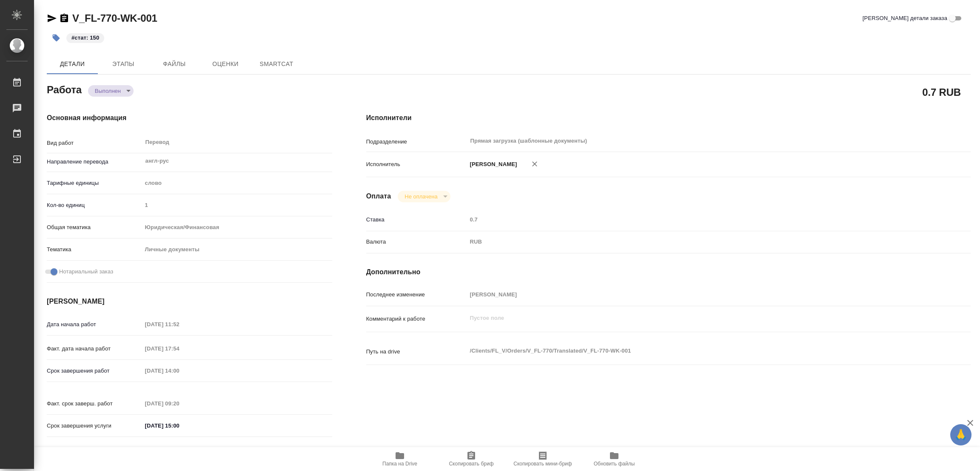
type textarea "x"
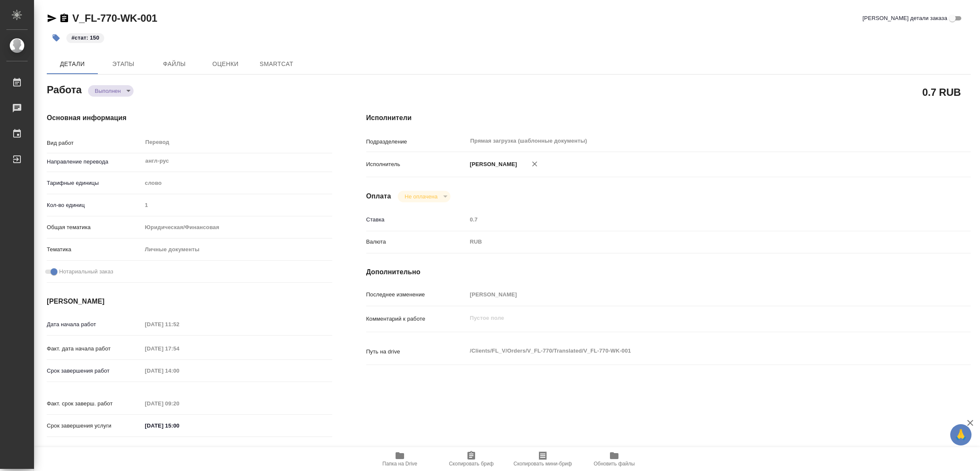
type textarea "x"
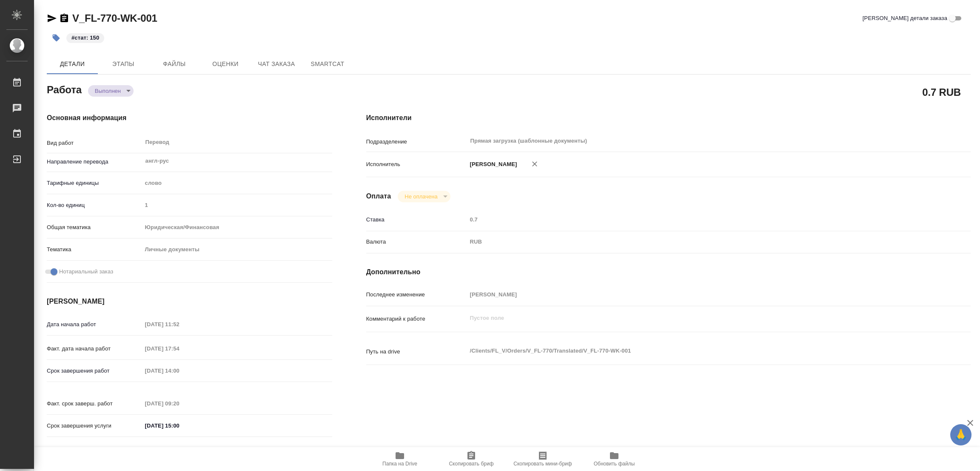
type textarea "x"
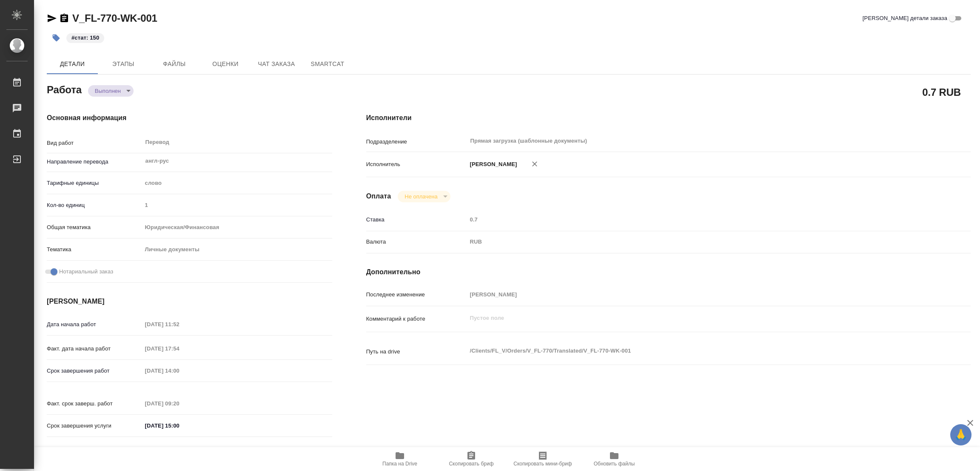
type textarea "x"
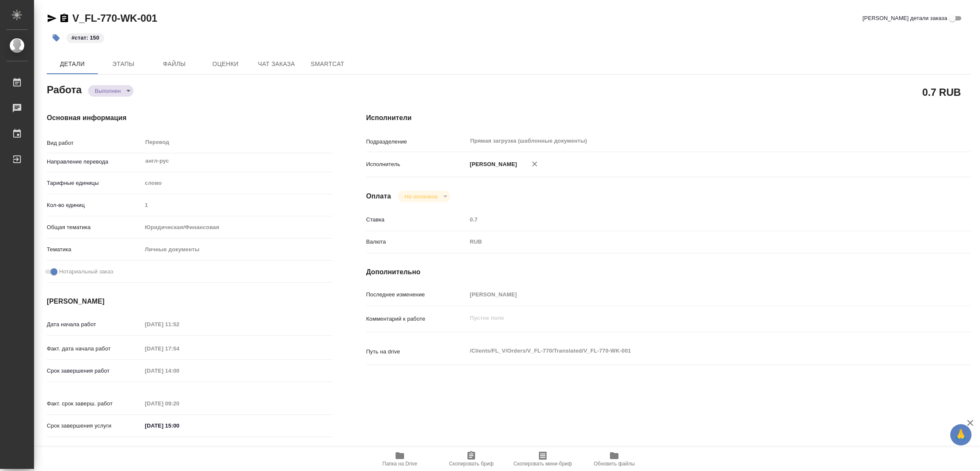
type textarea "x"
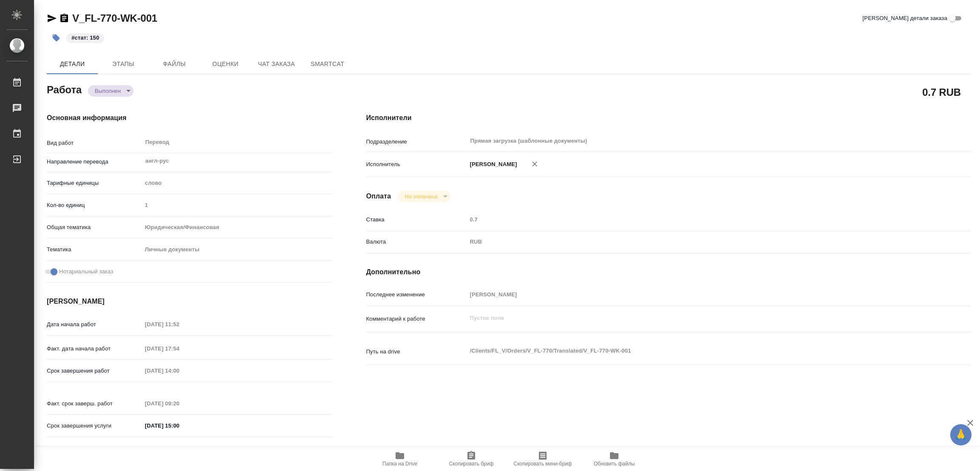
type textarea "x"
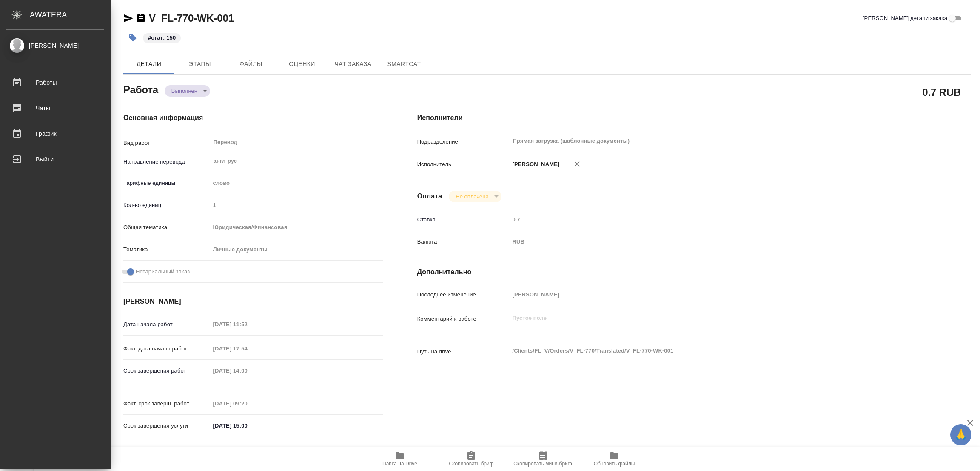
type textarea "x"
